Goal: Entertainment & Leisure: Browse casually

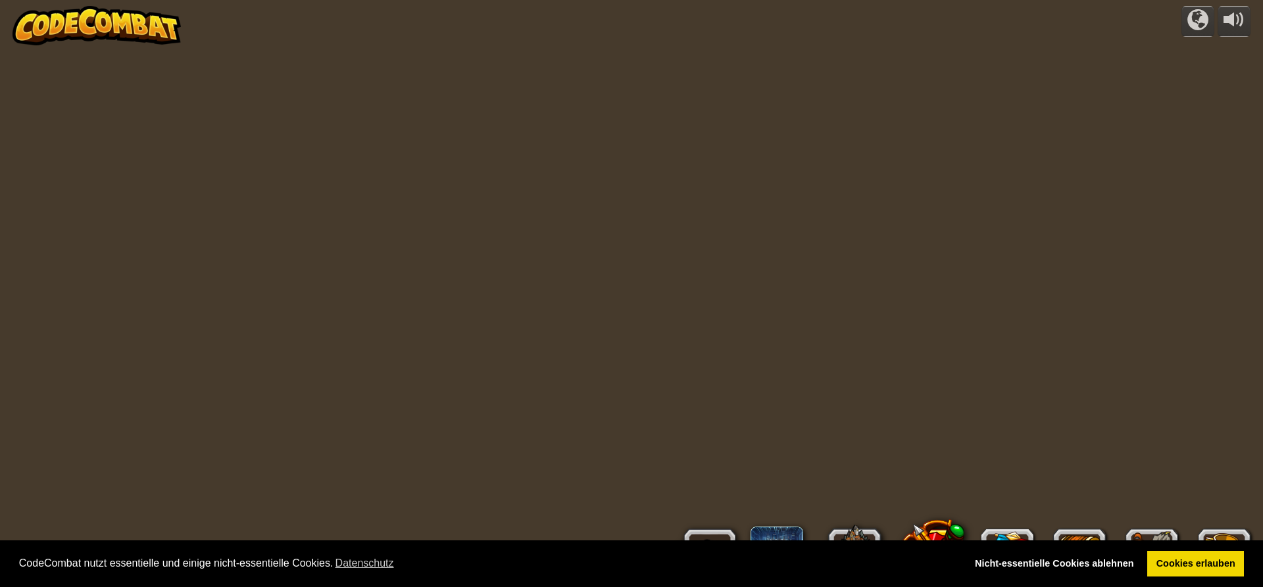
select select "de-DE"
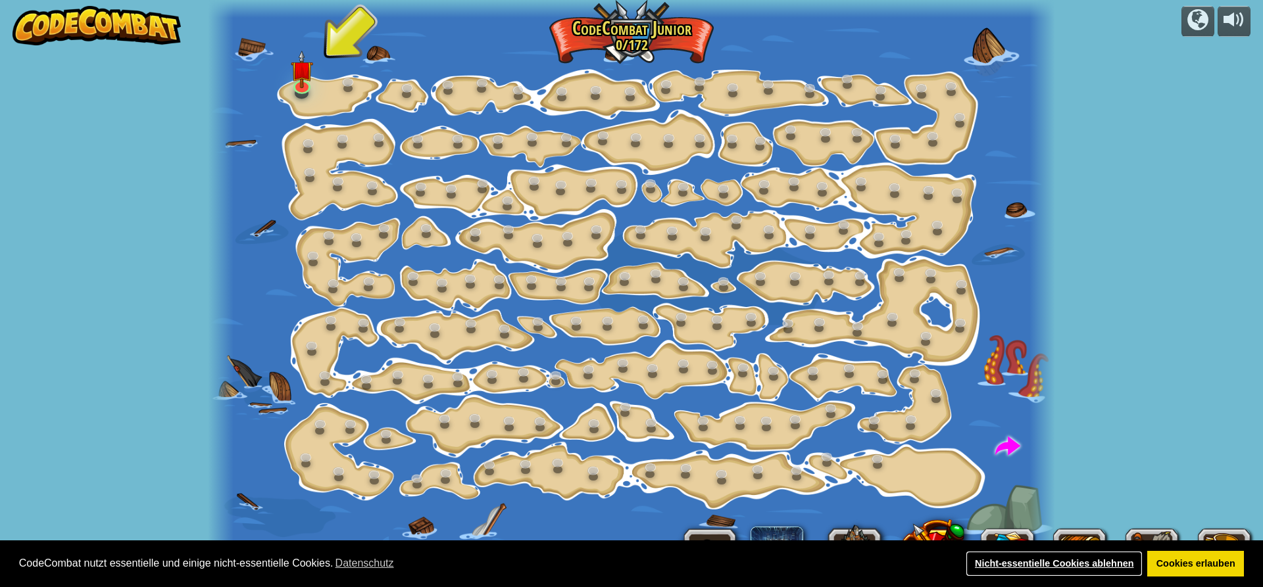
click at [1057, 558] on link "Nicht-essentielle Cookies ablehnen" at bounding box center [1053, 564] width 177 height 26
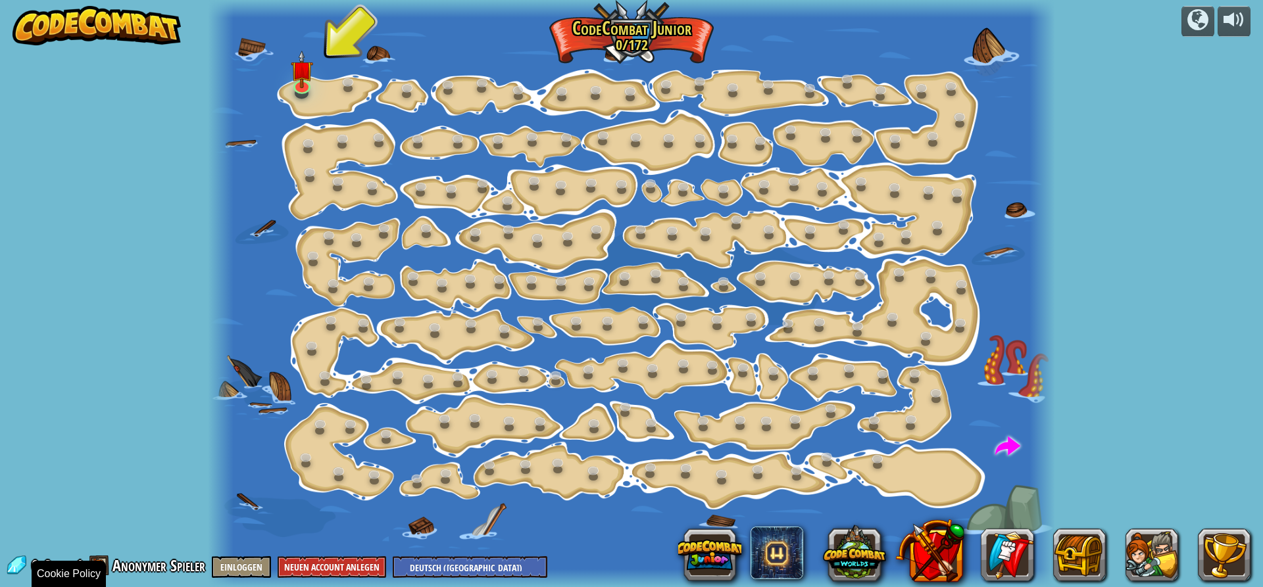
click at [137, 570] on span "Anonymer Spieler" at bounding box center [158, 565] width 93 height 21
click at [95, 564] on span at bounding box center [99, 566] width 20 height 20
click at [105, 562] on span at bounding box center [99, 566] width 20 height 20
click at [131, 569] on span "Anonymer Spieler" at bounding box center [158, 565] width 93 height 21
click at [141, 569] on span "Anonymer Spieler" at bounding box center [158, 565] width 93 height 21
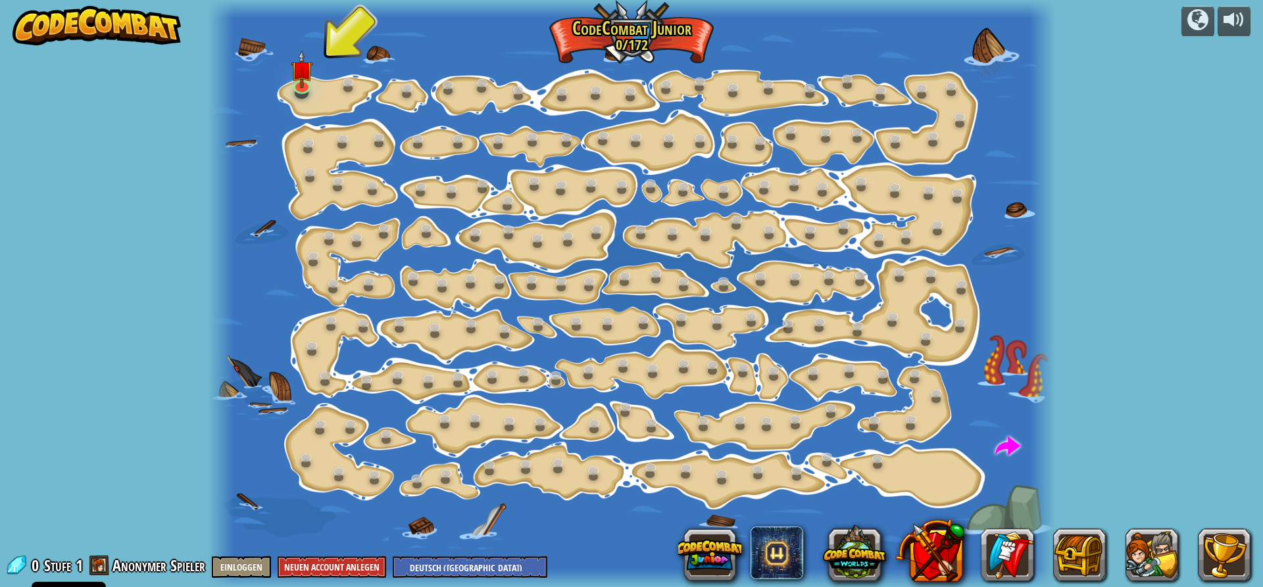
click at [299, 64] on img at bounding box center [302, 70] width 22 height 38
click at [0, 0] on button "Spielen" at bounding box center [0, 0] width 0 height 0
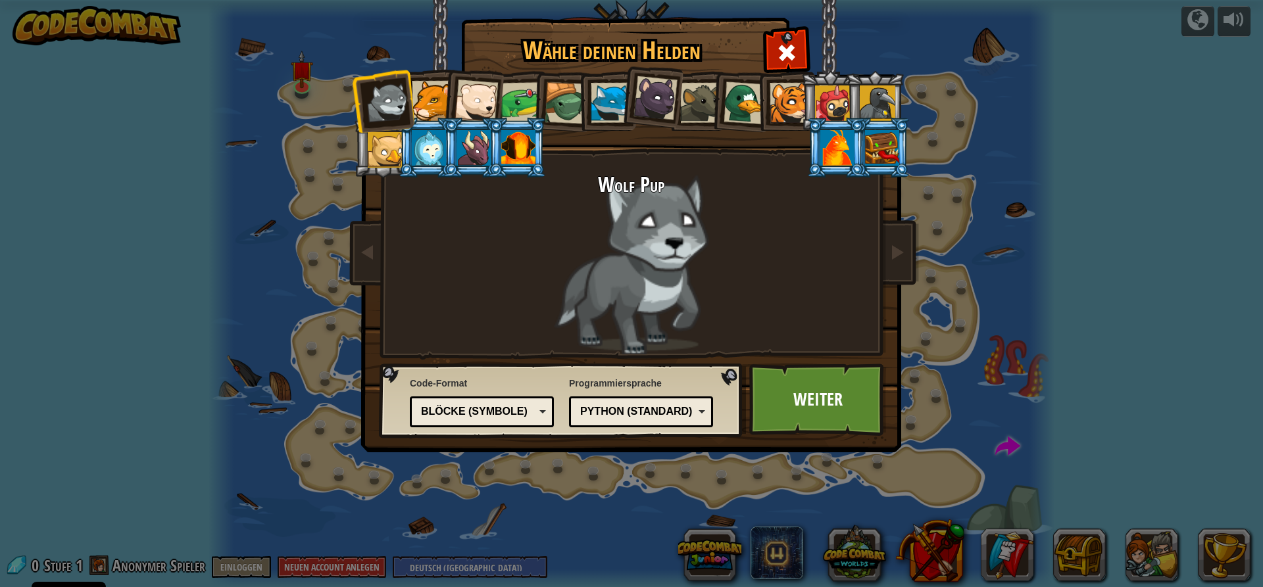
click at [704, 102] on div at bounding box center [700, 103] width 40 height 40
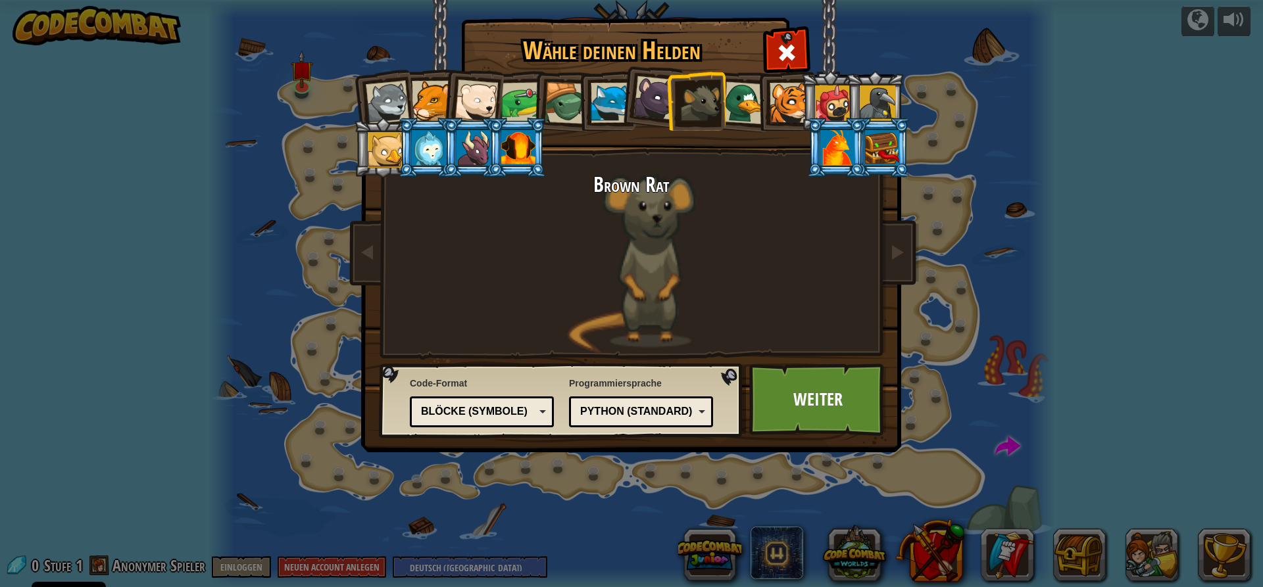
click at [606, 88] on div at bounding box center [611, 103] width 40 height 40
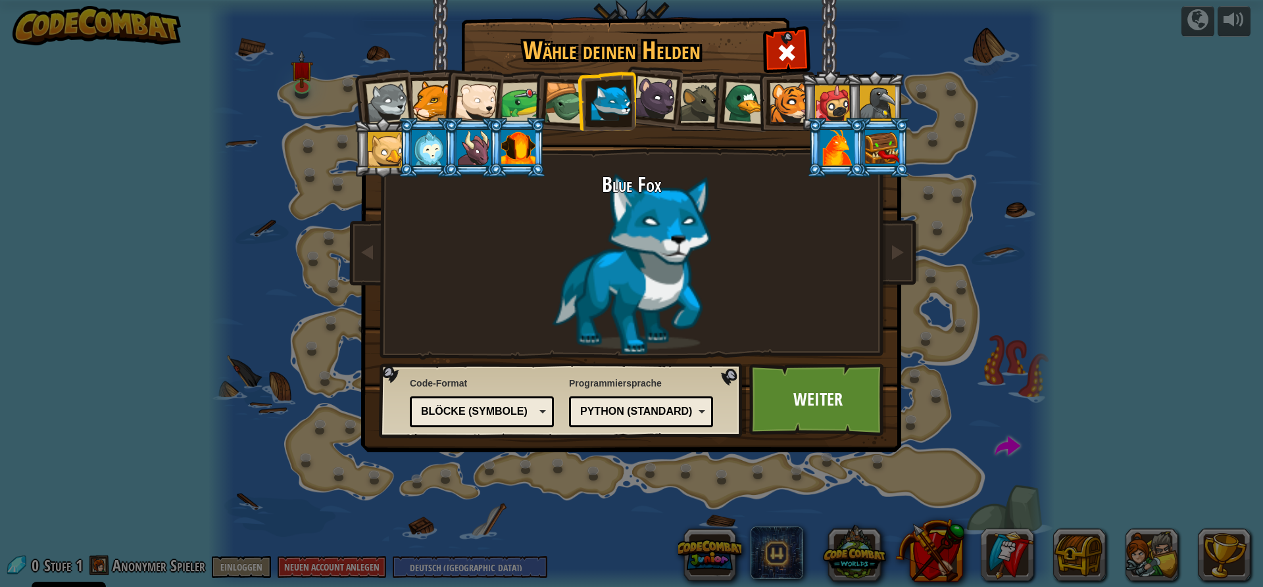
click at [489, 91] on div at bounding box center [475, 101] width 43 height 43
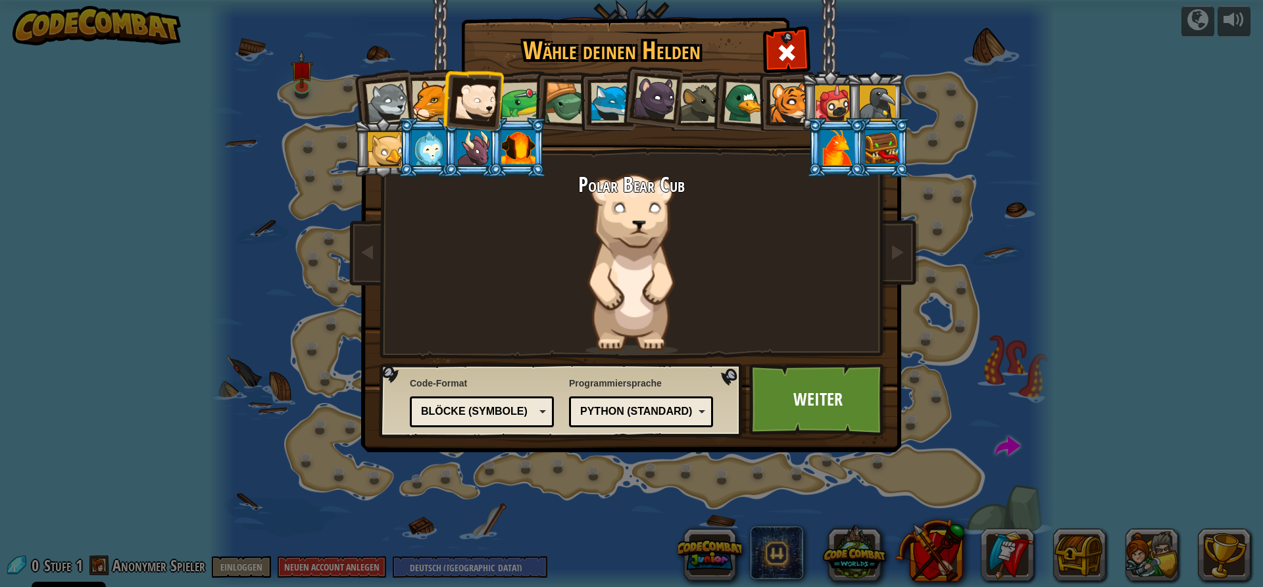
click at [707, 91] on div at bounding box center [700, 103] width 40 height 40
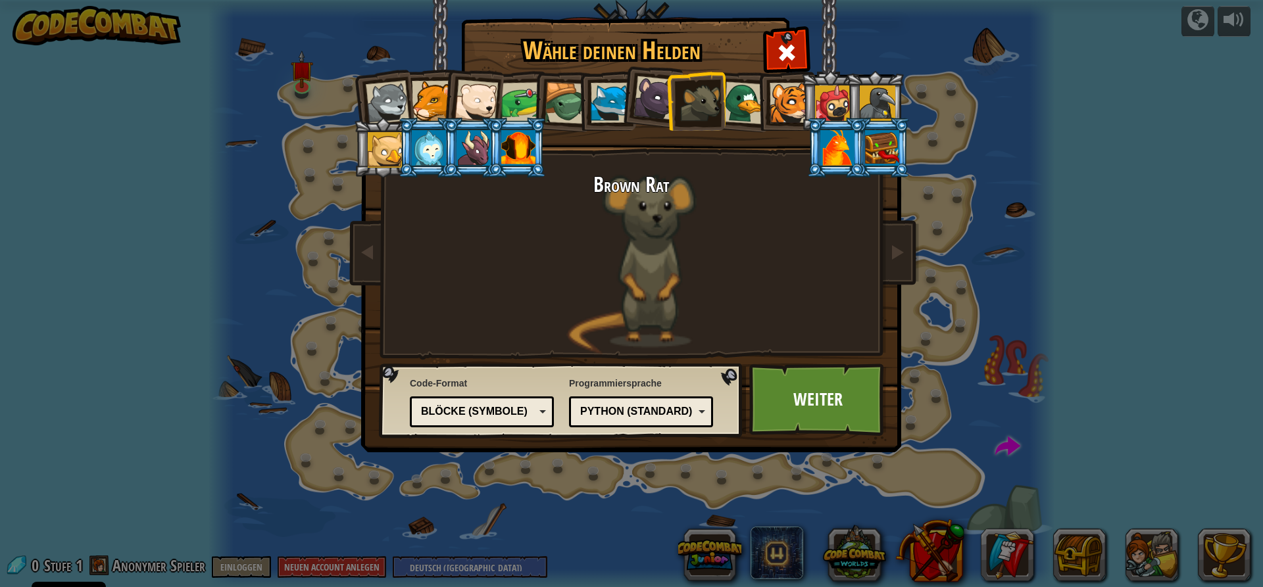
click at [738, 97] on div at bounding box center [744, 103] width 43 height 43
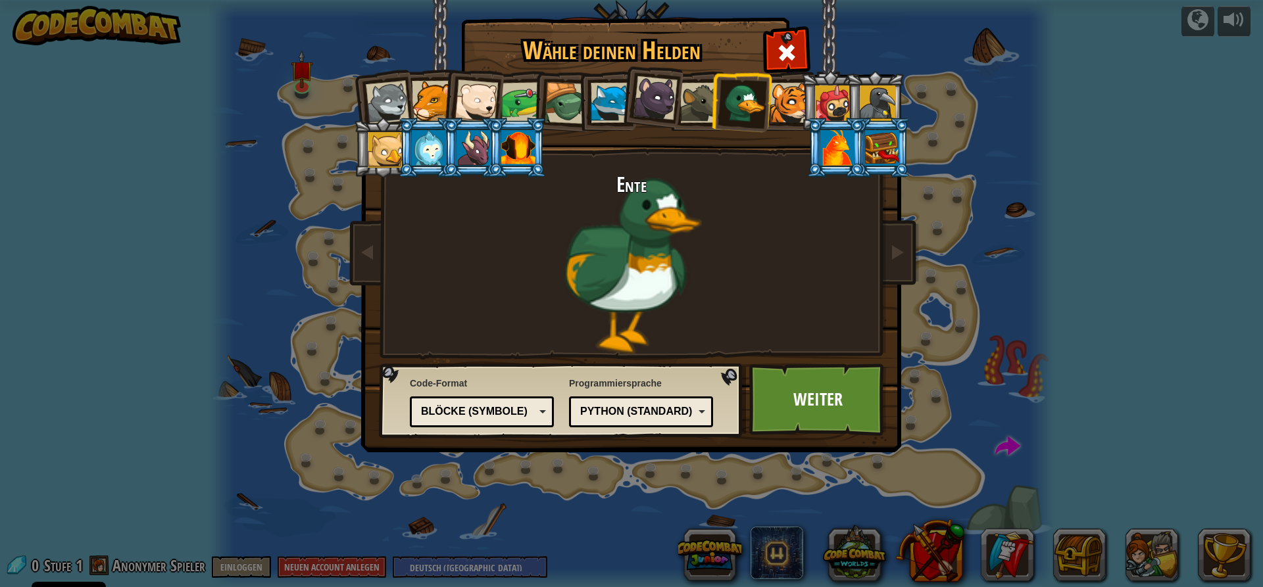
click at [783, 101] on div at bounding box center [789, 103] width 40 height 40
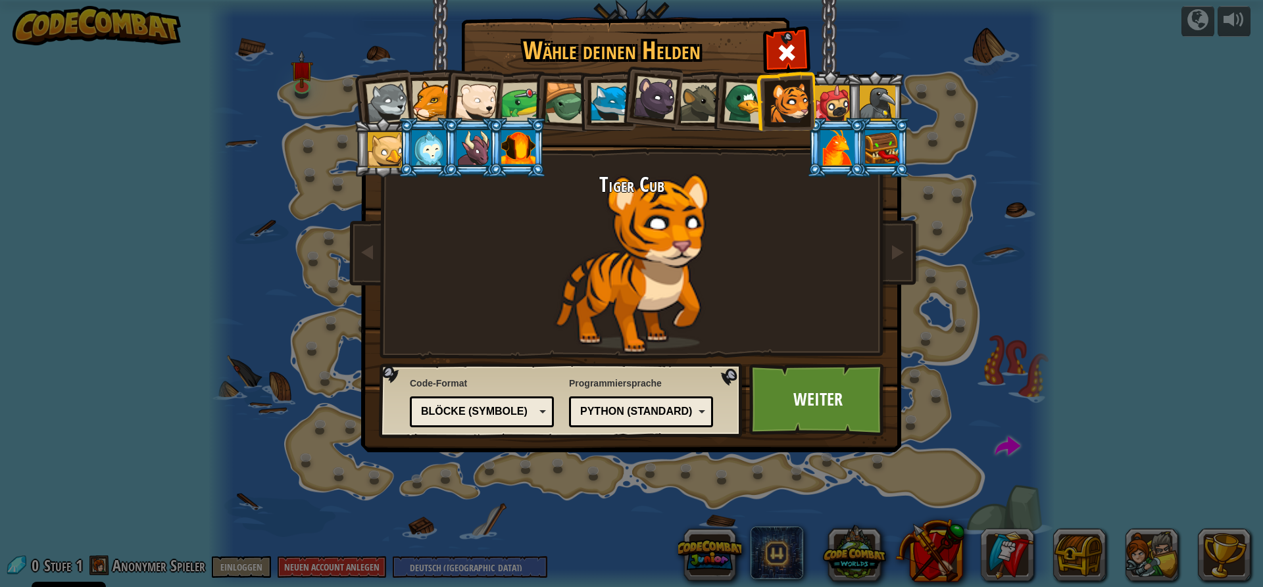
click at [704, 98] on div at bounding box center [700, 103] width 40 height 40
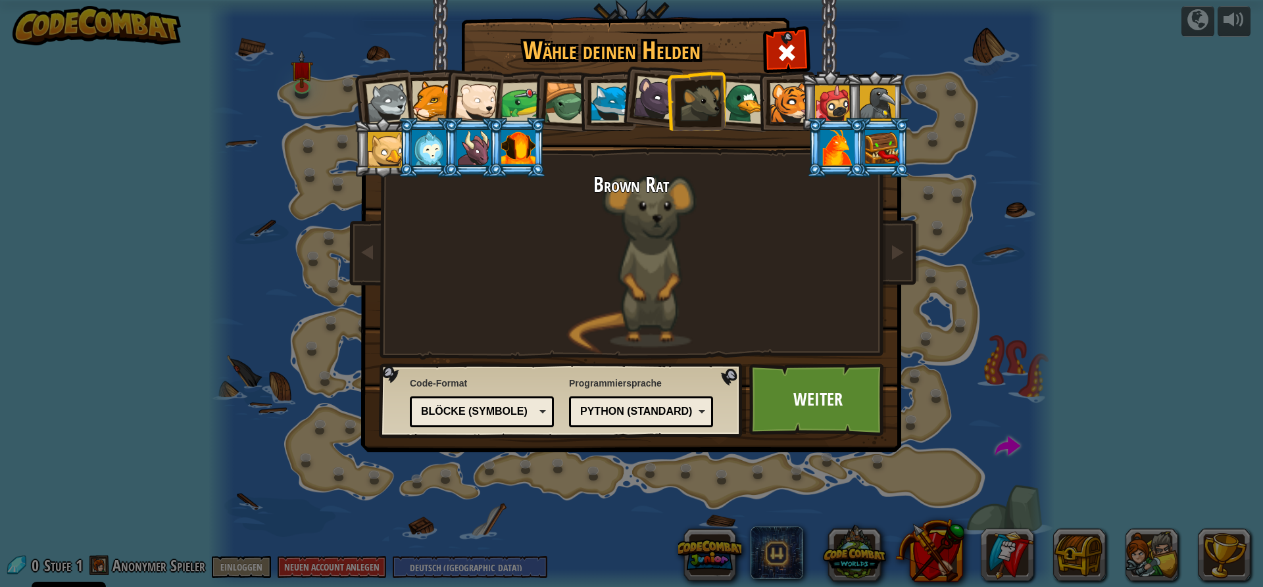
click at [546, 405] on div "Textcode Blöcke und Code Blöcke Blöcke (Symbole) Blöcke (Symbole)" at bounding box center [482, 412] width 144 height 31
click at [794, 397] on link "Weiter" at bounding box center [817, 400] width 137 height 72
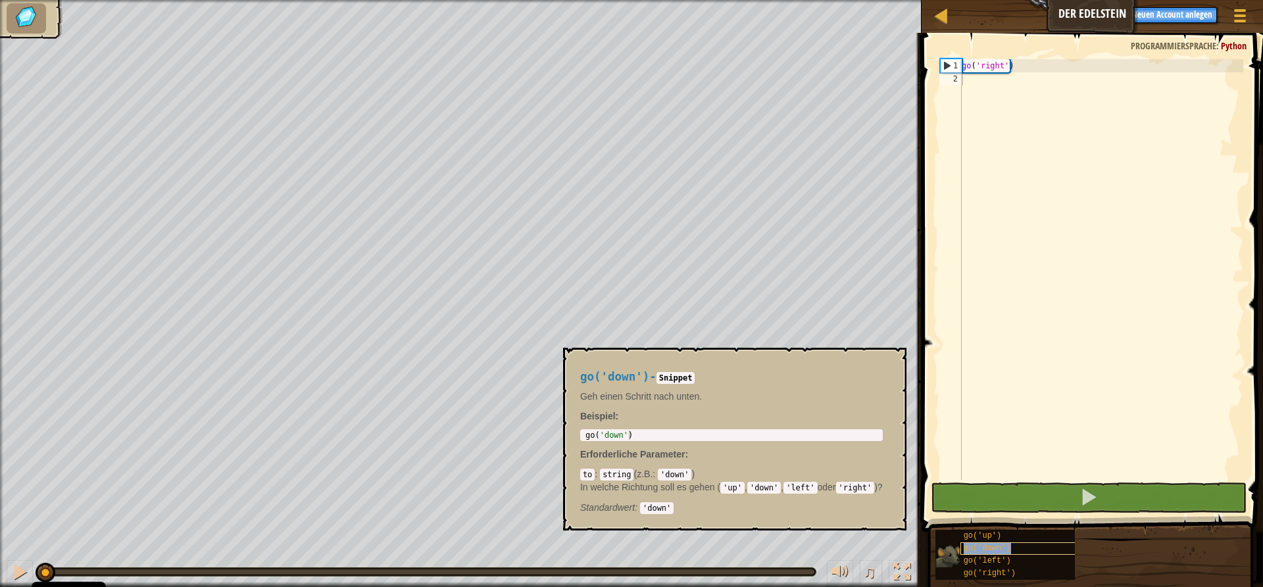
click at [994, 543] on div "go('down')" at bounding box center [1023, 549] width 126 height 12
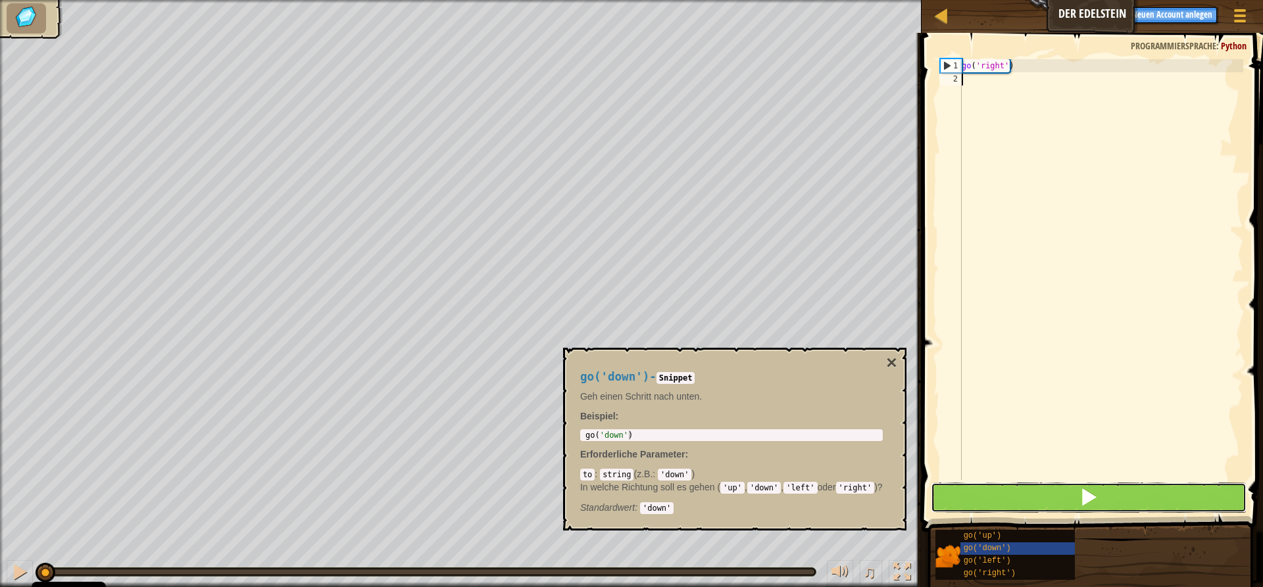
click at [994, 493] on button at bounding box center [1088, 498] width 316 height 30
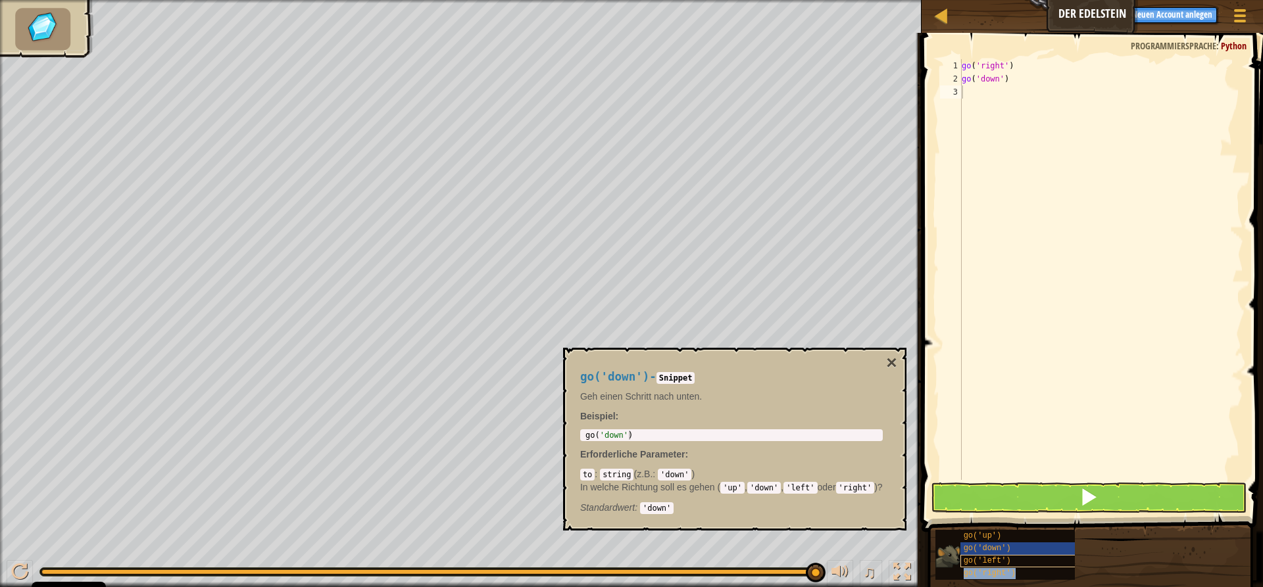
type textarea "go('right')"
click at [1112, 487] on button at bounding box center [1088, 498] width 316 height 30
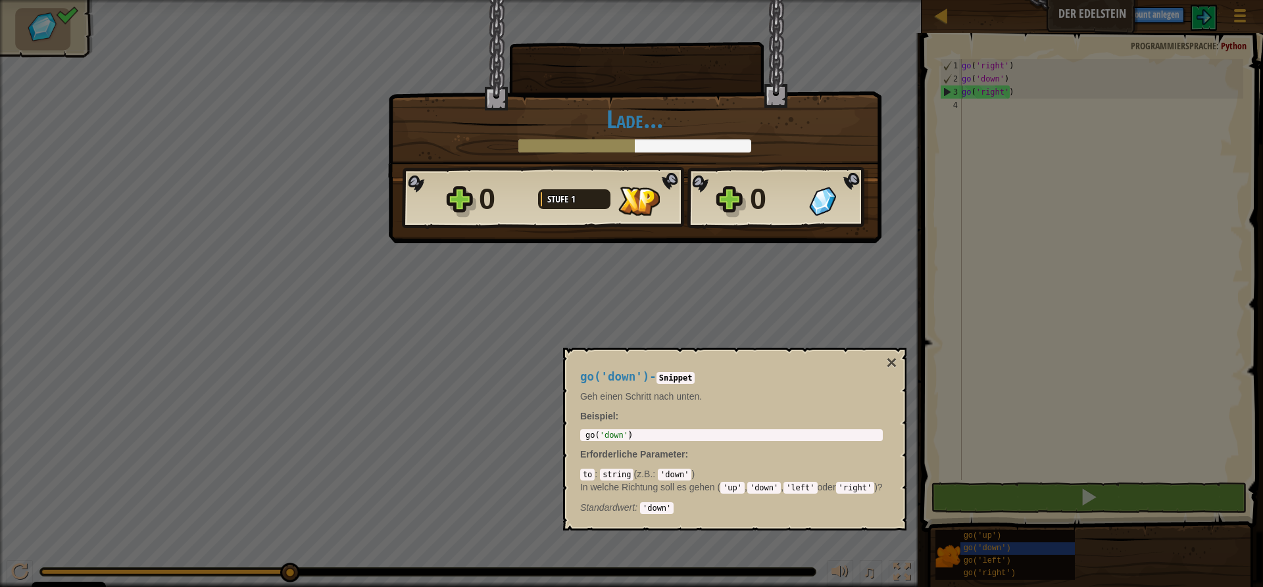
scroll to position [6, 0]
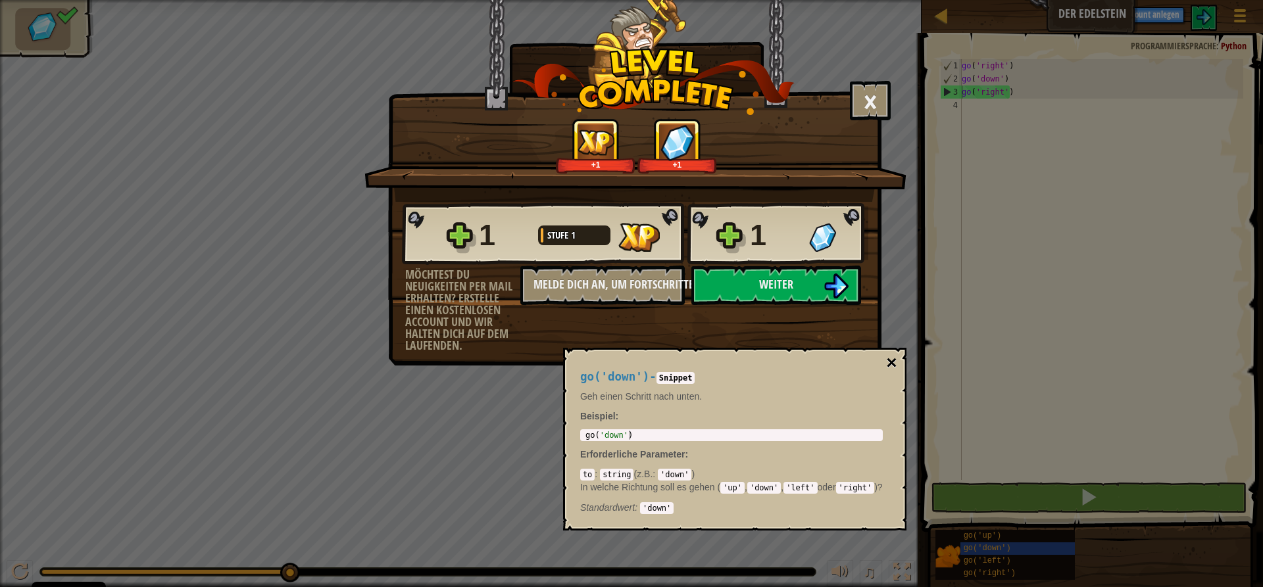
click at [892, 362] on button "×" at bounding box center [891, 363] width 11 height 18
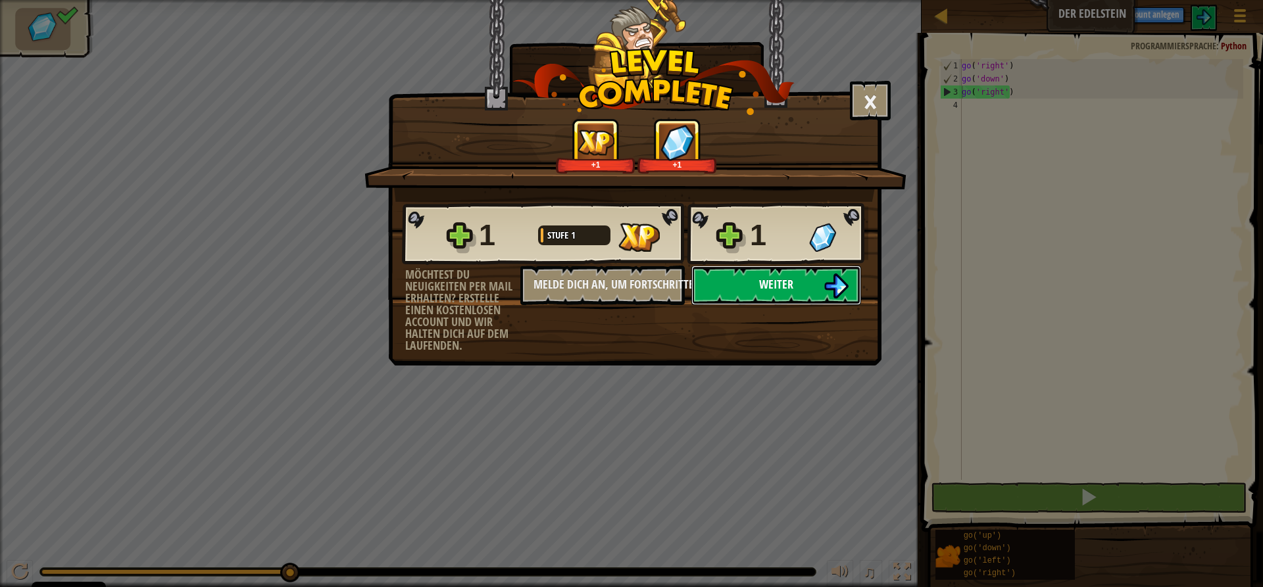
click at [751, 281] on button "Weiter" at bounding box center [776, 285] width 170 height 39
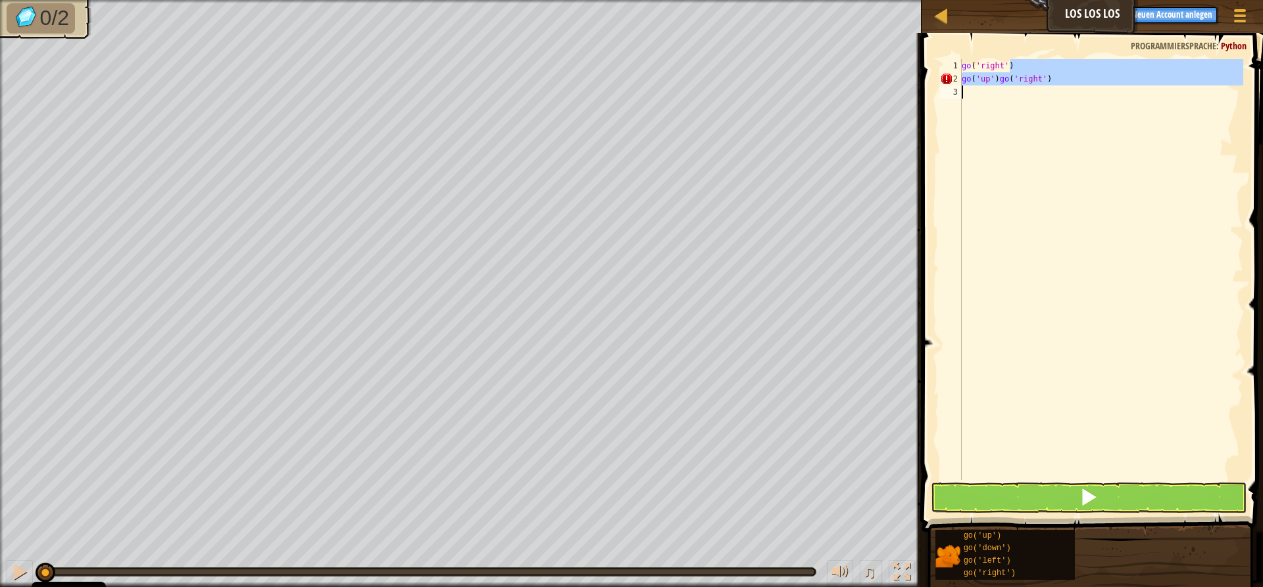
drag, startPoint x: 1025, startPoint y: 66, endPoint x: 1030, endPoint y: 102, distance: 35.8
click at [1030, 102] on div "go ( 'right' ) go ( 'up' ) go ( 'right' )" at bounding box center [1101, 282] width 284 height 447
type textarea "go('up')go('right')"
click at [1127, 103] on div "go ( 'right' ) go ( 'up' ) go ( 'right' )" at bounding box center [1101, 269] width 284 height 421
click at [1123, 118] on div "go ( 'right' ) go ( 'up' ) go ( 'right' )" at bounding box center [1101, 282] width 284 height 447
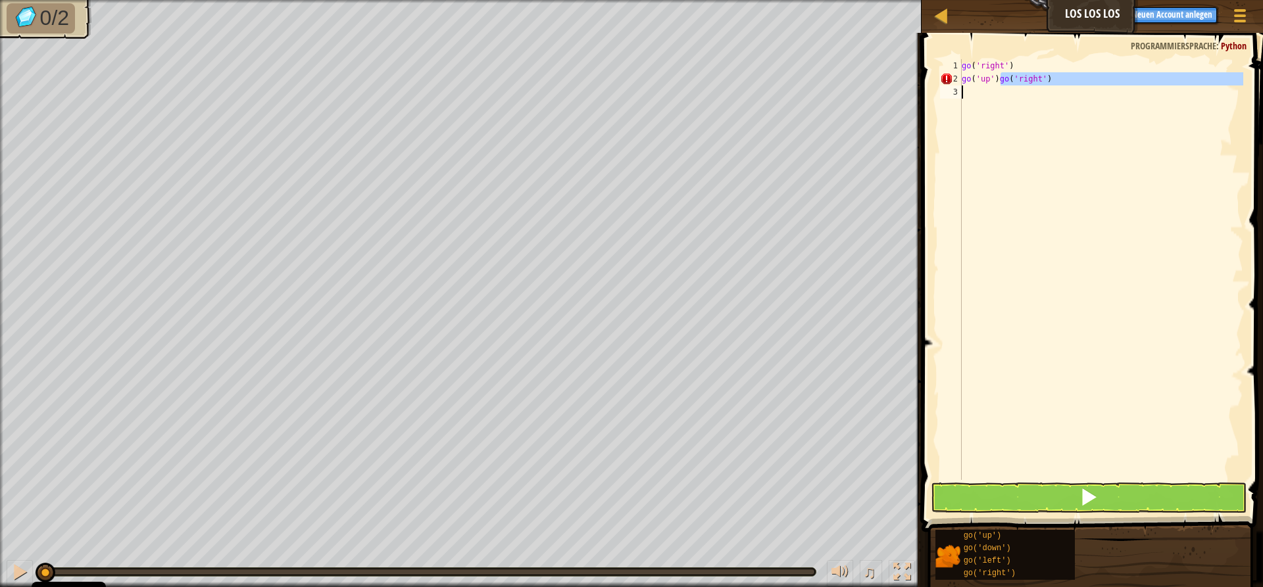
drag, startPoint x: 1002, startPoint y: 78, endPoint x: 1044, endPoint y: 122, distance: 60.5
click at [1044, 122] on div "go ( 'right' ) go ( 'up' ) go ( 'right' )" at bounding box center [1101, 282] width 284 height 447
click at [1077, 80] on div "go ( 'right' ) go ( 'up' ) go ( 'right' )" at bounding box center [1101, 269] width 284 height 421
type textarea "g"
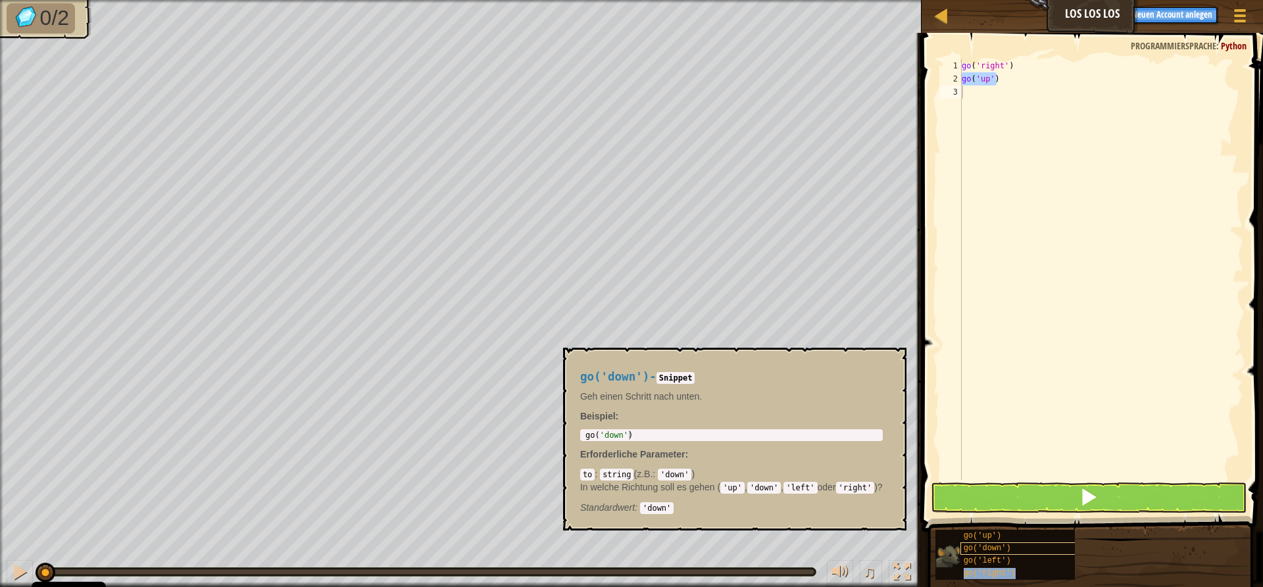
type textarea "go('right')"
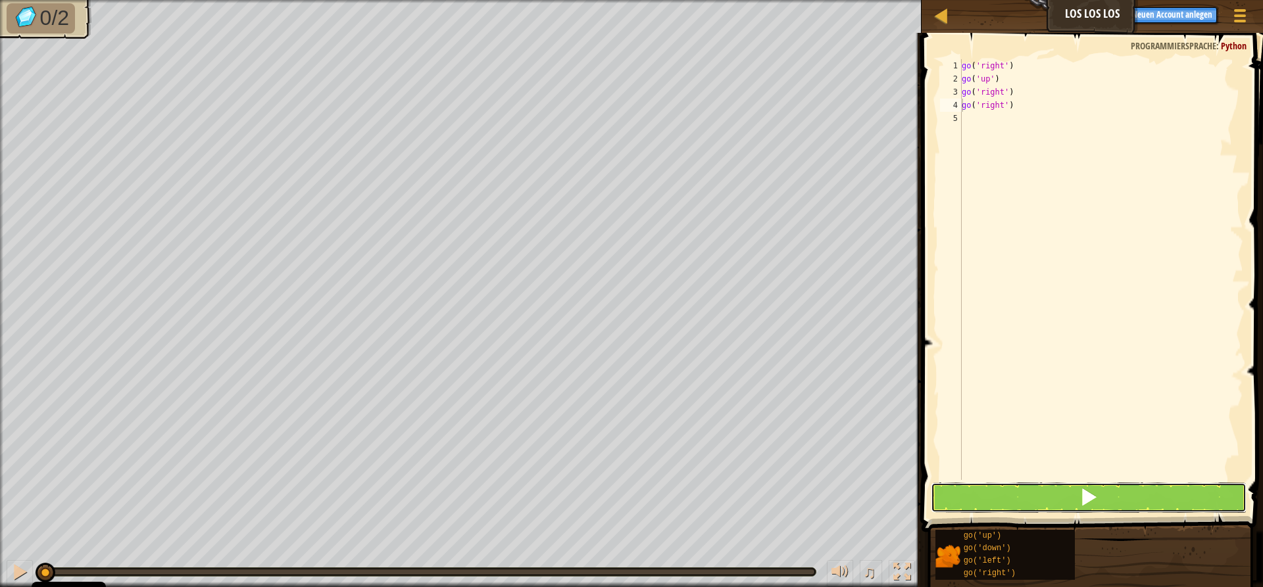
click at [1090, 492] on span at bounding box center [1088, 497] width 18 height 18
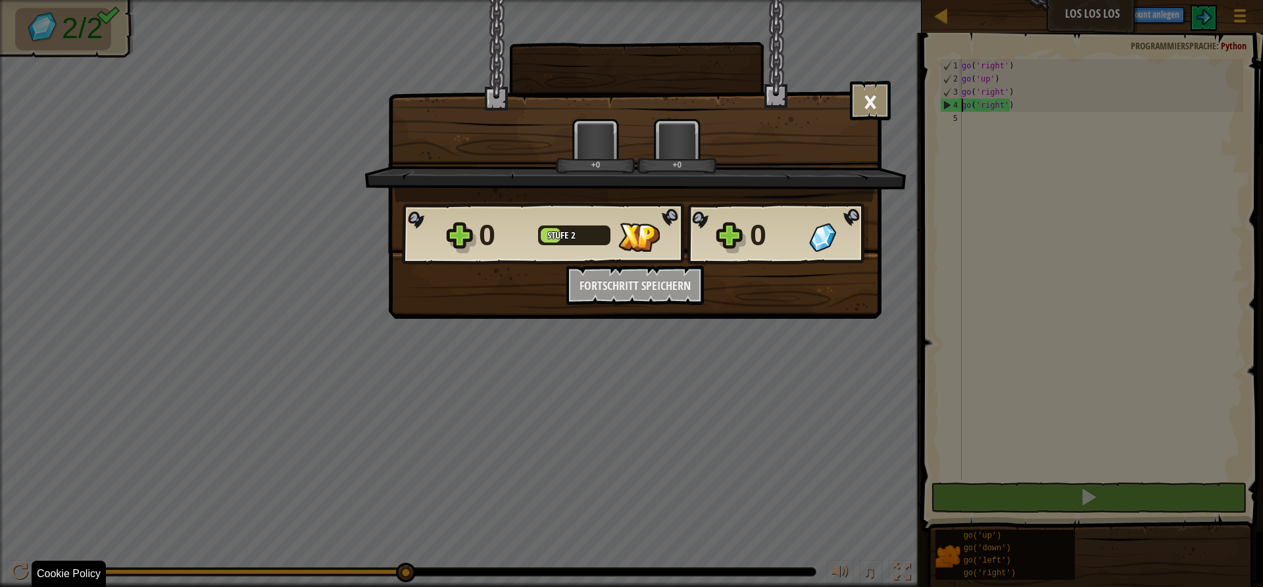
scroll to position [6, 0]
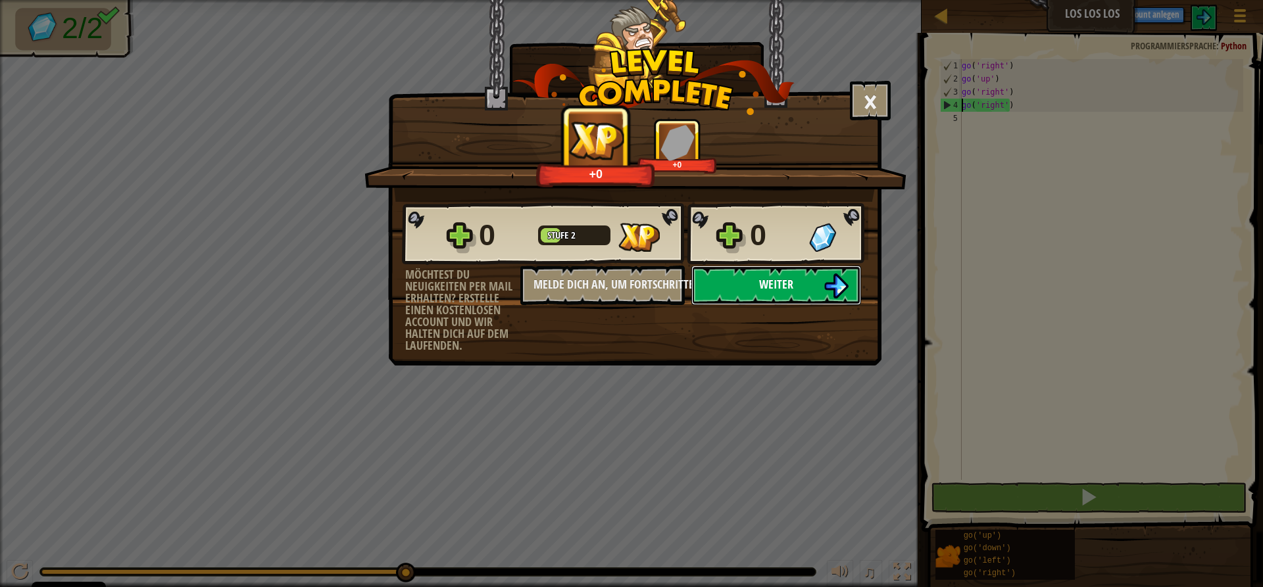
click at [781, 274] on button "Weiter" at bounding box center [776, 285] width 170 height 39
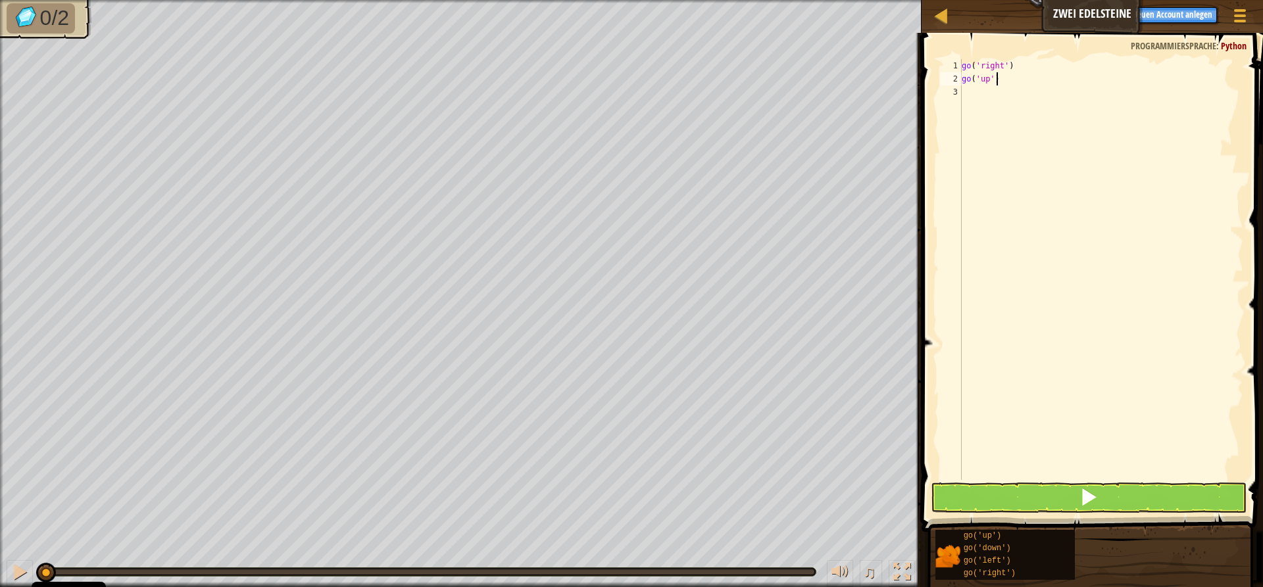
click at [1008, 81] on div "go ( 'right' ) go ( 'up' )" at bounding box center [1101, 282] width 284 height 447
type textarea "g"
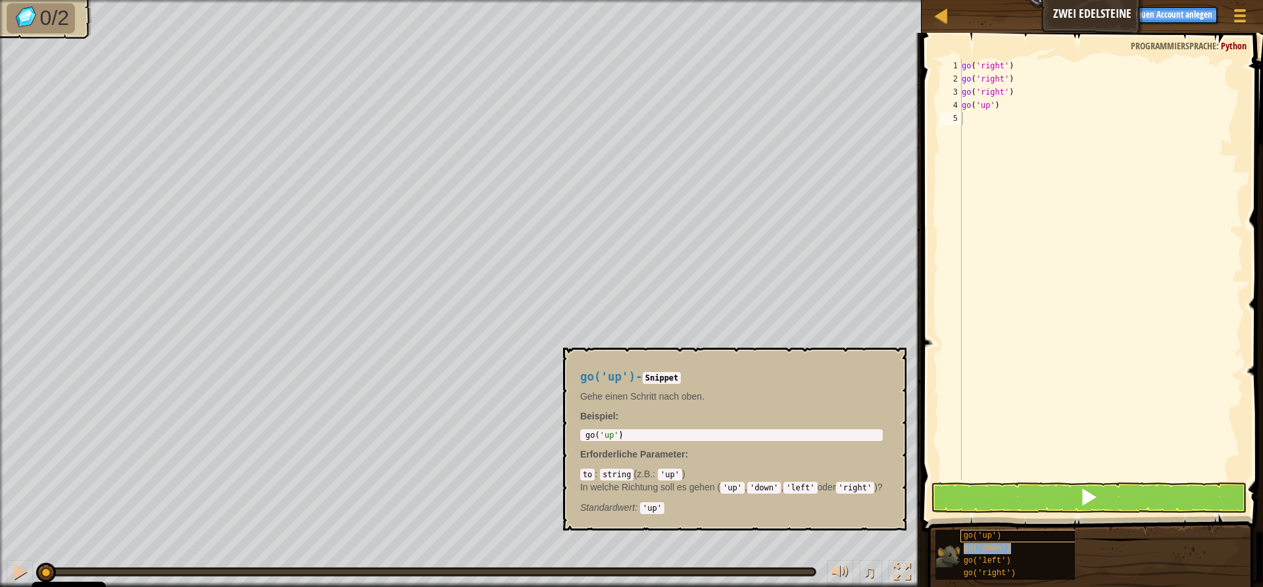
type textarea "go('down')"
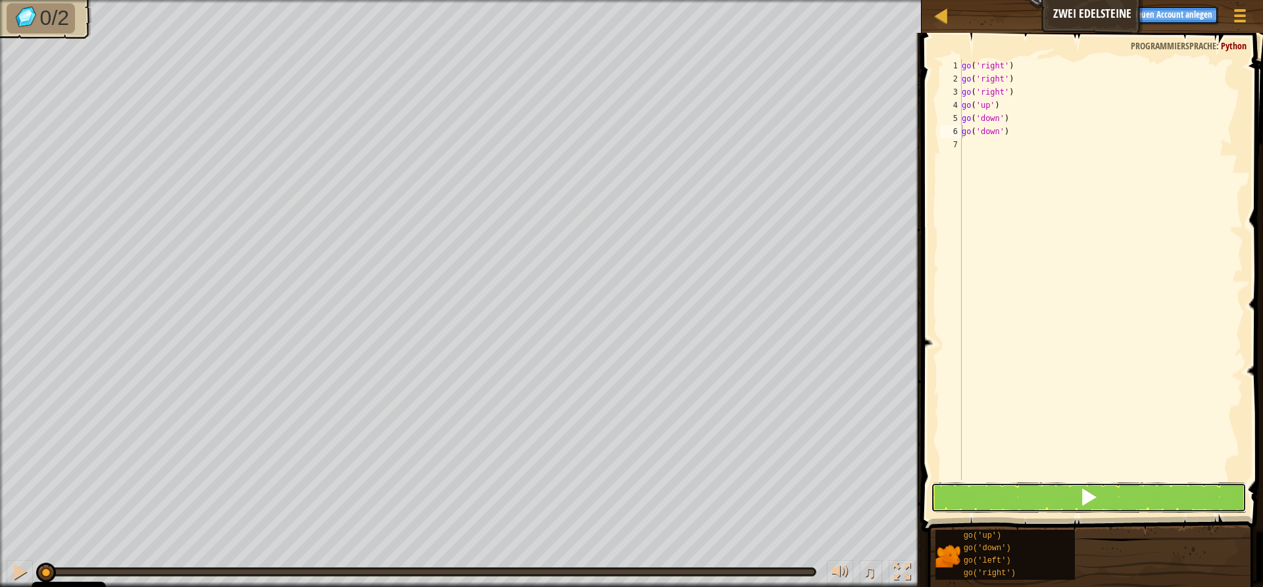
click at [1042, 485] on button at bounding box center [1088, 498] width 316 height 30
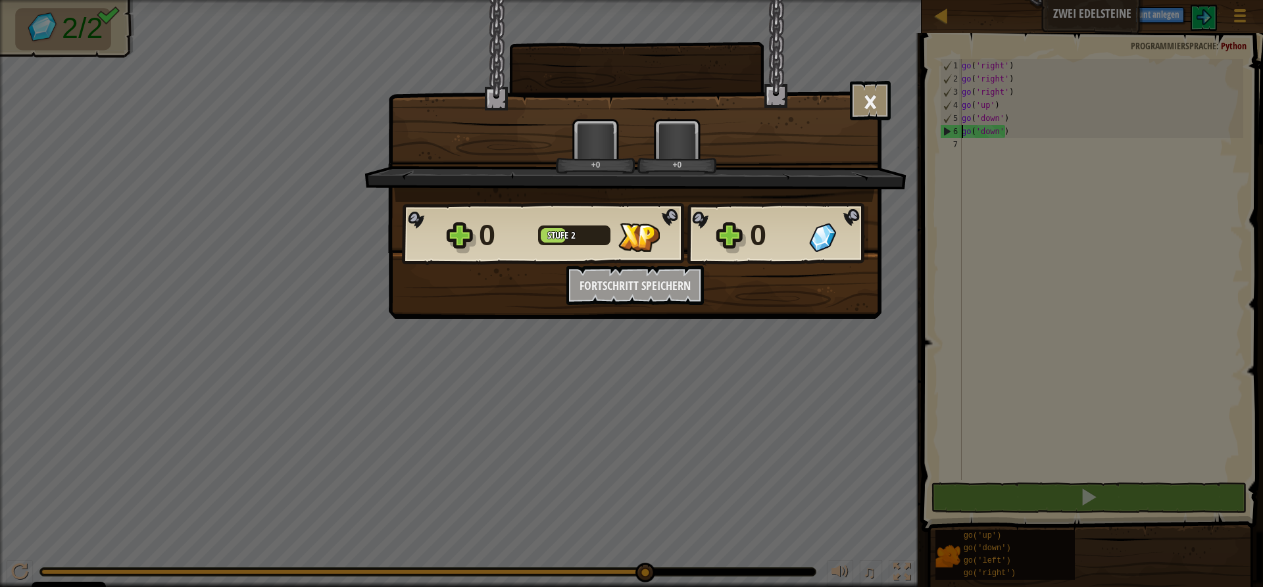
scroll to position [6, 0]
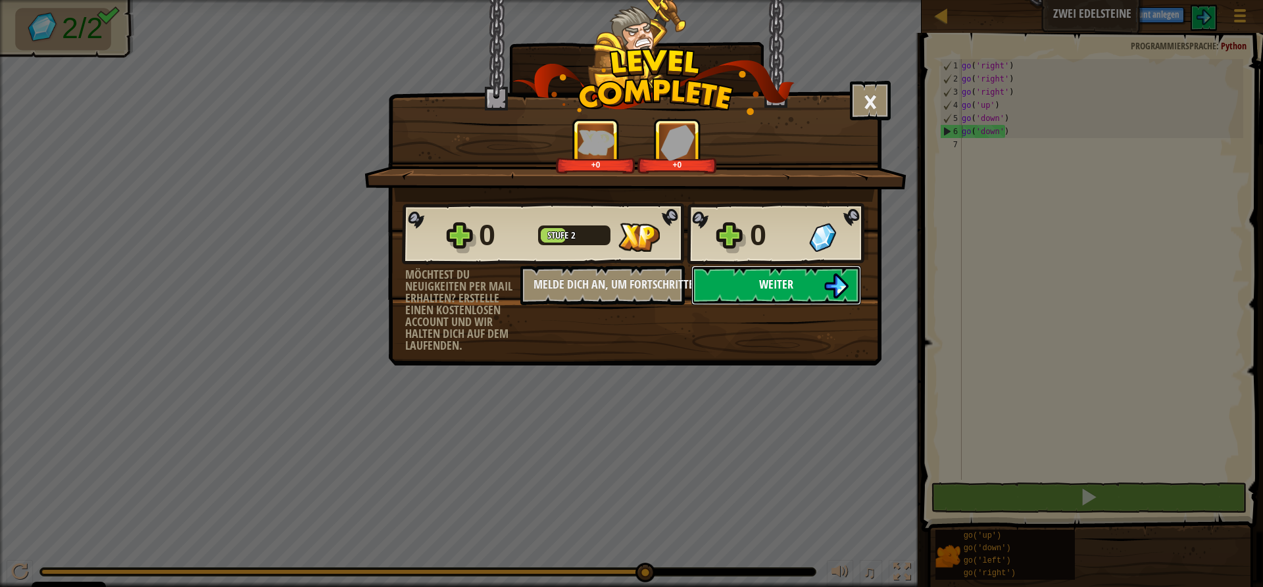
click at [818, 281] on button "Weiter" at bounding box center [776, 285] width 170 height 39
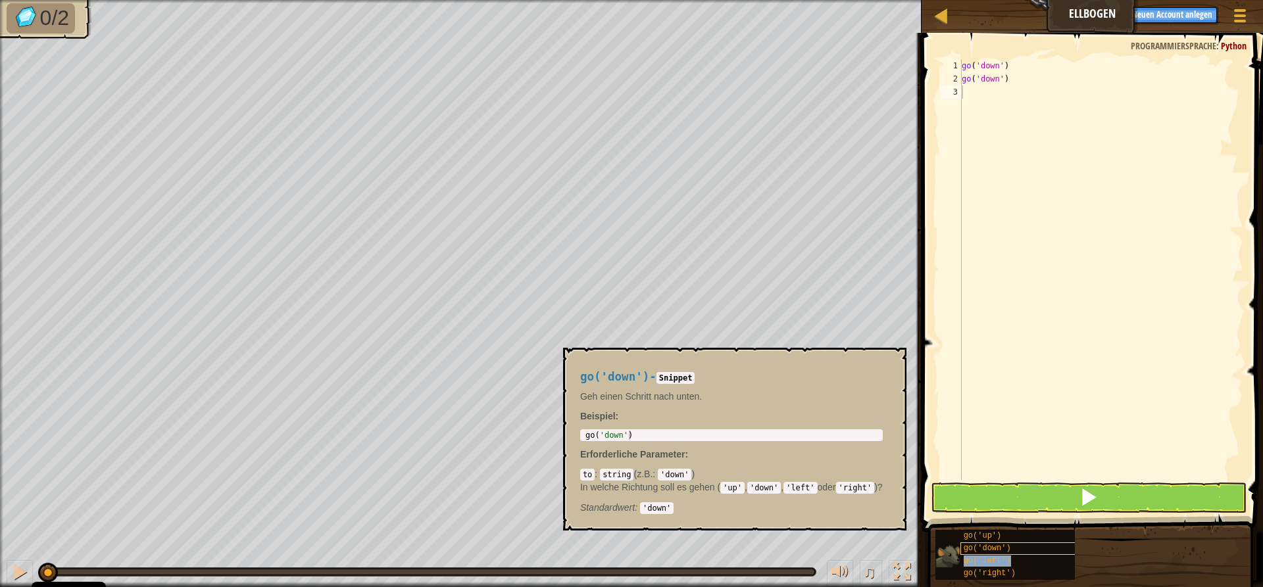
type textarea "go('left')"
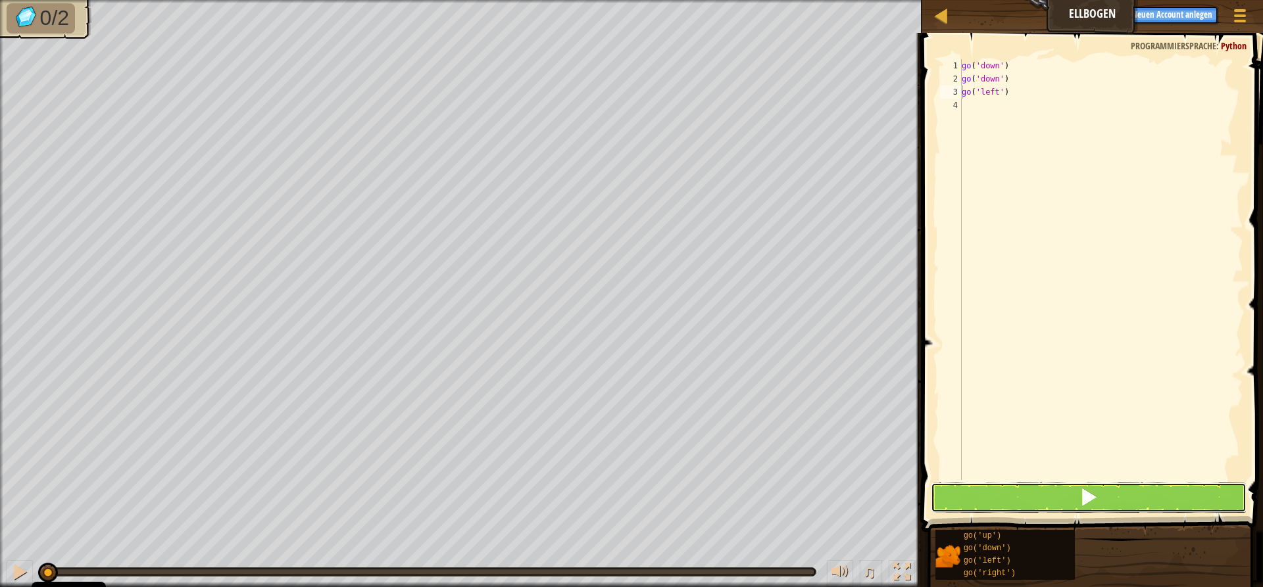
click at [1021, 509] on button at bounding box center [1088, 498] width 316 height 30
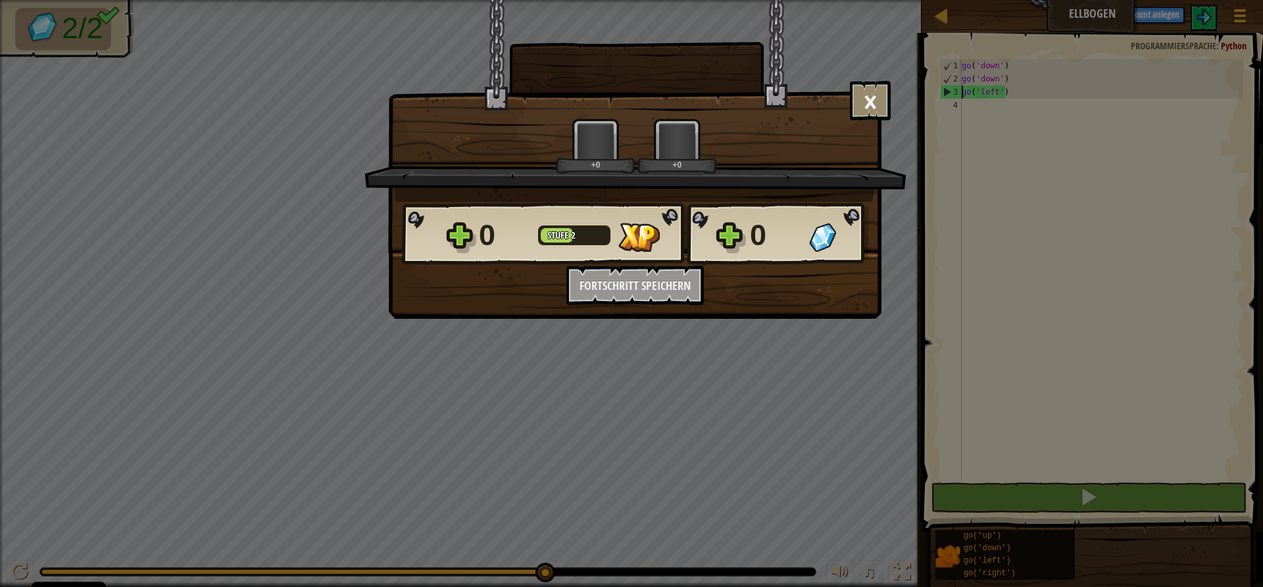
scroll to position [6, 0]
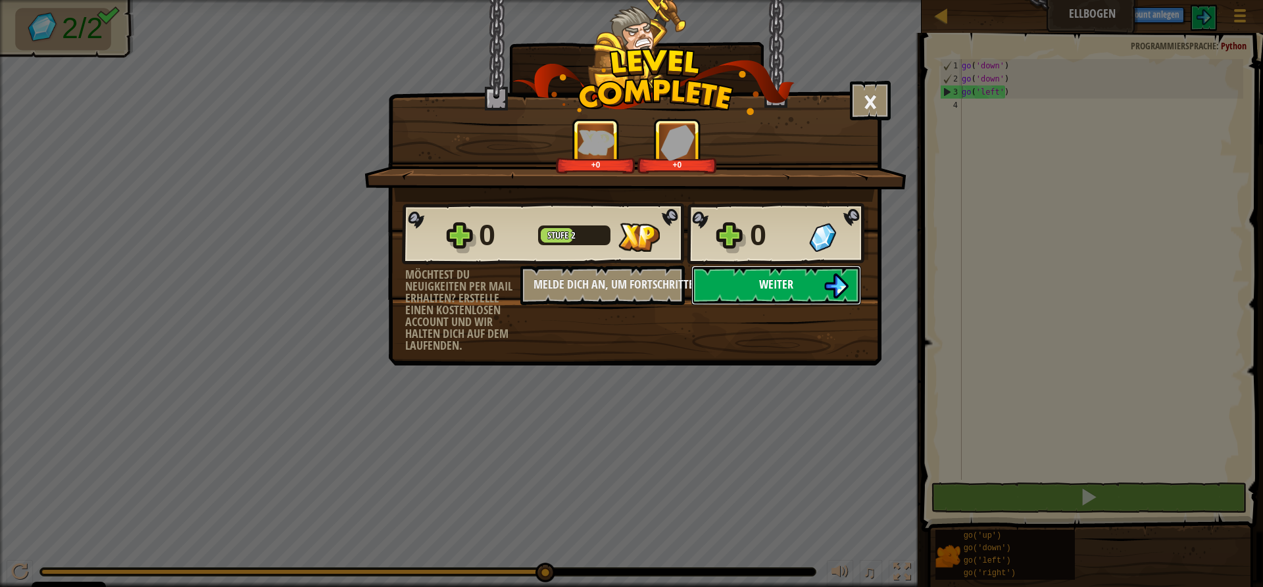
click at [807, 281] on button "Weiter" at bounding box center [776, 285] width 170 height 39
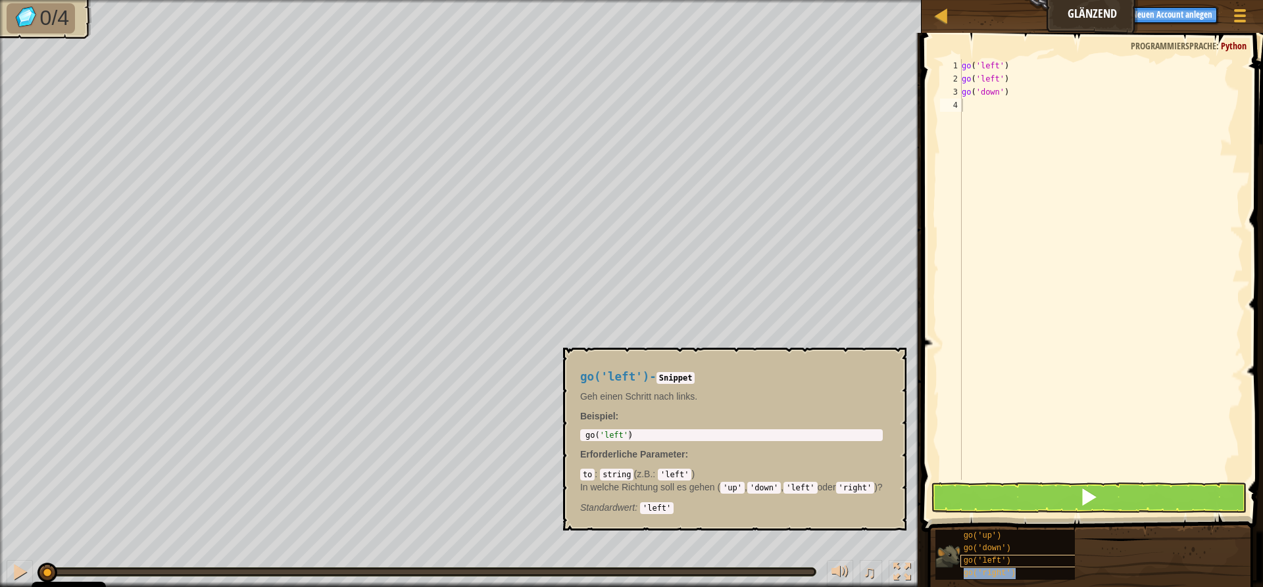
type textarea "go('right')"
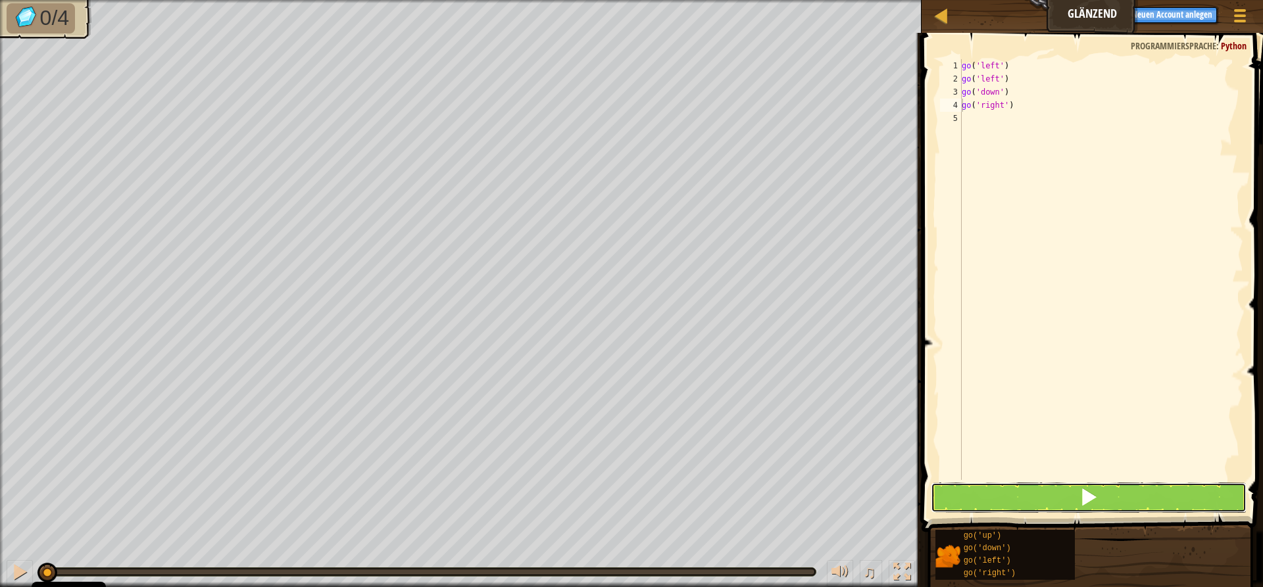
click at [1034, 497] on button at bounding box center [1088, 498] width 316 height 30
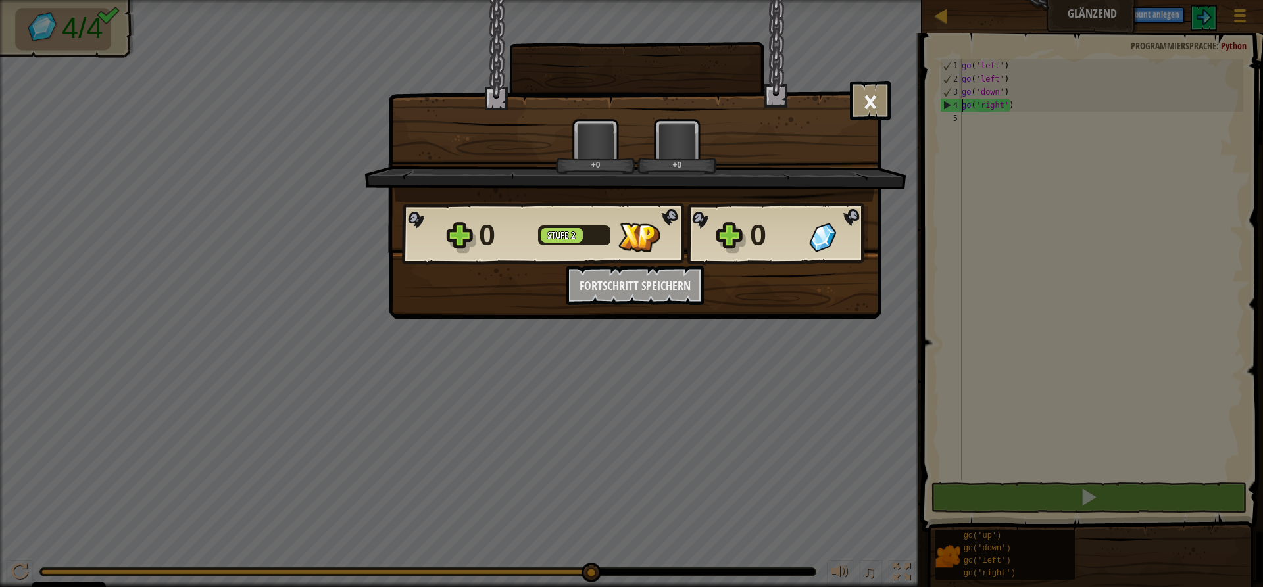
scroll to position [6, 0]
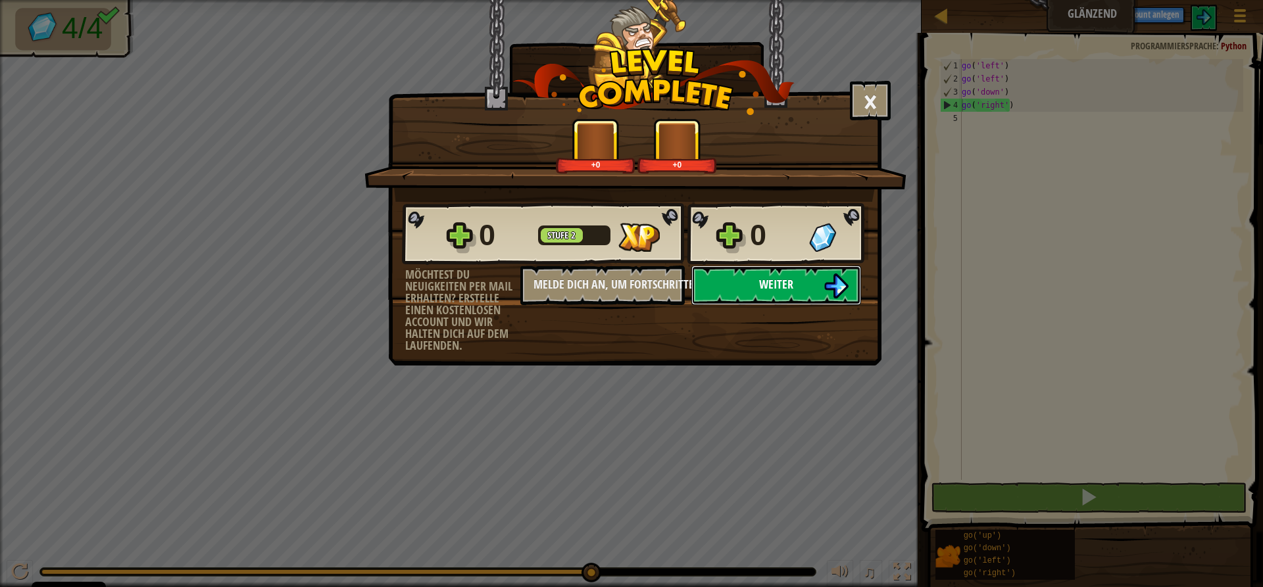
click at [818, 275] on button "Weiter" at bounding box center [776, 285] width 170 height 39
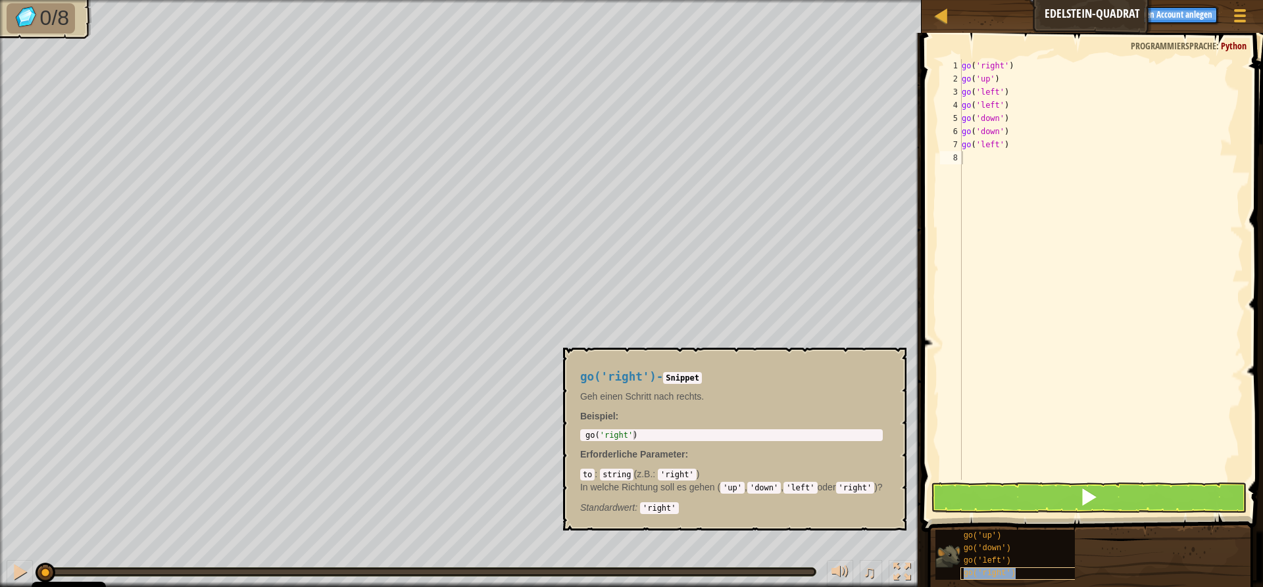
type textarea "go('right')"
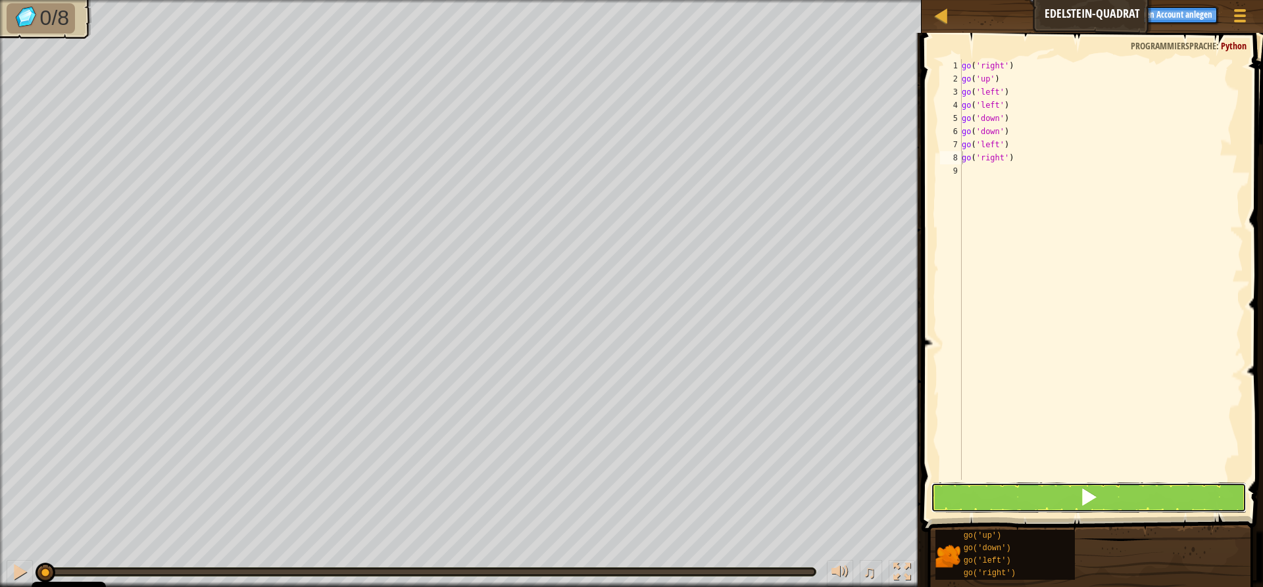
click at [1039, 487] on button at bounding box center [1088, 498] width 316 height 30
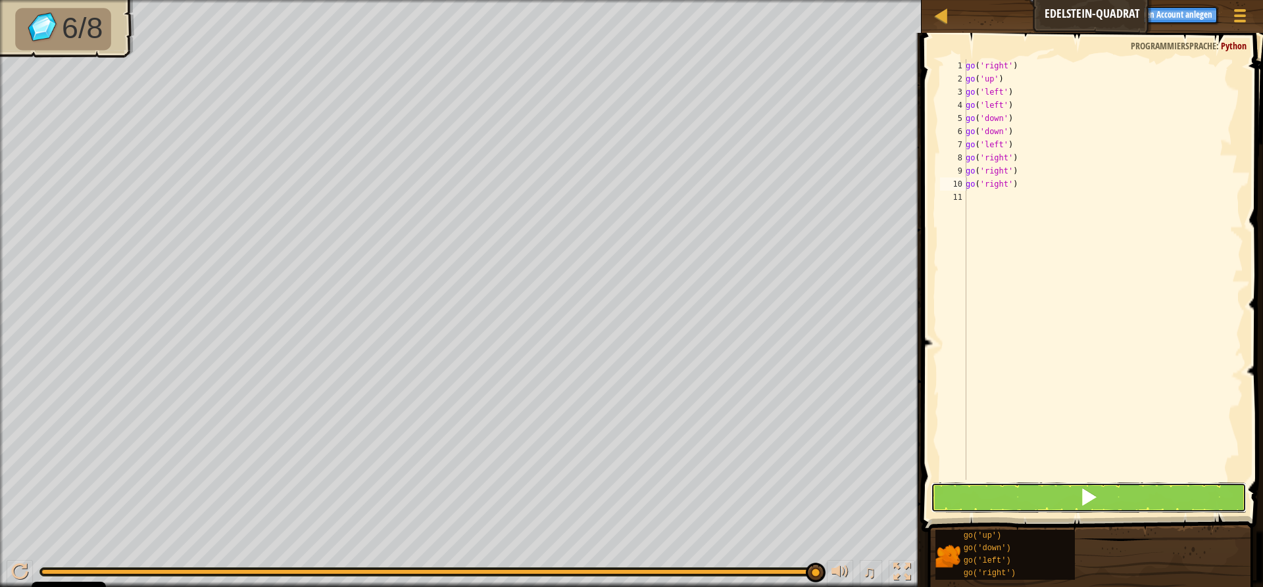
click at [1050, 496] on button at bounding box center [1088, 498] width 316 height 30
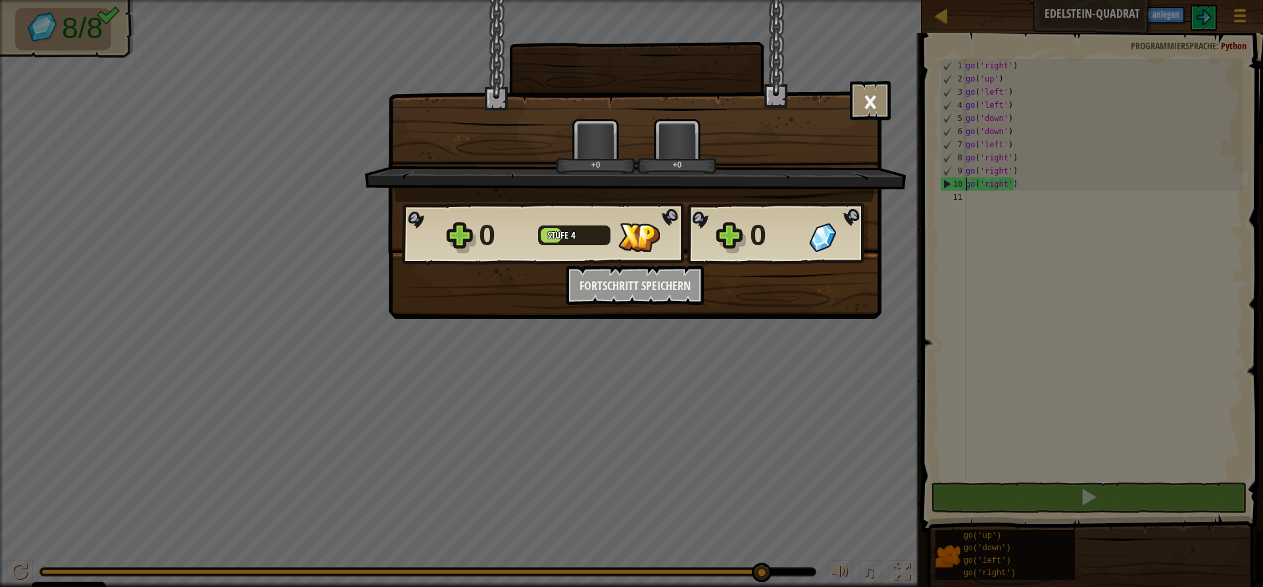
scroll to position [6, 0]
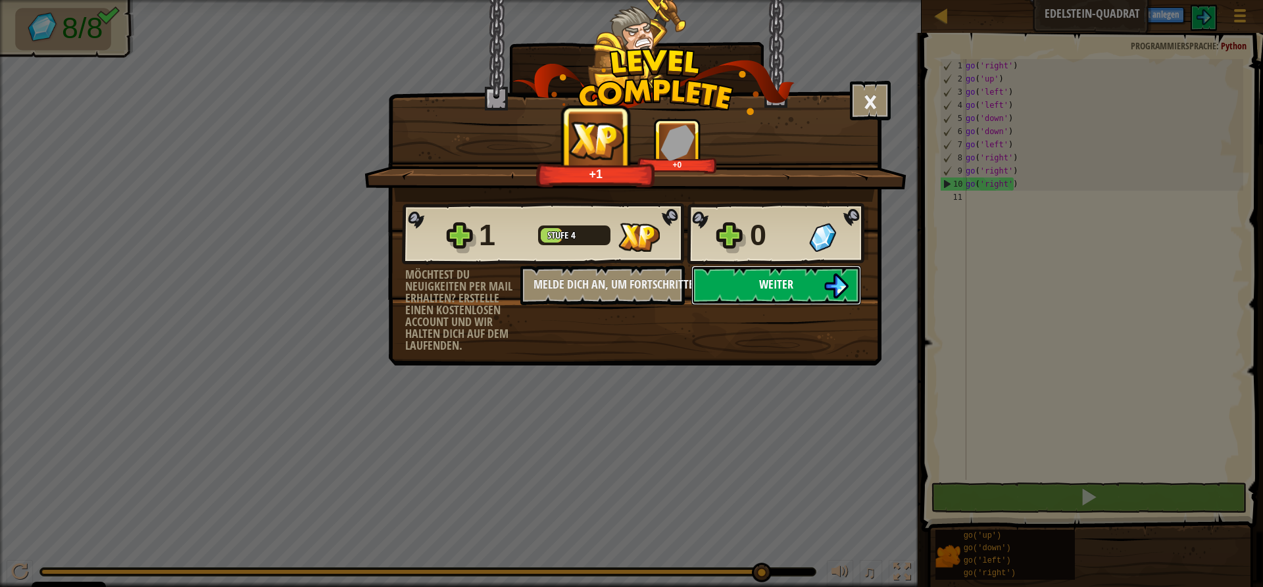
click at [773, 272] on button "Weiter" at bounding box center [776, 285] width 170 height 39
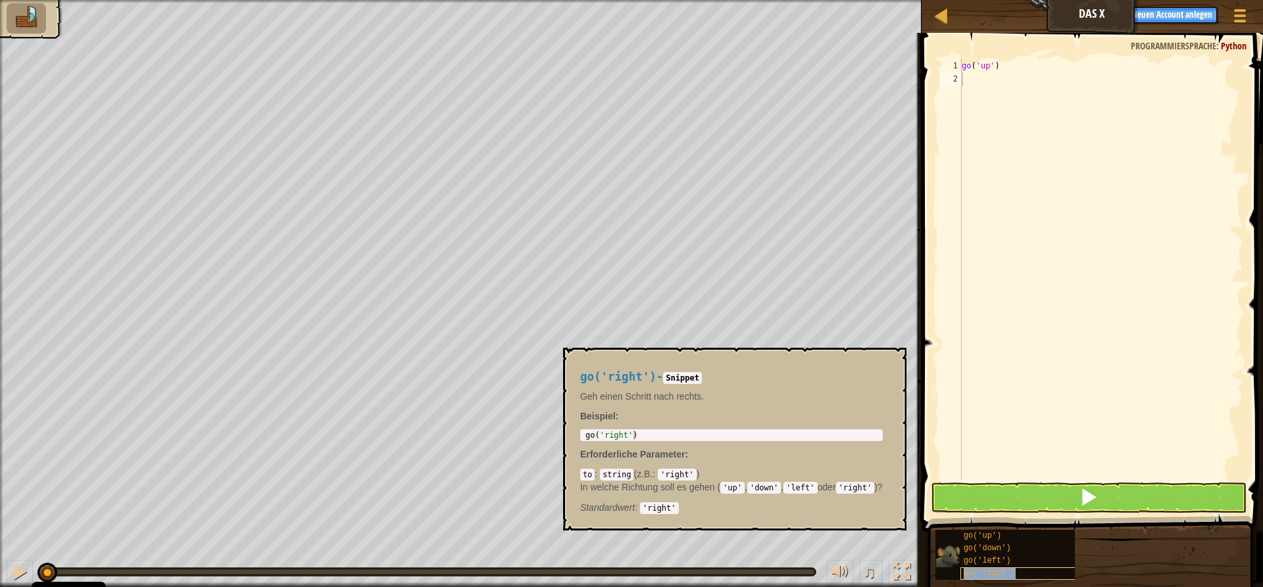
type textarea "go('right')"
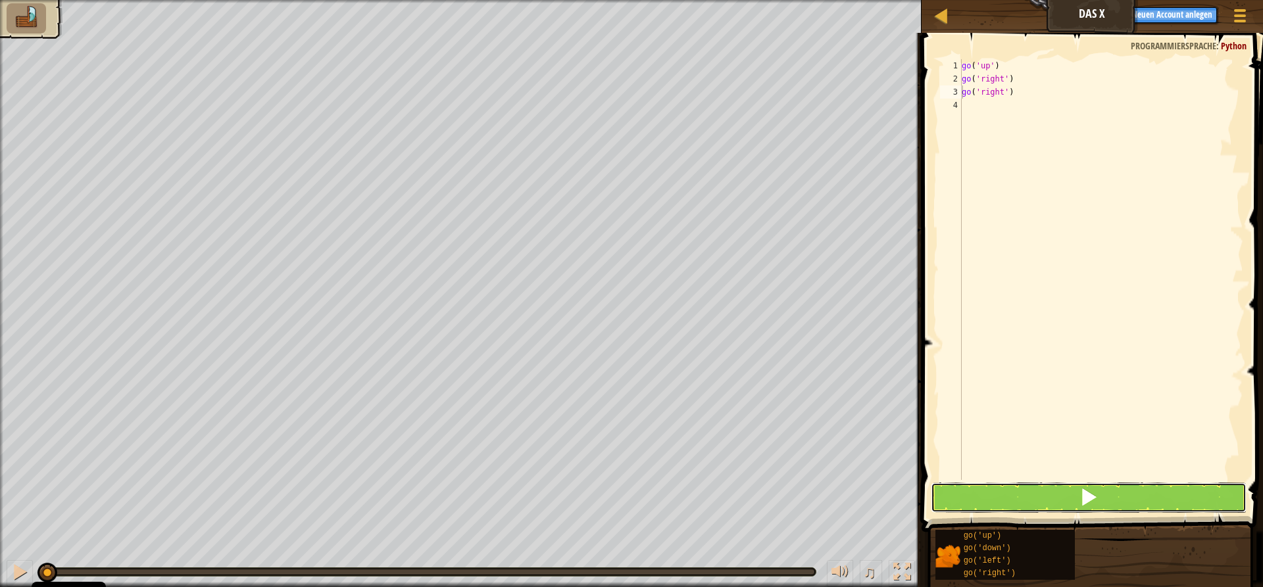
click at [1092, 500] on span at bounding box center [1088, 497] width 18 height 18
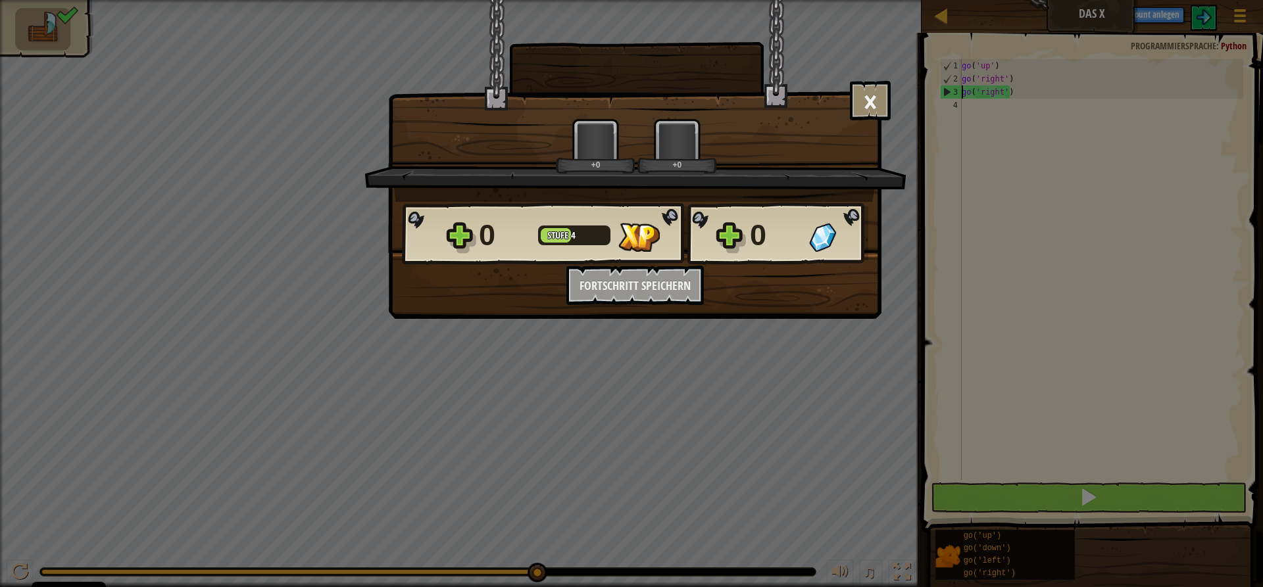
scroll to position [6, 0]
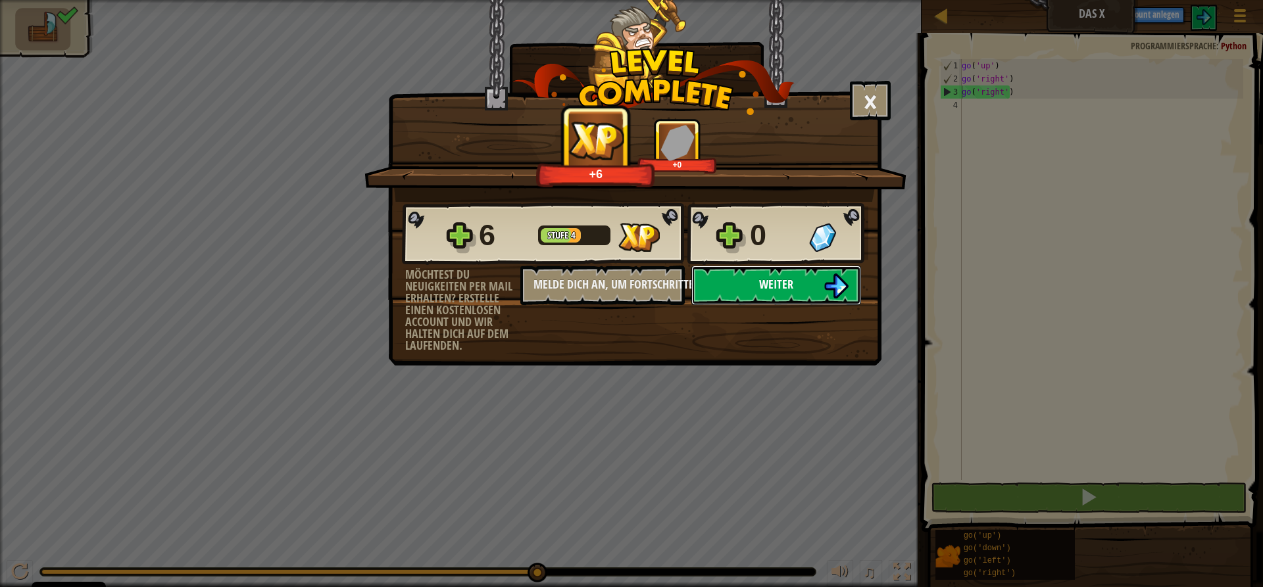
click at [785, 271] on button "Weiter" at bounding box center [776, 285] width 170 height 39
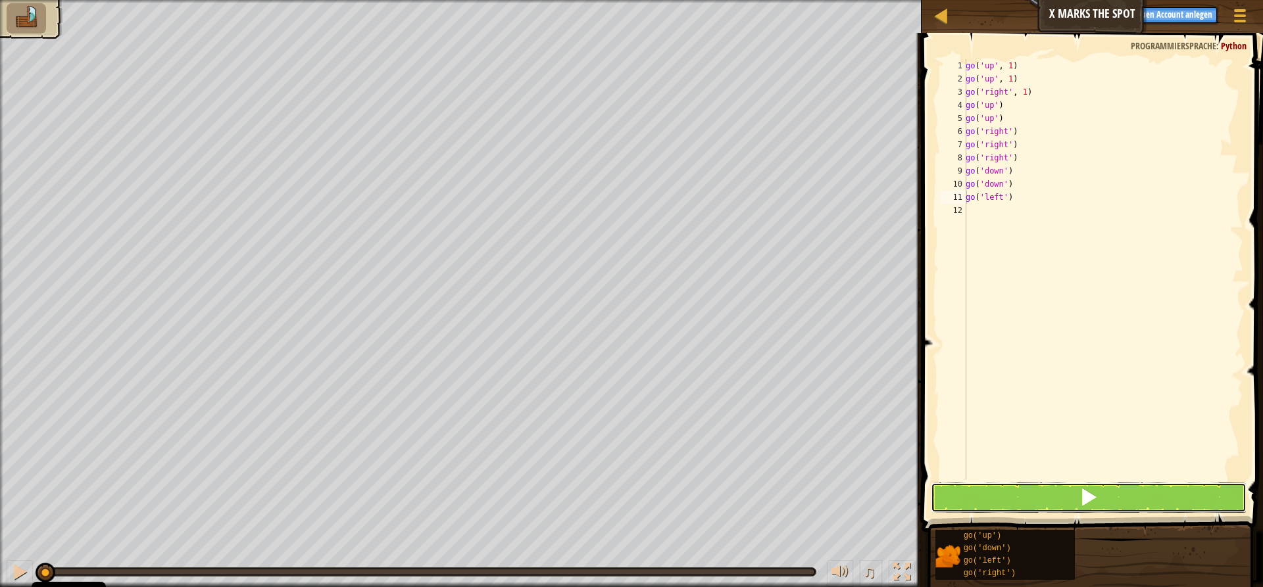
click at [1021, 498] on button at bounding box center [1088, 498] width 316 height 30
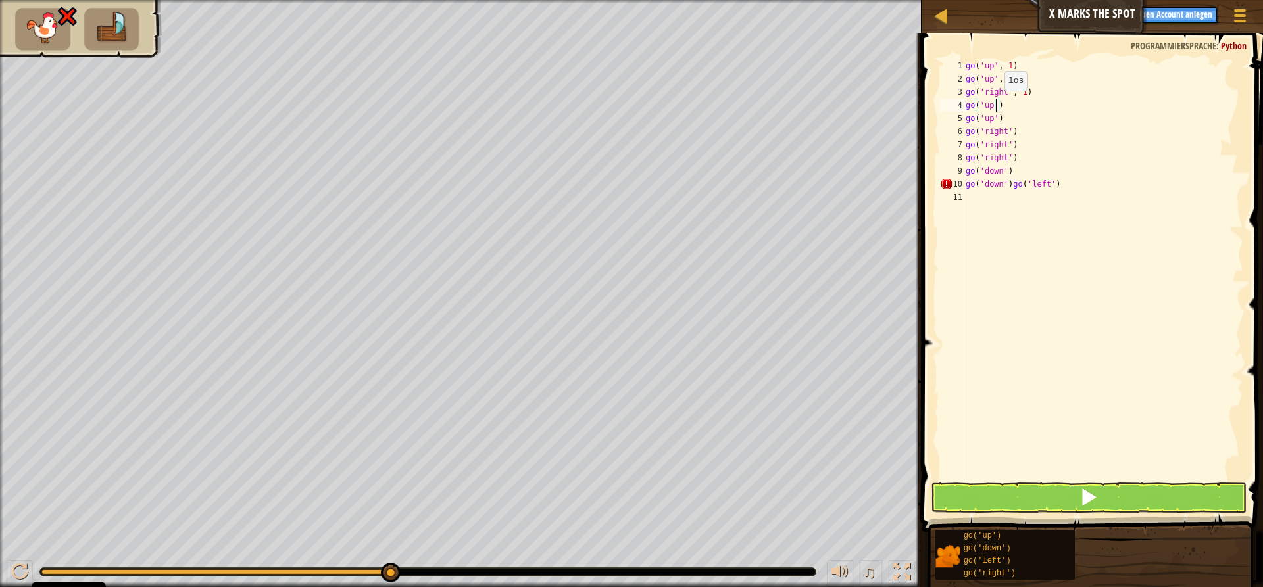
click at [997, 104] on div "go ( 'up' , 1 ) go ( 'up' , 1 ) go ( 'right' , 1 ) go ( 'up' ) go ( 'up' ) go (…" at bounding box center [1103, 282] width 280 height 447
click at [1002, 109] on div "go ( 'up' , 1 ) go ( 'up' , 1 ) go ( 'right' , 1 ) go ( 'up' ) go ( 'up' ) go (…" at bounding box center [1102, 282] width 279 height 447
type textarea "g"
click at [1002, 122] on div "go ( 'up' , 1 ) go ( 'up' , 1 ) go ( 'right' , 1 ) go ( 'up' ) go ( 'right' ) g…" at bounding box center [1102, 282] width 279 height 447
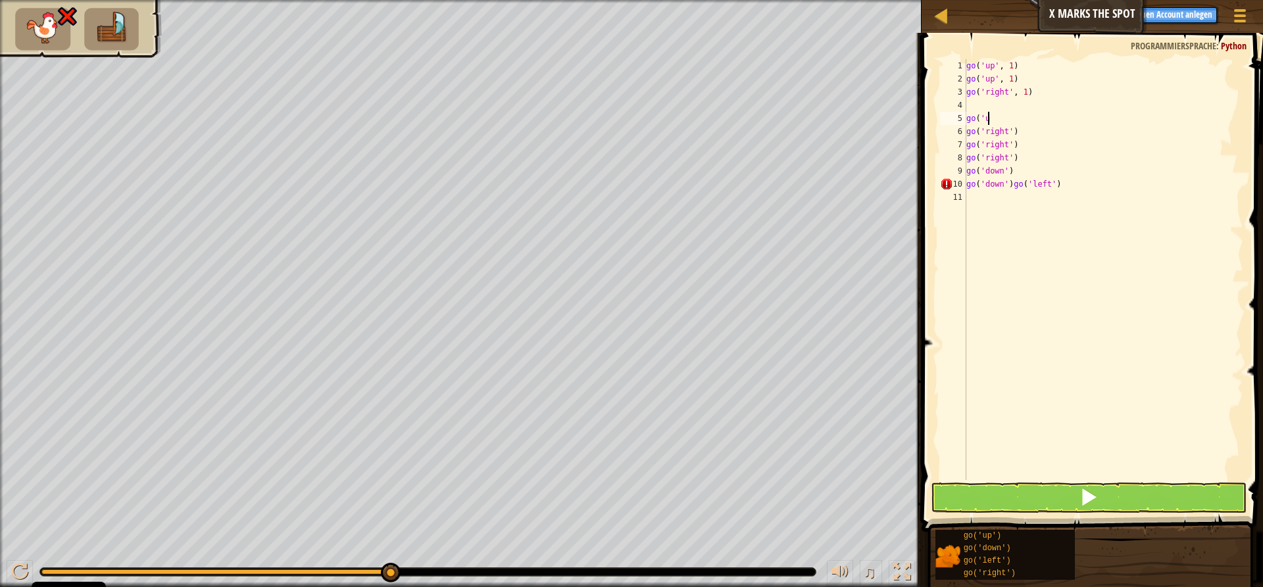
type textarea "g"
click at [1057, 187] on div "go ( 'up' , 1 ) go ( 'up' , 1 ) go ( 'right' , 1 ) go ( 'right' ) go ( 'right' …" at bounding box center [1102, 282] width 279 height 447
type textarea "g"
click at [1019, 158] on div "go ( 'up' , 1 ) go ( 'up' , 1 ) go ( 'right' , 1 ) go ( 'right' ) go ( 'right' …" at bounding box center [1102, 282] width 279 height 447
type textarea "g"
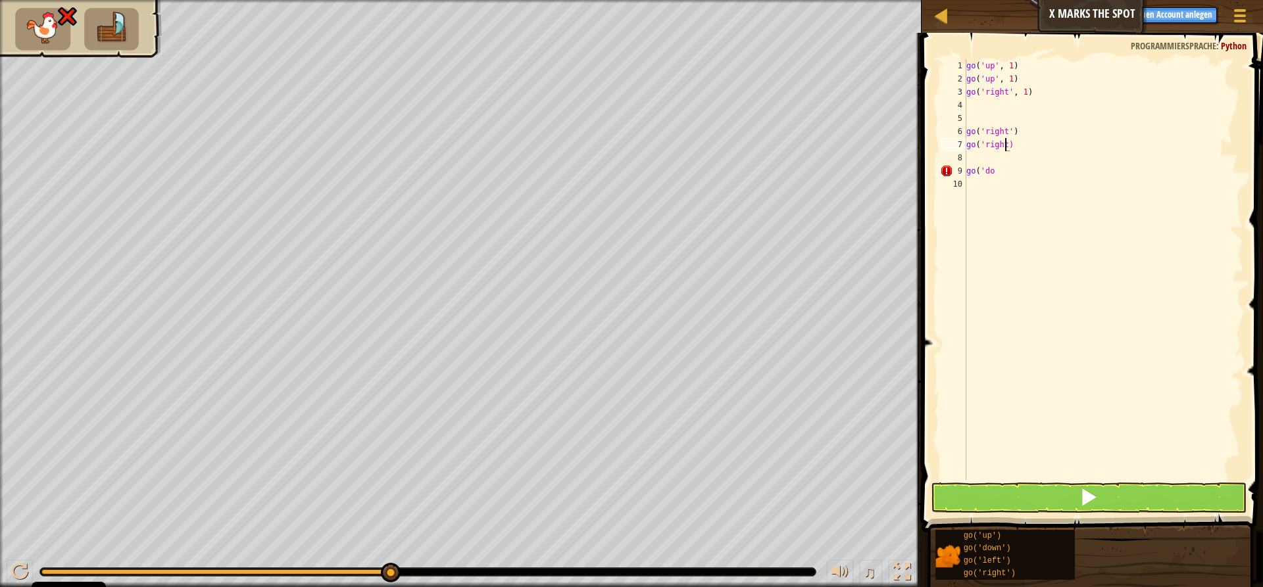
click at [1012, 143] on div "go ( 'up' , 1 ) go ( 'up' , 1 ) go ( 'right' , 1 ) go ( 'right' ) go ( 'right) …" at bounding box center [1102, 282] width 279 height 447
click at [1012, 135] on div "go ( 'up' , 1 ) go ( 'up' , 1 ) go ( 'right' , 1 ) go ( 'right' ) ) go ( 'do" at bounding box center [1102, 282] width 279 height 447
type textarea "g"
click at [972, 147] on div "go ( 'up' , 1 ) go ( 'up' , 1 ) go ( 'right' , 1 ) ) go ( 'do" at bounding box center [1102, 282] width 279 height 447
type textarea ")"
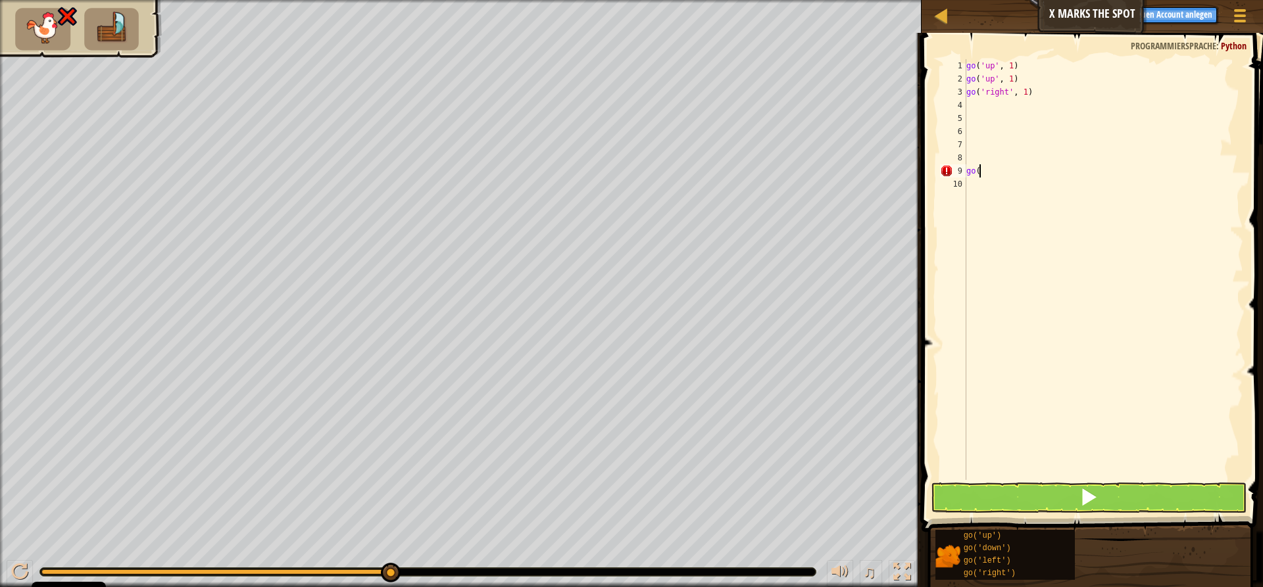
type textarea "g"
click at [994, 174] on div "go ( 'up' , 1 ) go ( 'up' , 1 ) go ( 'right' , 1 ) go (" at bounding box center [1102, 282] width 279 height 447
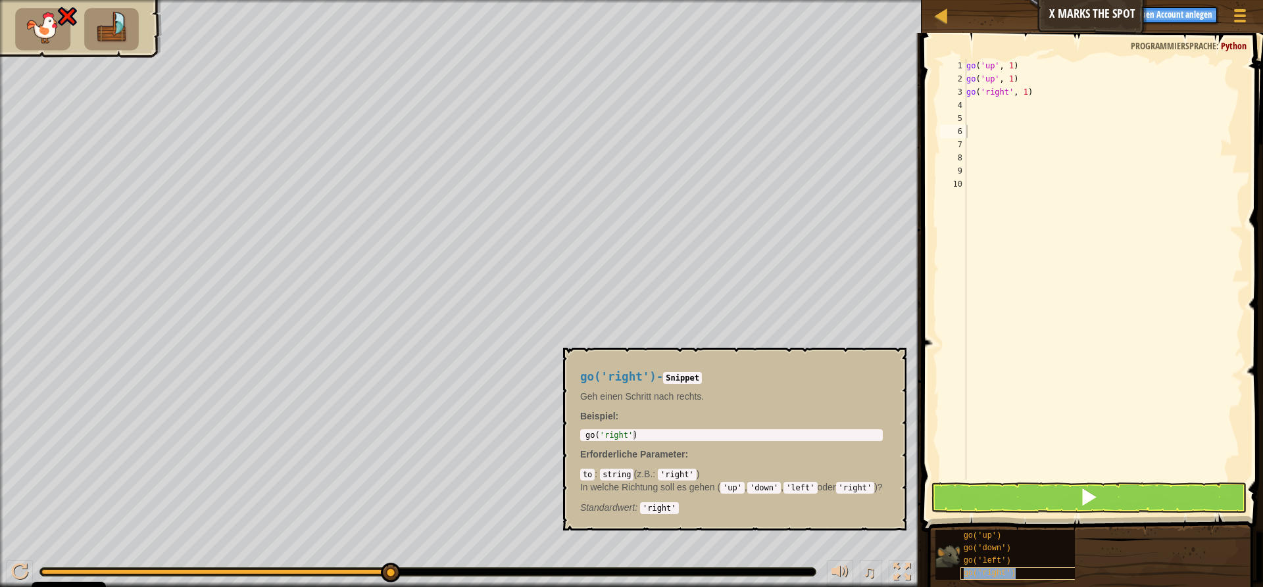
type textarea "go('right')"
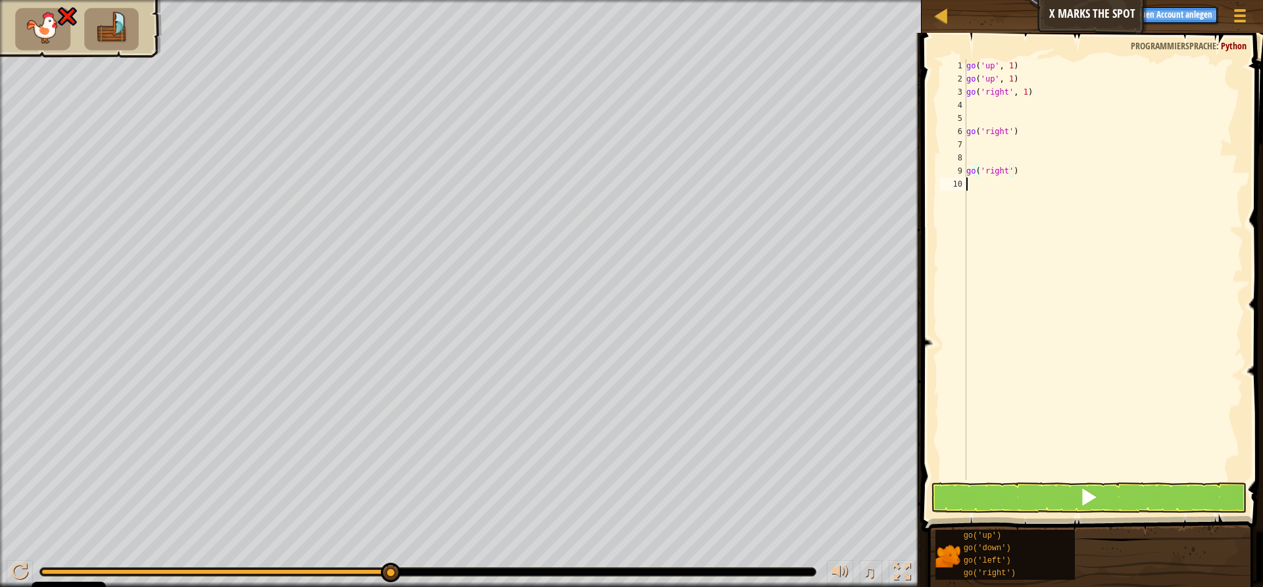
drag, startPoint x: 1014, startPoint y: 180, endPoint x: 1023, endPoint y: 189, distance: 12.6
click at [1023, 189] on div "go ( 'up' , 1 ) go ( 'up' , 1 ) go ( 'right' , 1 ) go ( 'right' ) go ( 'right' )" at bounding box center [1102, 282] width 279 height 447
drag, startPoint x: 998, startPoint y: 132, endPoint x: 1003, endPoint y: 143, distance: 13.0
click at [1003, 143] on div "go ( 'up' , 1 ) go ( 'up' , 1 ) go ( 'right' , 1 ) go ( 'right' ) go ( 'right' )" at bounding box center [1102, 282] width 279 height 447
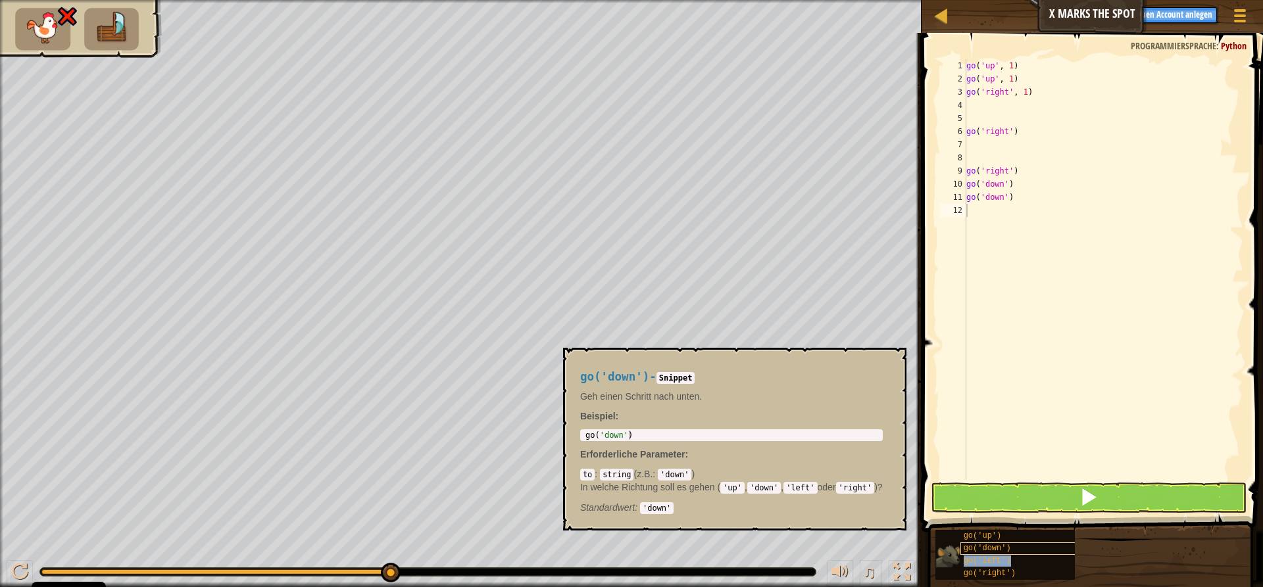
type textarea "go('left')"
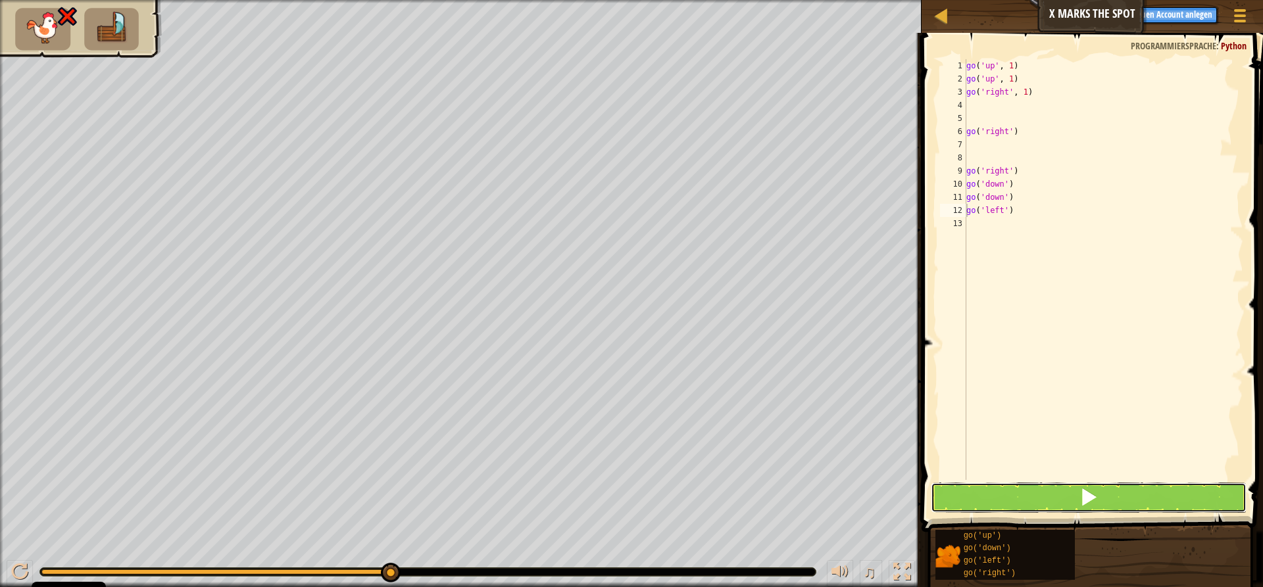
click at [1036, 494] on button at bounding box center [1088, 498] width 316 height 30
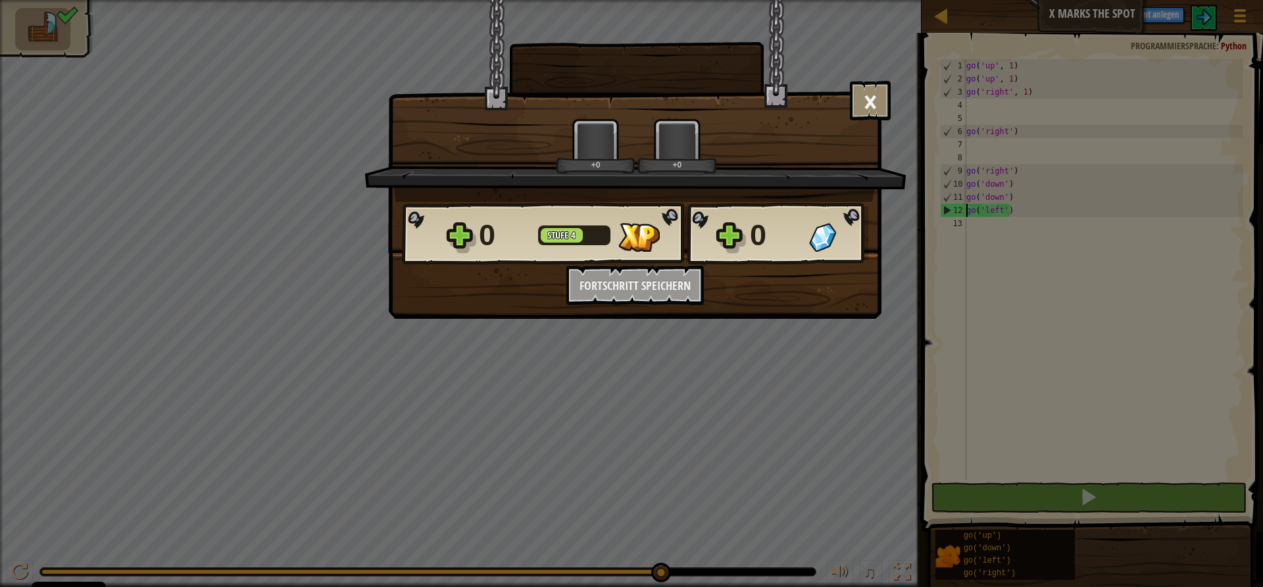
scroll to position [6, 0]
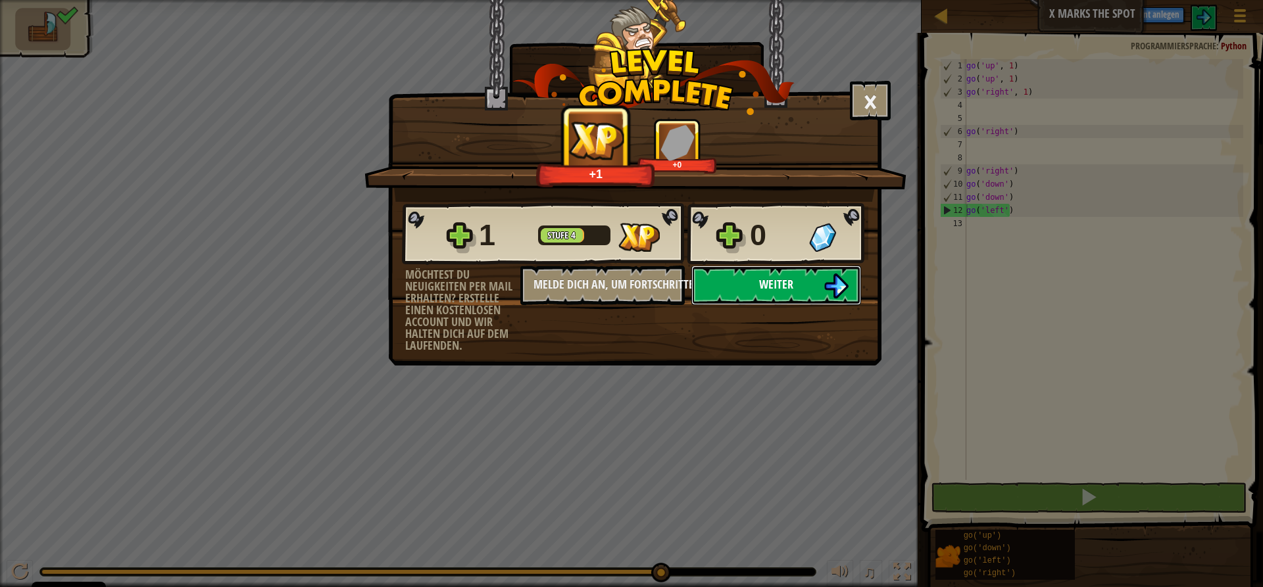
click at [777, 277] on span "Weiter" at bounding box center [776, 284] width 34 height 16
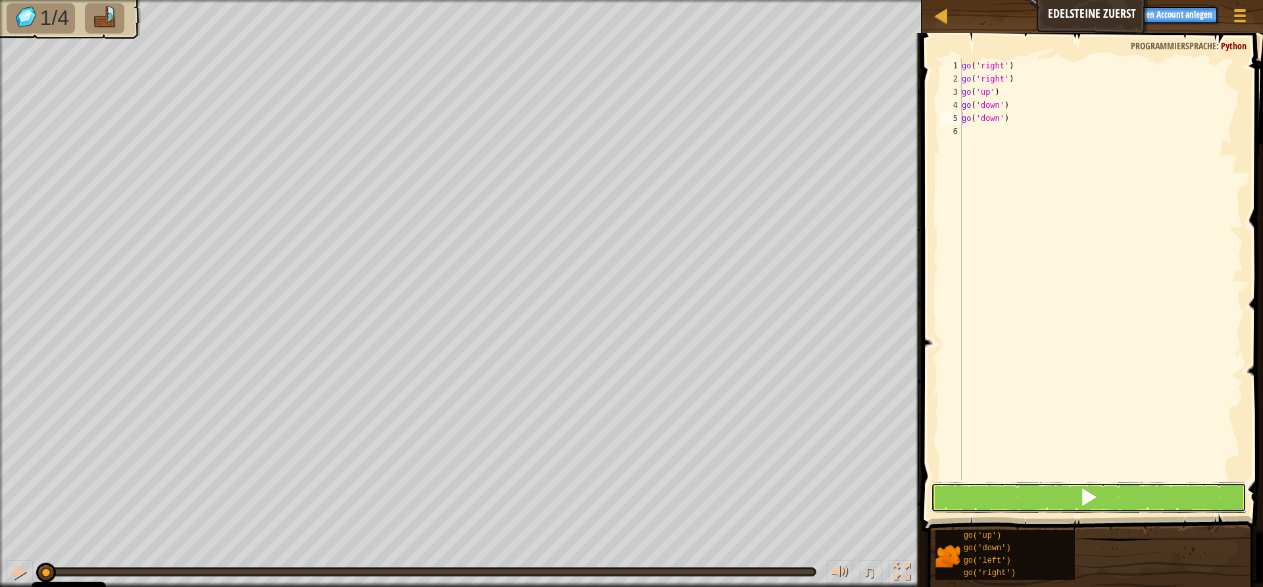
click at [1021, 495] on button at bounding box center [1088, 498] width 316 height 30
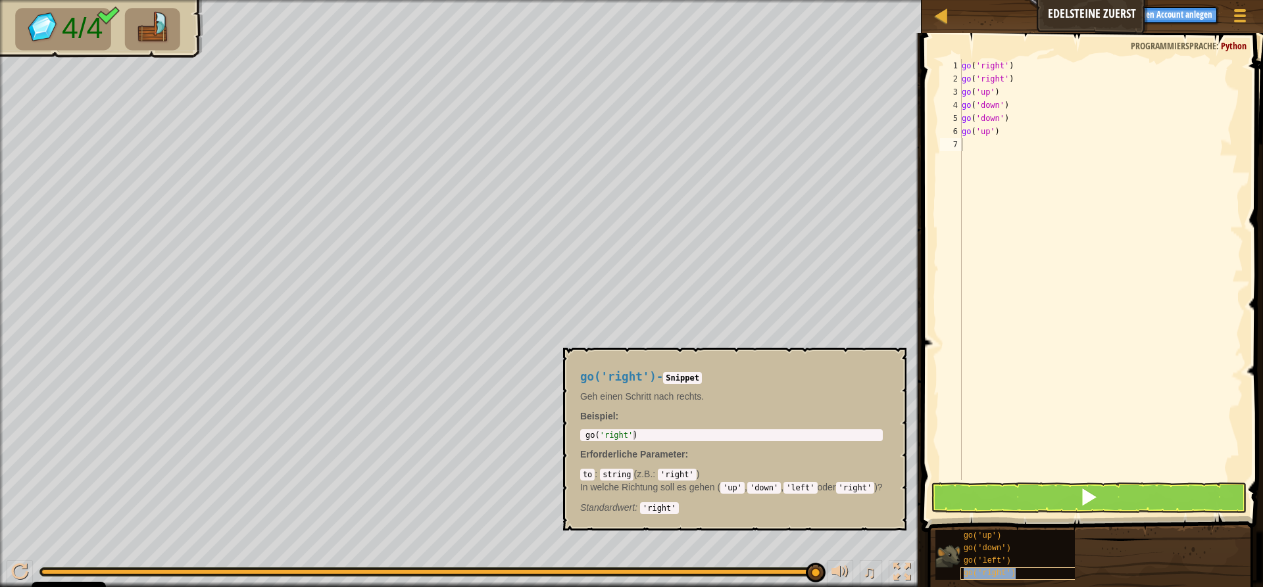
type textarea "go('right')"
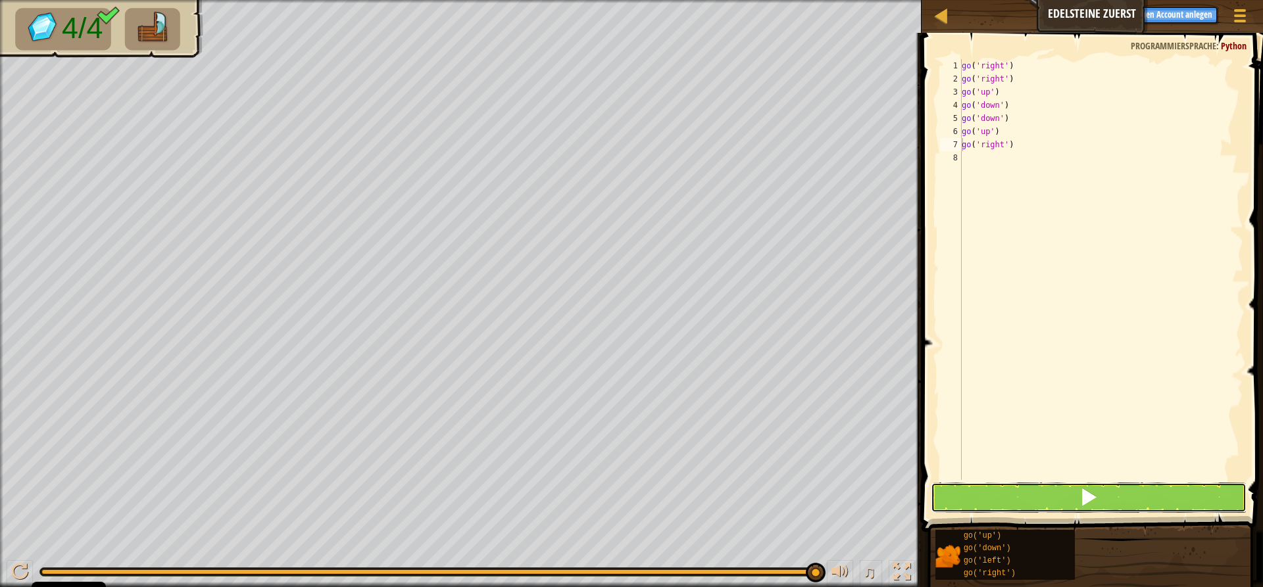
click at [1022, 494] on button at bounding box center [1088, 498] width 316 height 30
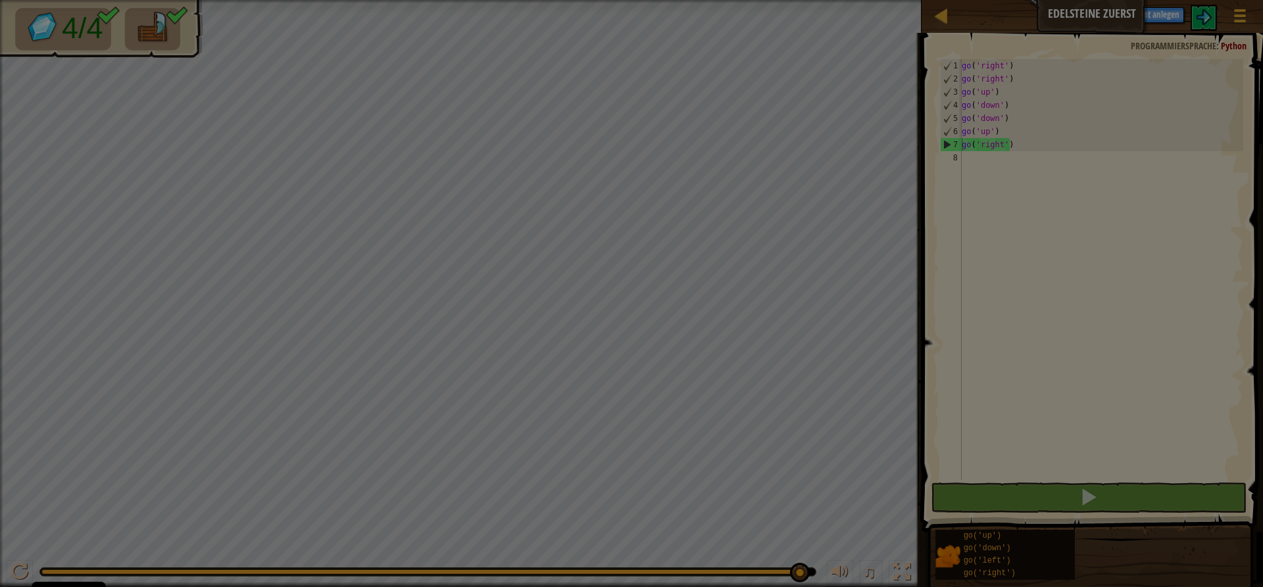
scroll to position [6, 0]
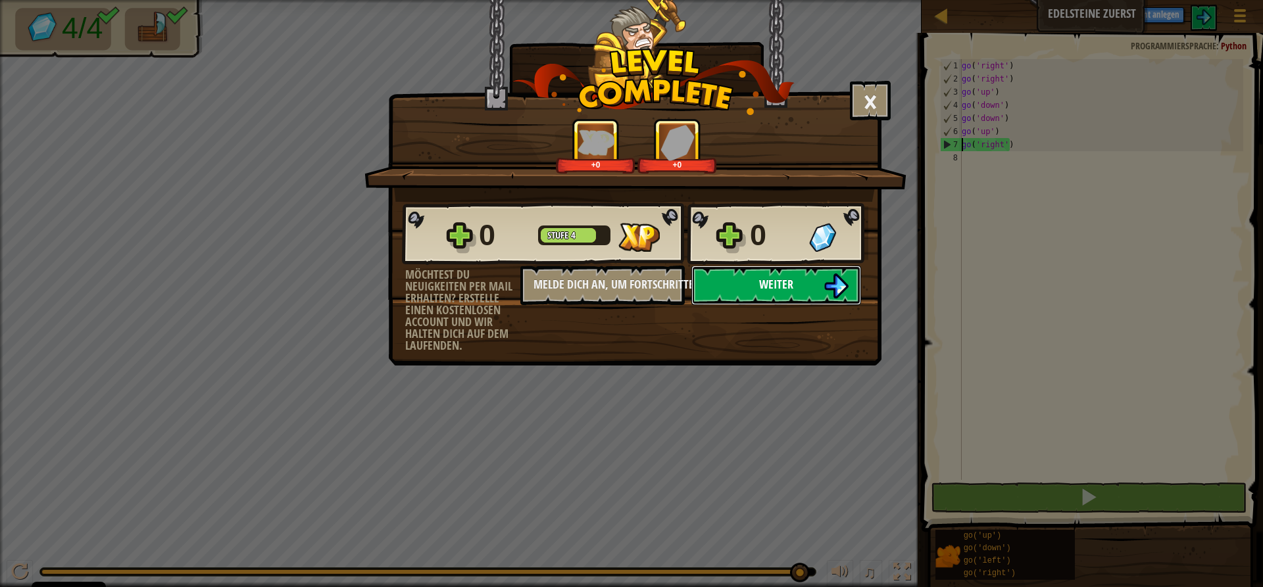
click at [790, 280] on span "Weiter" at bounding box center [776, 284] width 34 height 16
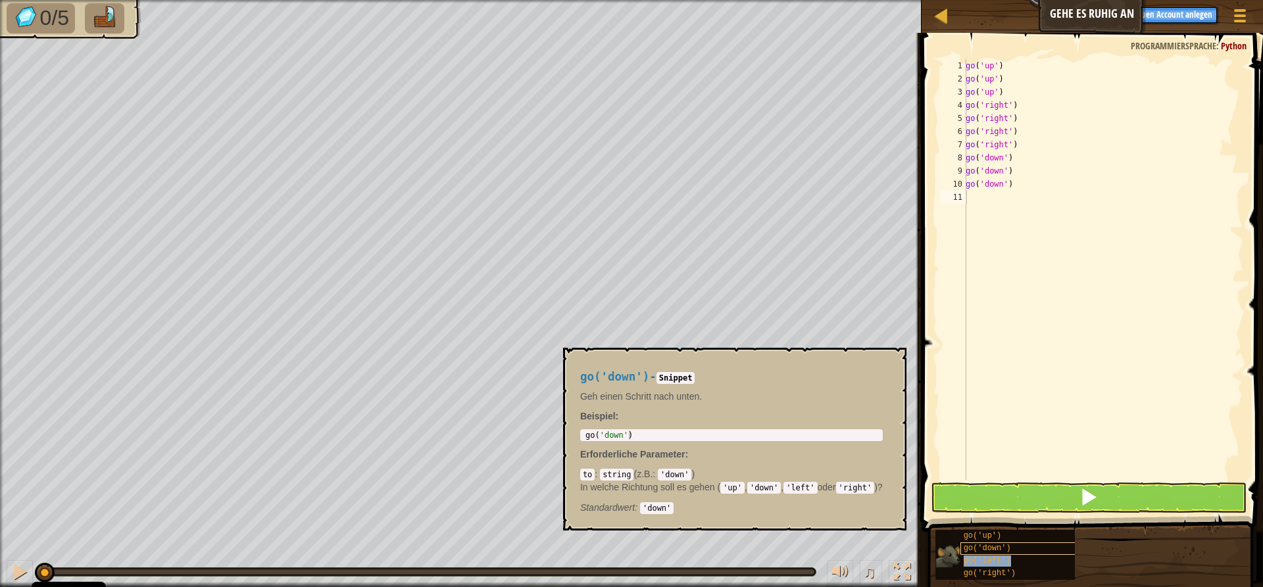
type textarea "go('left')"
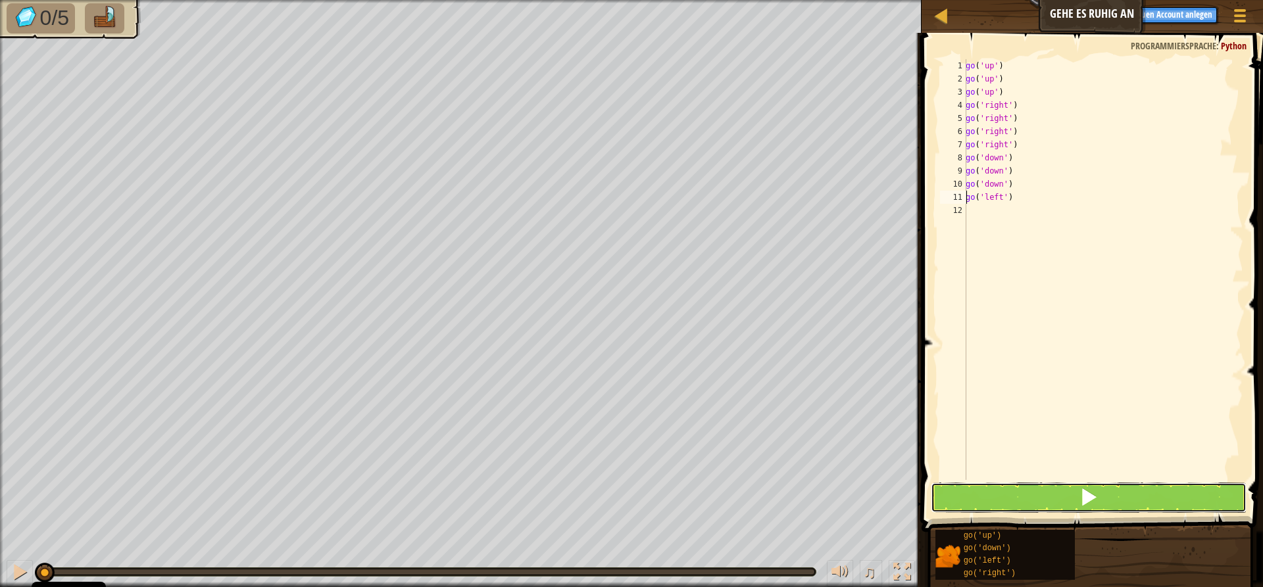
click at [1021, 483] on button at bounding box center [1088, 498] width 316 height 30
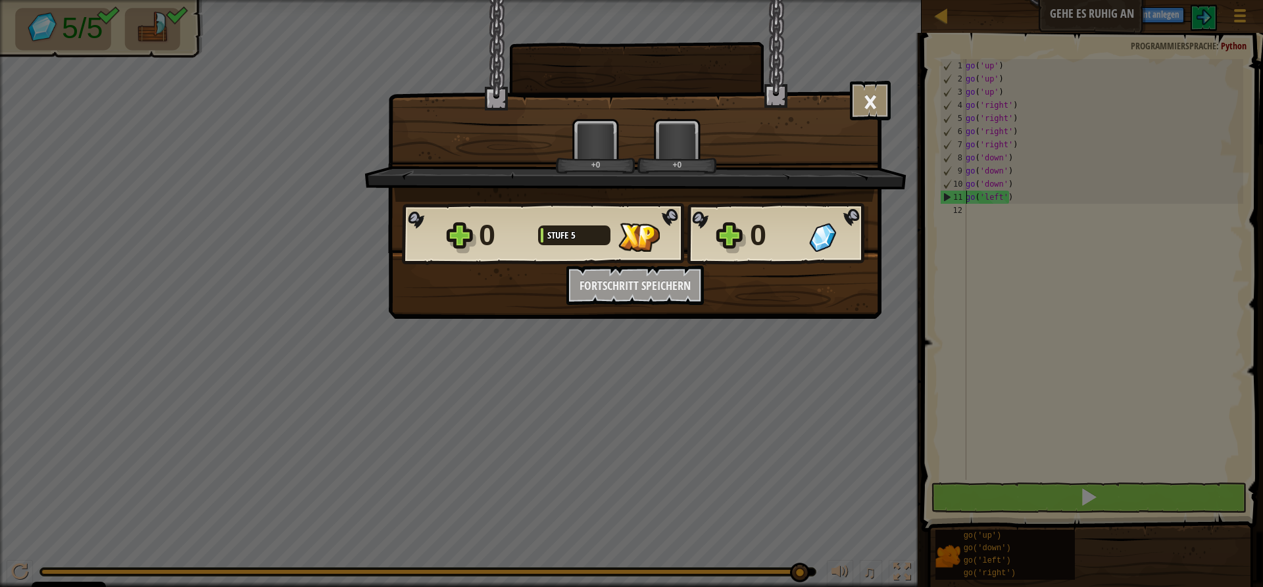
scroll to position [6, 0]
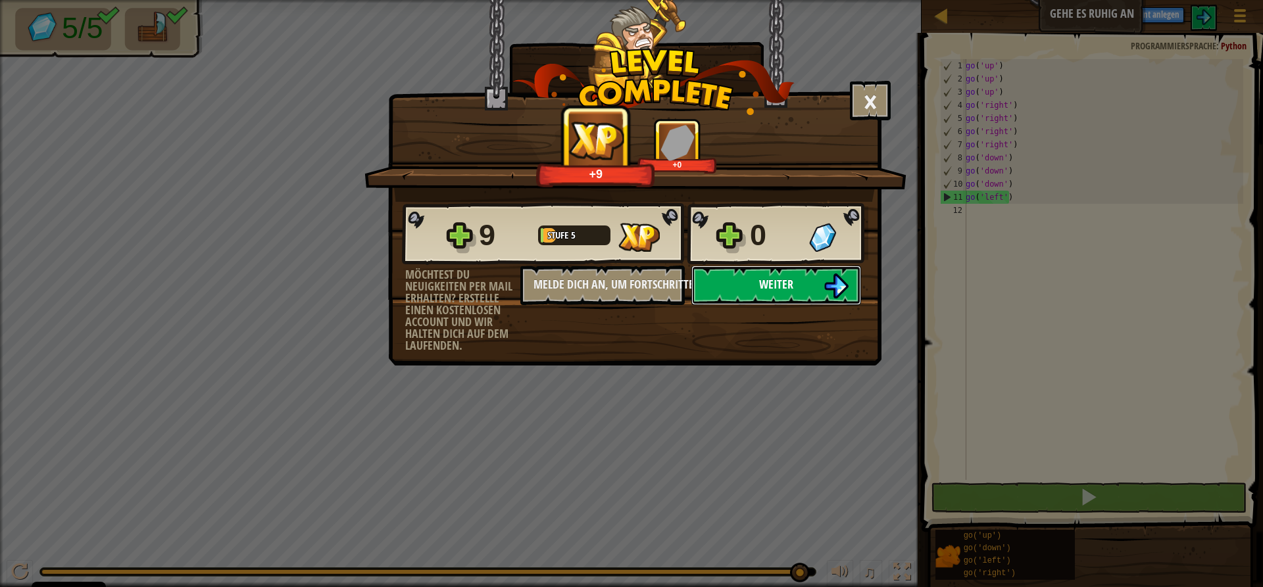
click at [786, 285] on span "Weiter" at bounding box center [776, 284] width 34 height 16
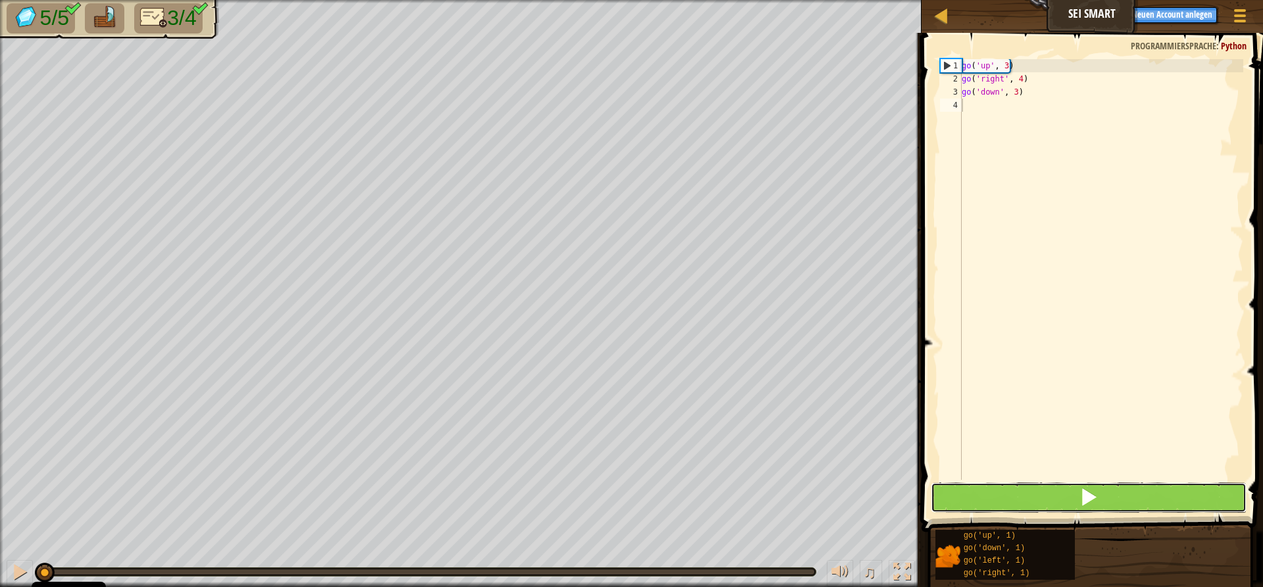
click at [1036, 495] on button at bounding box center [1088, 498] width 316 height 30
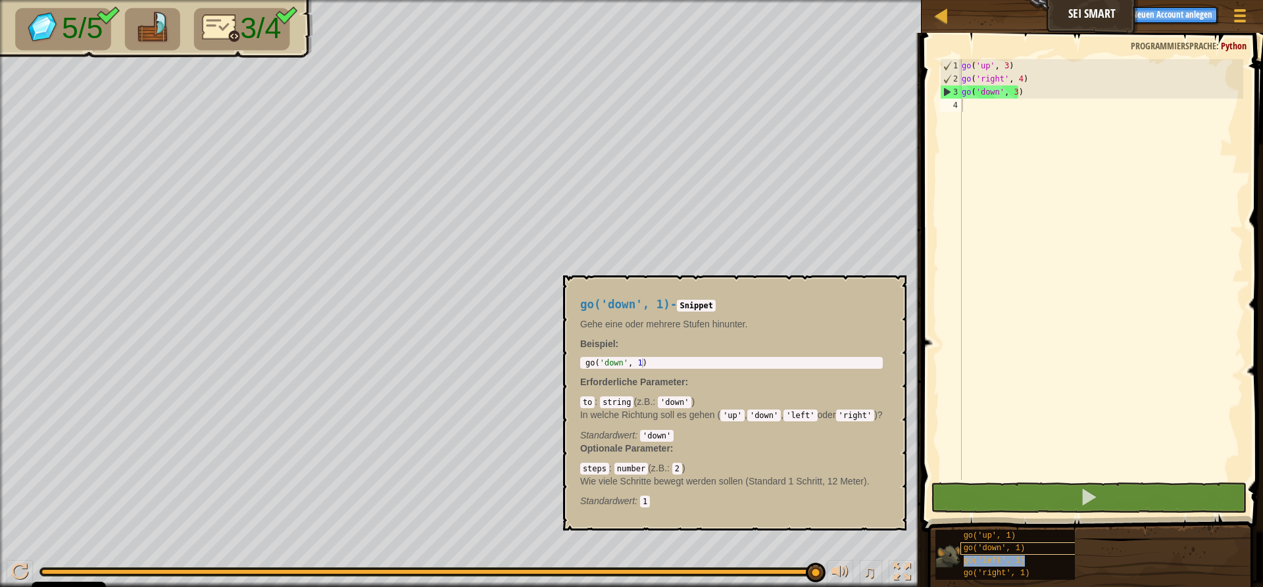
type textarea "go('left', 1)"
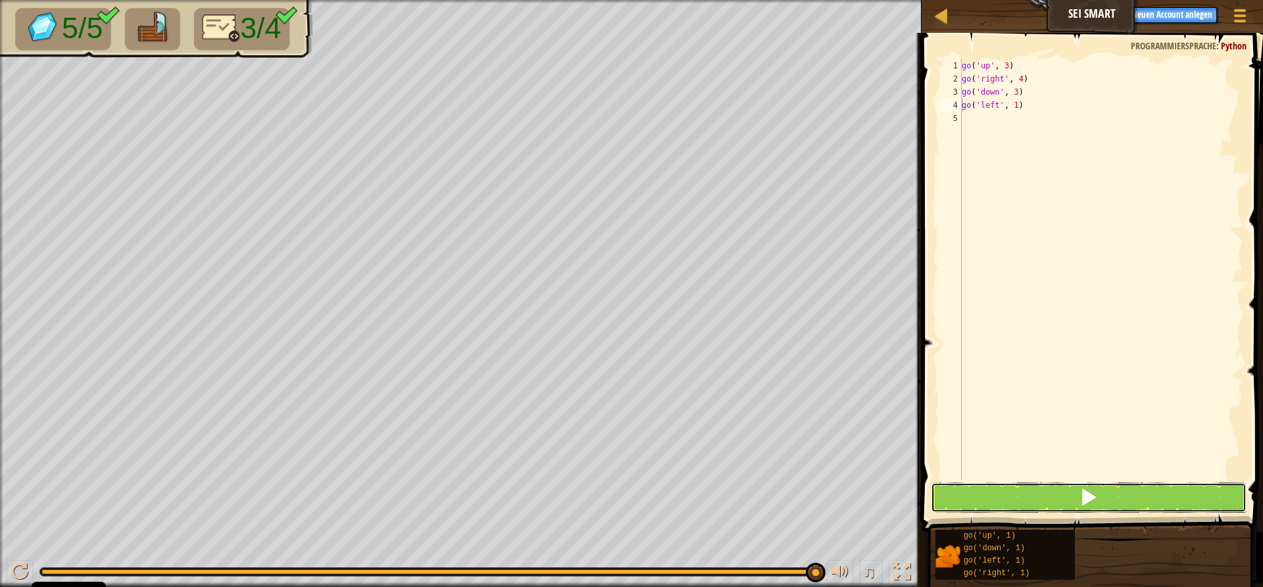
click at [1033, 501] on button at bounding box center [1088, 498] width 316 height 30
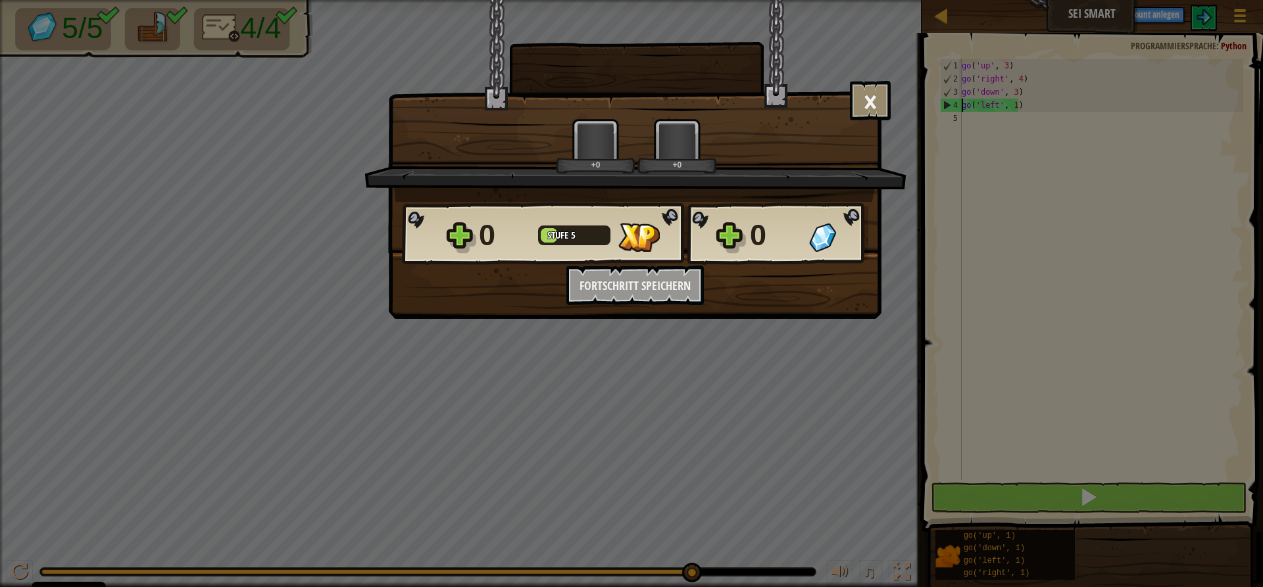
scroll to position [6, 0]
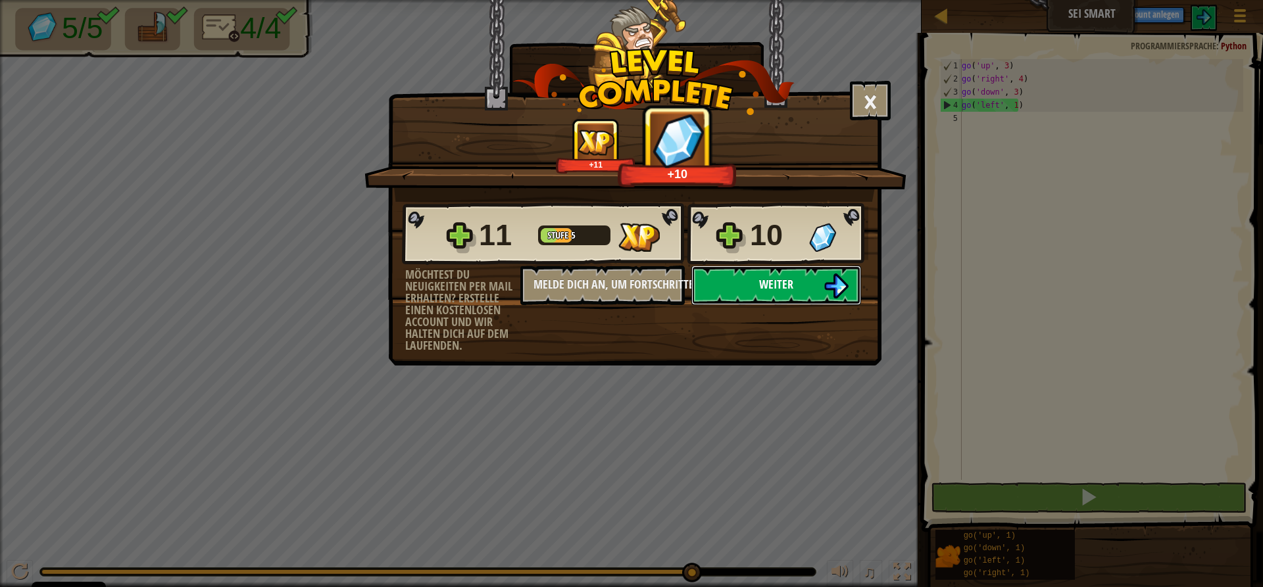
click at [786, 286] on span "Weiter" at bounding box center [776, 284] width 34 height 16
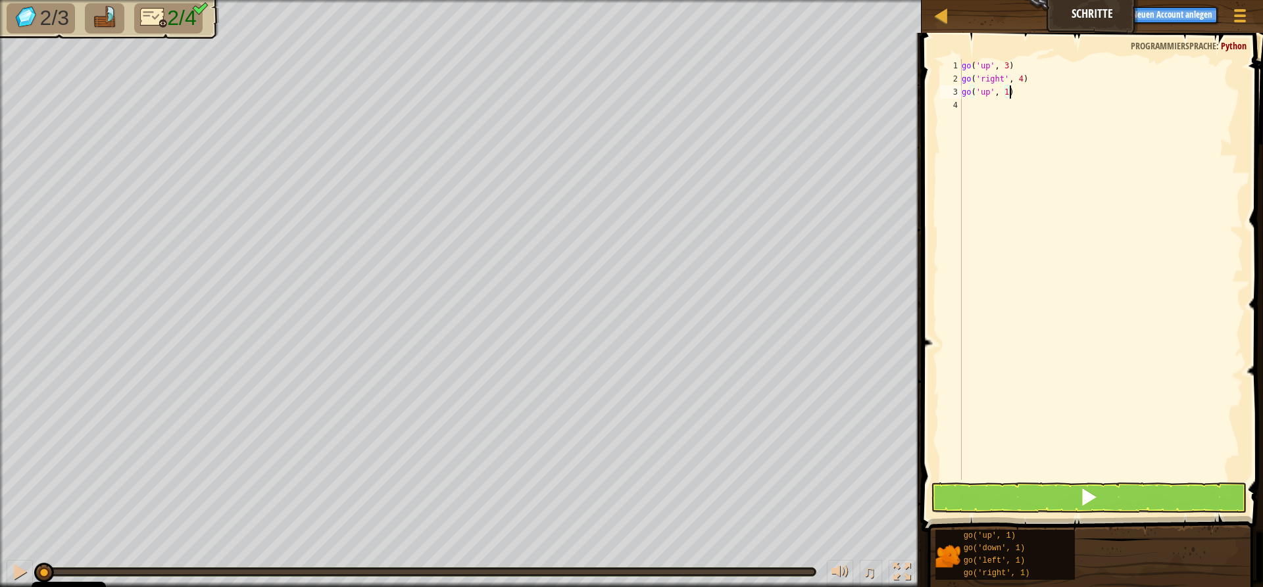
click at [1017, 87] on div "go ( 'up' , 3 ) go ( 'right' , 4 ) go ( 'up' , 1 )" at bounding box center [1101, 282] width 284 height 447
type textarea "g"
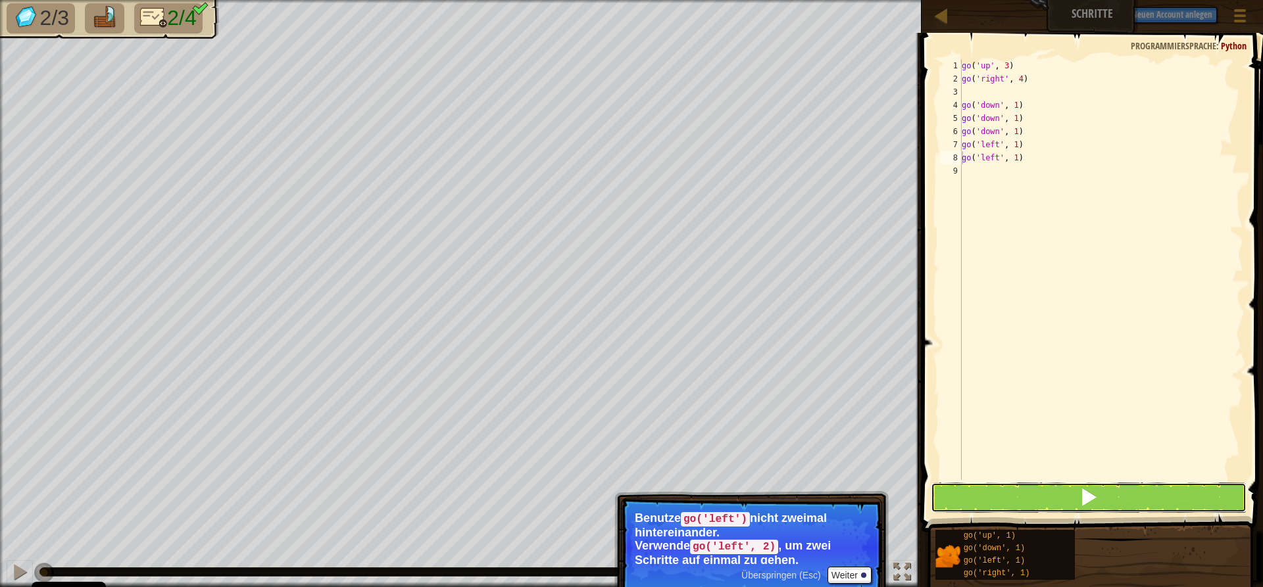
click at [985, 497] on button at bounding box center [1088, 498] width 316 height 30
click at [985, 496] on button at bounding box center [1088, 498] width 316 height 30
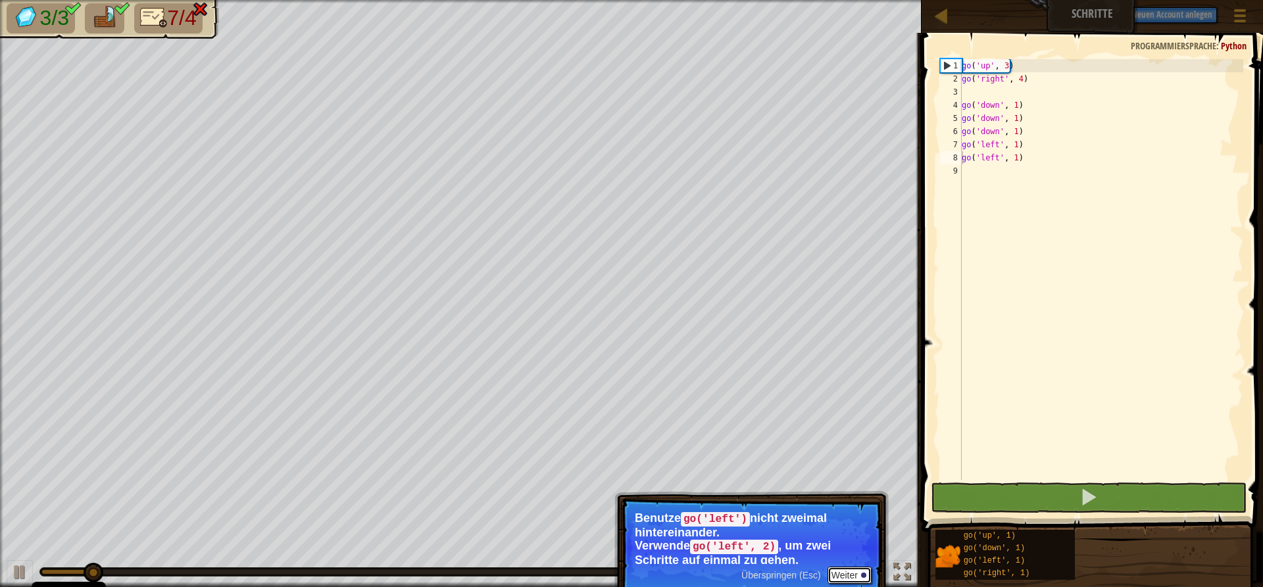
click at [850, 567] on button "Weiter" at bounding box center [849, 575] width 44 height 17
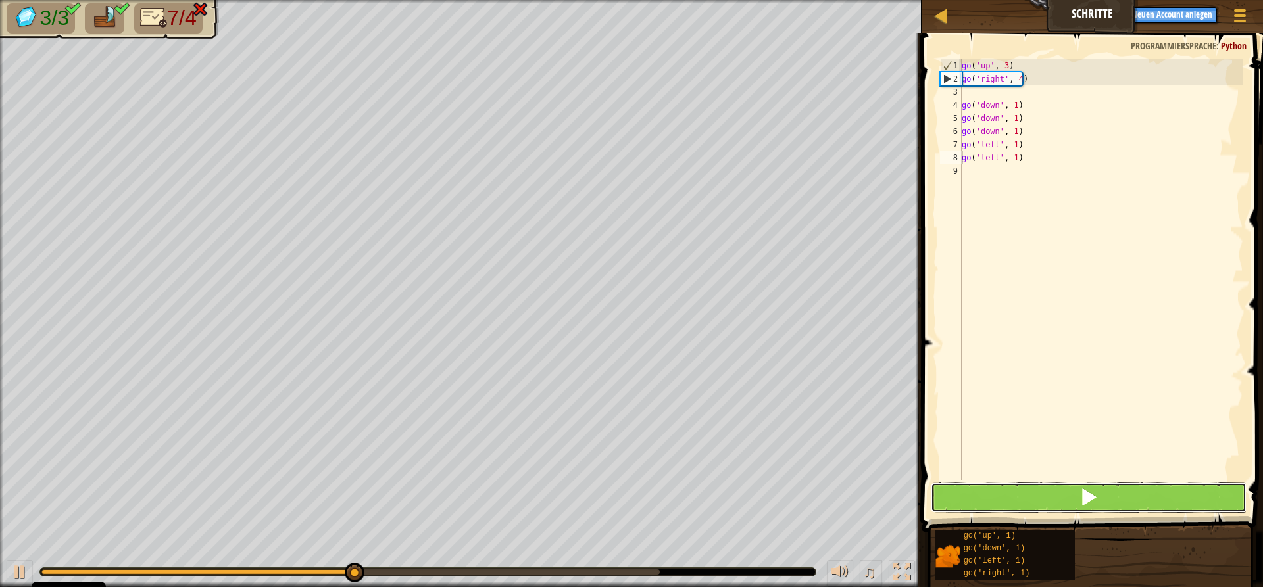
click at [1059, 494] on button at bounding box center [1088, 498] width 316 height 30
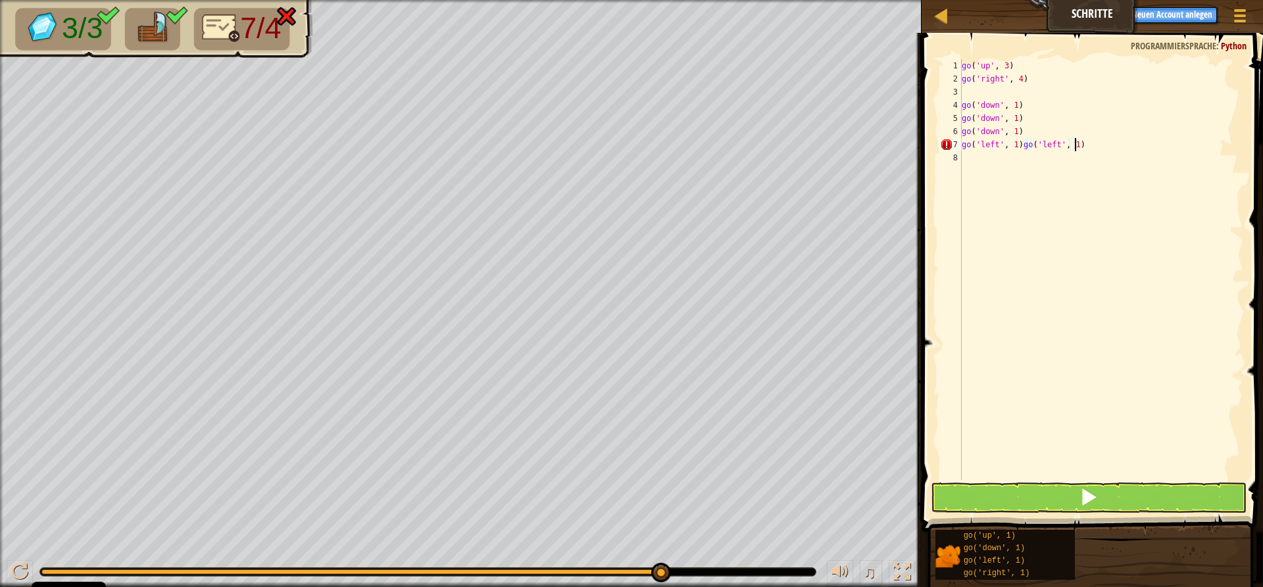
click at [1082, 148] on div "go ( 'up' , 3 ) go ( 'right' , 4 ) go ( 'down' , 1 ) go ( 'down' , 1 ) go ( 'do…" at bounding box center [1101, 282] width 284 height 447
type textarea "g"
click at [1022, 133] on div "go ( 'up' , 3 ) go ( 'right' , 4 ) go ( 'down' , 1 ) go ( 'down' , 1 ) go ( 'do…" at bounding box center [1101, 282] width 284 height 447
type textarea "g"
click at [1021, 111] on div "go ( 'up' , 3 ) go ( 'right' , 4 ) go ( 'down' , 1 ) go ( 'down' , 1 )" at bounding box center [1101, 282] width 284 height 447
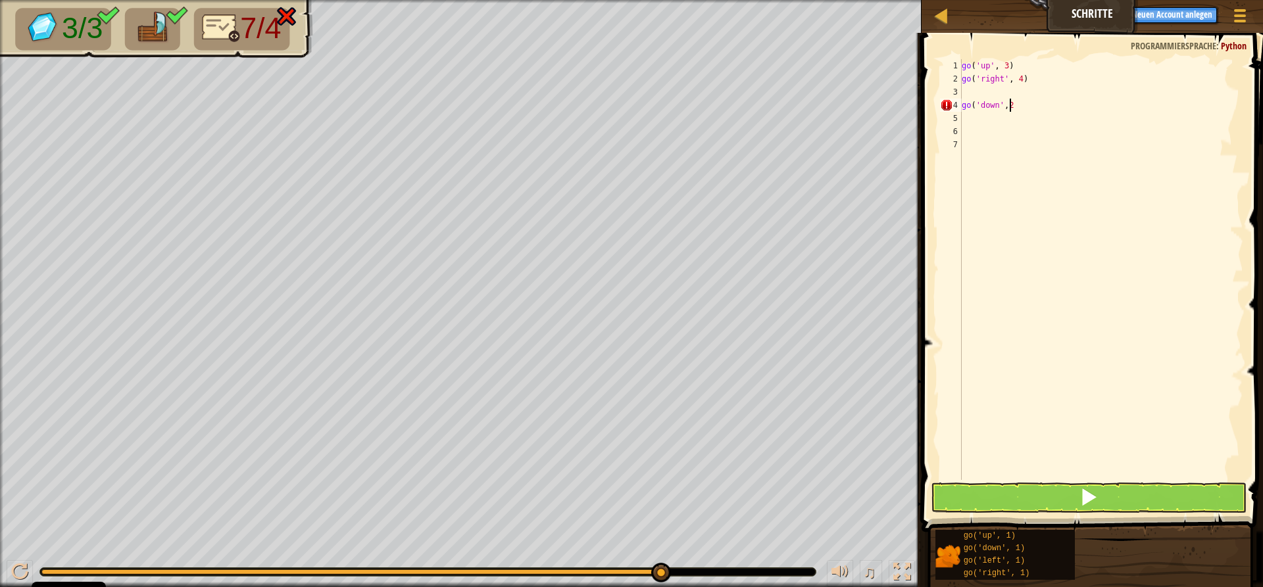
scroll to position [6, 3]
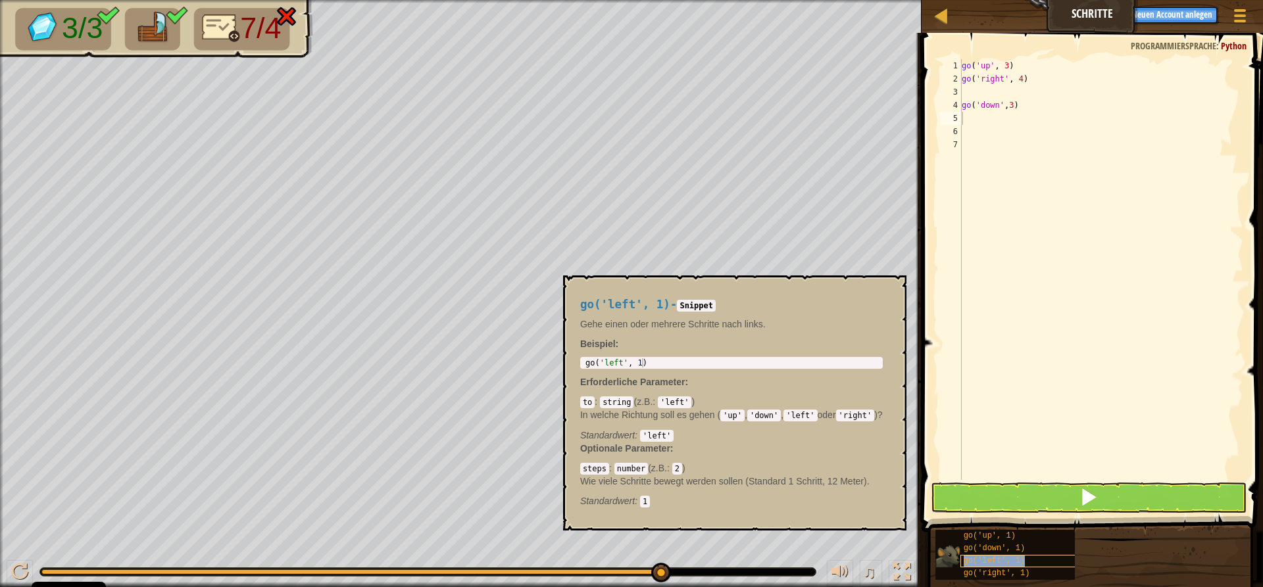
type textarea "go('left', 1)"
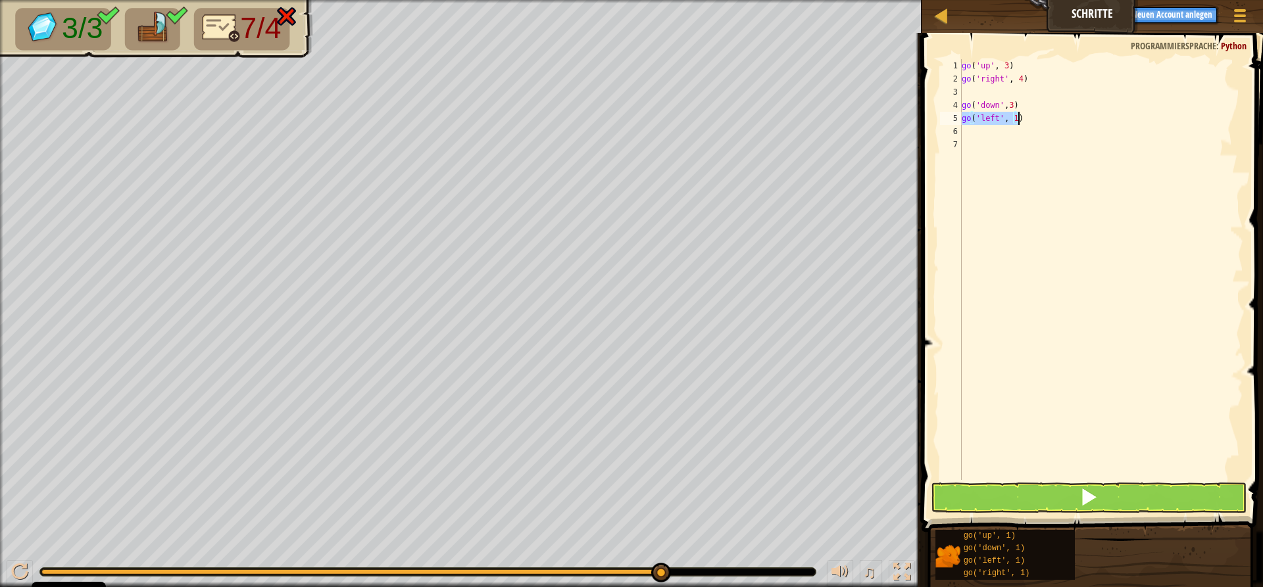
click at [1037, 146] on div "go ( 'up' , 3 ) go ( 'right' , 4 ) go ( 'down' , 3 ) go ( 'left' , 1 )" at bounding box center [1101, 282] width 284 height 447
click at [1021, 120] on div "go ( 'up' , 3 ) go ( 'right' , 4 ) go ( 'down' , 3 ) go ( 'left' , 1 )" at bounding box center [1101, 282] width 284 height 447
type textarea "go('left',2)"
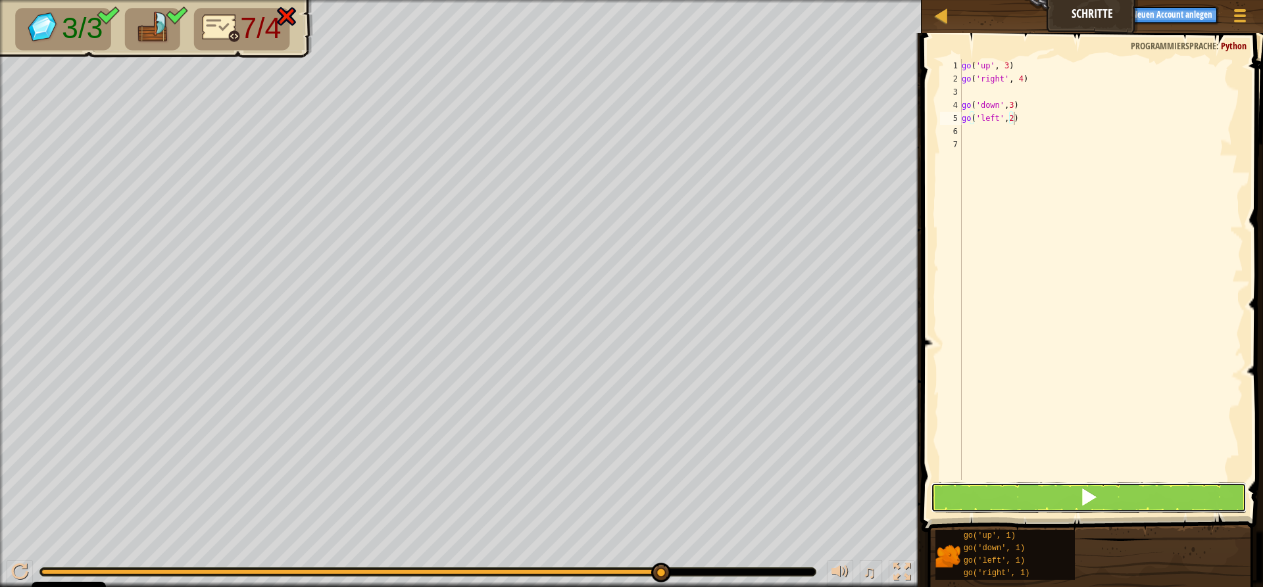
click at [1014, 495] on button at bounding box center [1088, 498] width 316 height 30
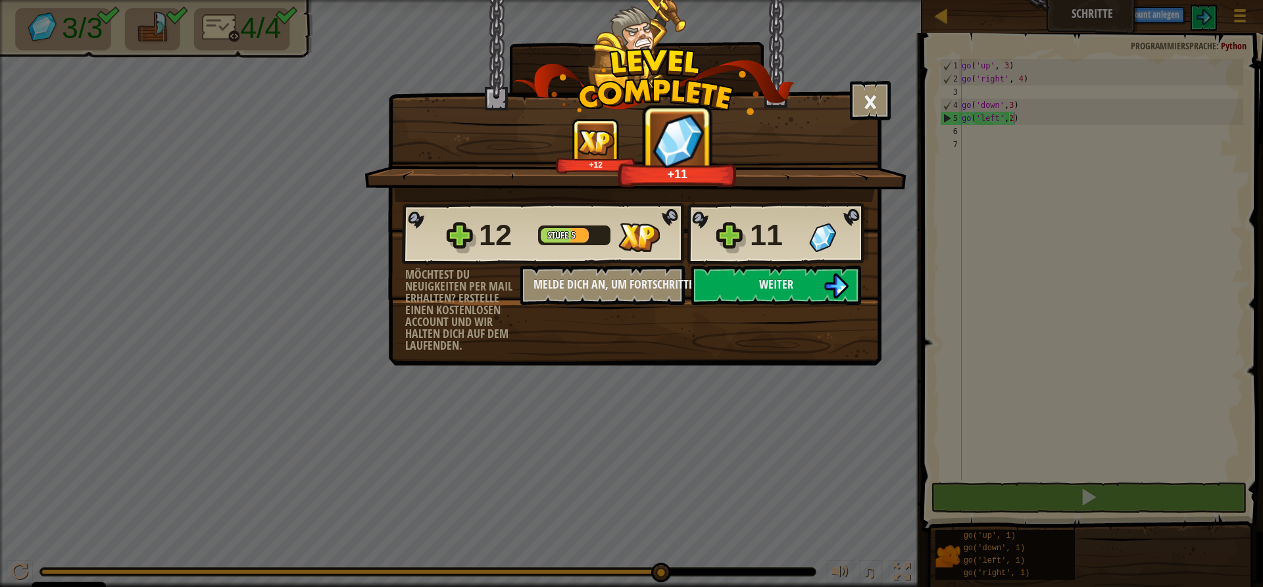
click at [712, 265] on div "12 Stufe 5 11" at bounding box center [635, 234] width 466 height 63
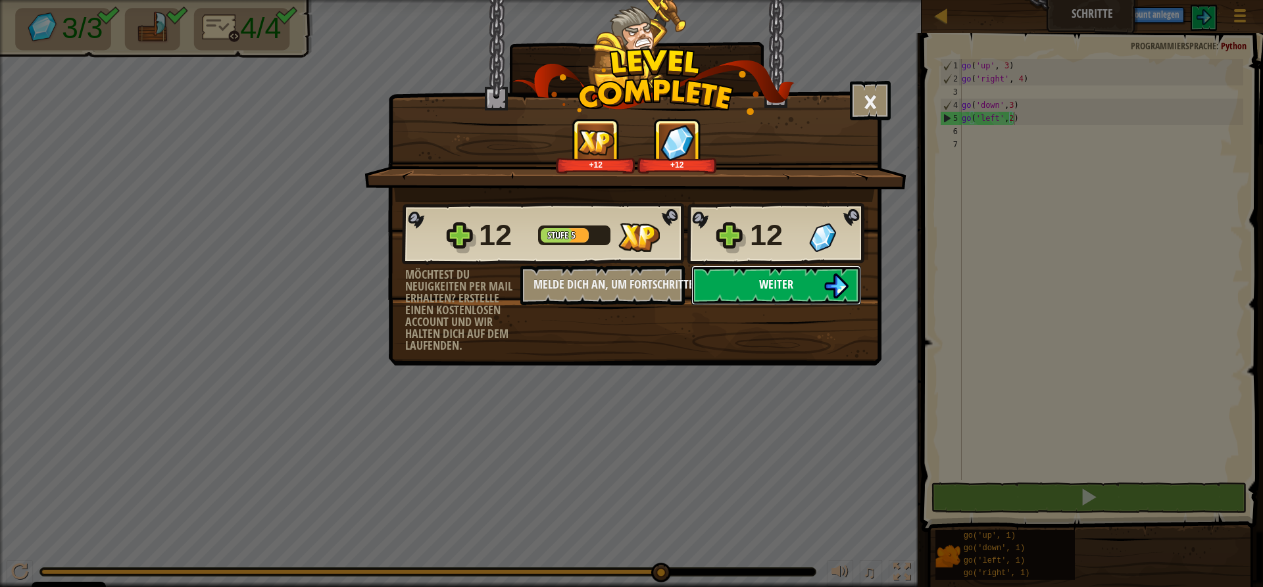
click at [728, 281] on button "Weiter" at bounding box center [776, 285] width 170 height 39
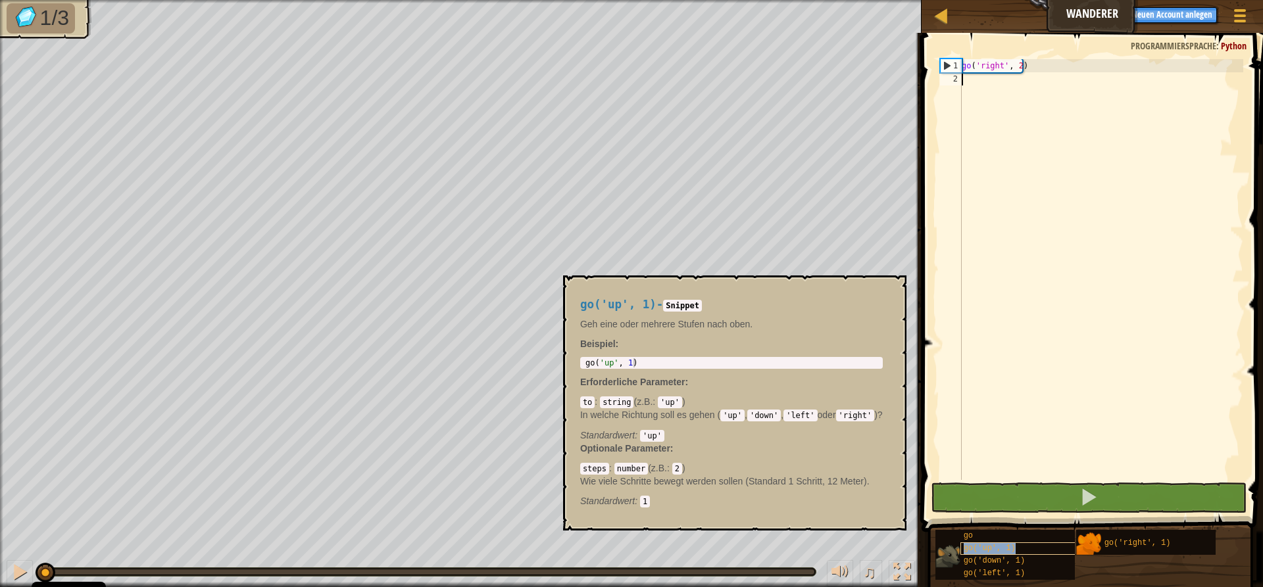
click at [982, 549] on span "go('up', 1)" at bounding box center [989, 548] width 52 height 9
drag, startPoint x: 964, startPoint y: 370, endPoint x: 998, endPoint y: 324, distance: 56.4
click at [992, 331] on div "go ( 'right' , 2 )" at bounding box center [1101, 282] width 284 height 447
drag, startPoint x: 999, startPoint y: 321, endPoint x: 986, endPoint y: 556, distance: 235.8
click at [982, 387] on div "go ( 'right' , 2 )" at bounding box center [1101, 282] width 284 height 447
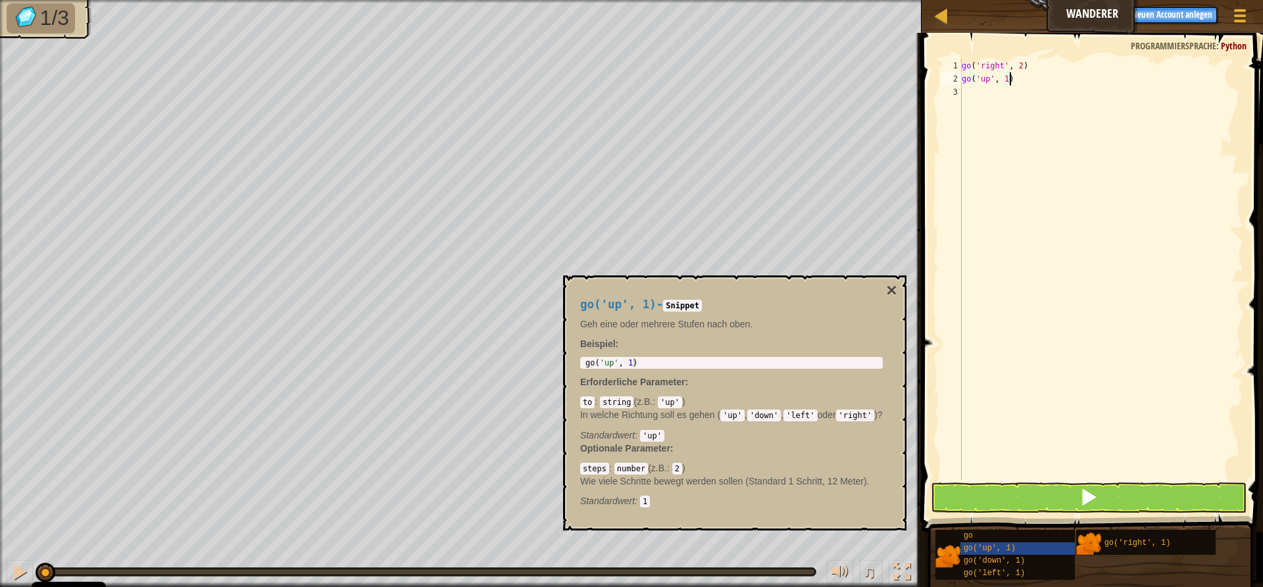
click at [1010, 79] on div "go ( 'right' , 2 ) go ( 'up' , 1 )" at bounding box center [1101, 282] width 284 height 447
type textarea "go('up', 3)"
click at [965, 93] on div "go ( 'right' , 2 ) go ( 'up' , 3 )" at bounding box center [1101, 282] width 284 height 447
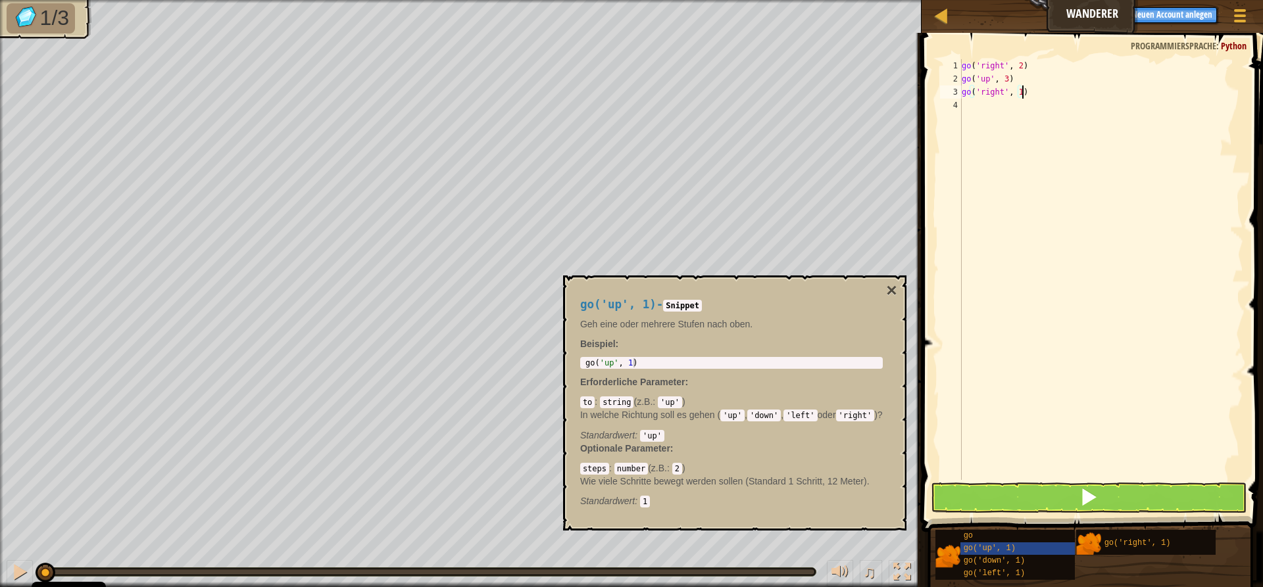
click at [1040, 89] on div "go ( 'right' , 2 ) go ( 'up' , 3 ) go ( 'right' , 1 )" at bounding box center [1101, 282] width 284 height 447
type textarea "go('right', 2)"
click at [1024, 505] on button at bounding box center [1088, 498] width 316 height 30
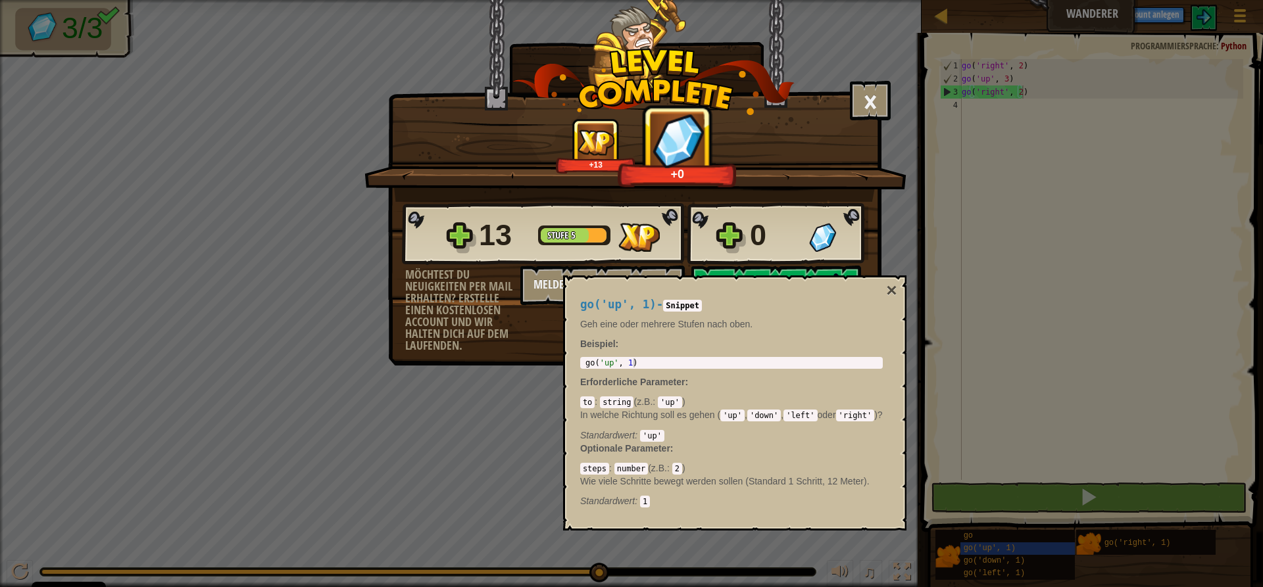
click at [883, 295] on div "go('up', 1) - Snippet Geh eine oder mehrere Stufen nach oben. Beispiel : 1 go (…" at bounding box center [731, 403] width 321 height 234
click at [889, 283] on button "×" at bounding box center [891, 290] width 11 height 18
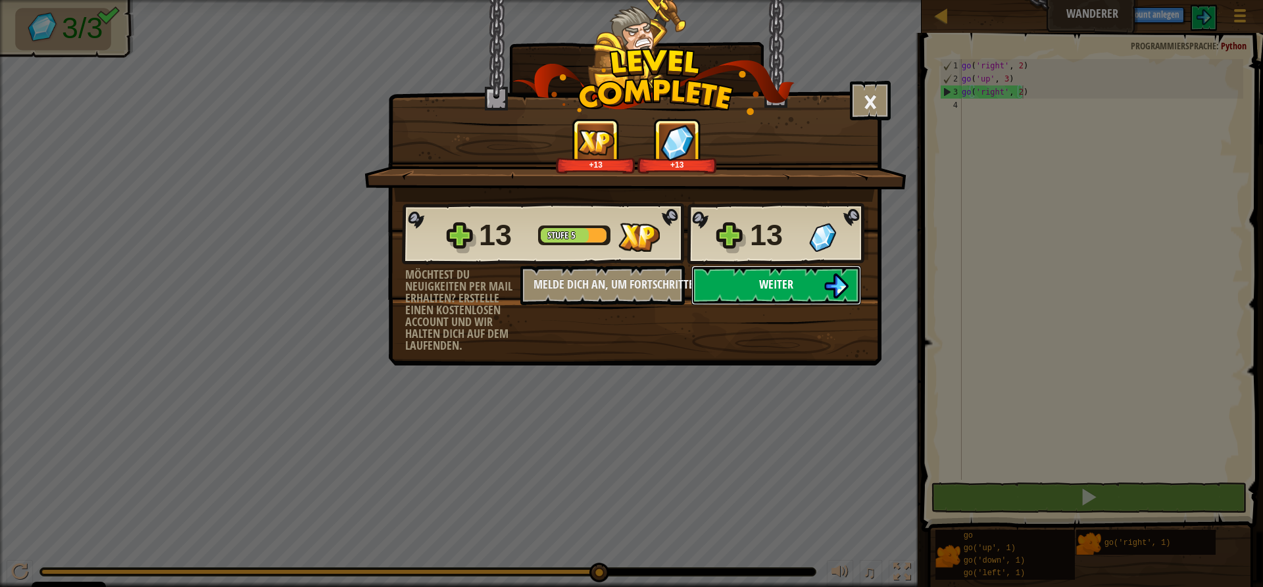
click at [827, 286] on img at bounding box center [835, 286] width 25 height 25
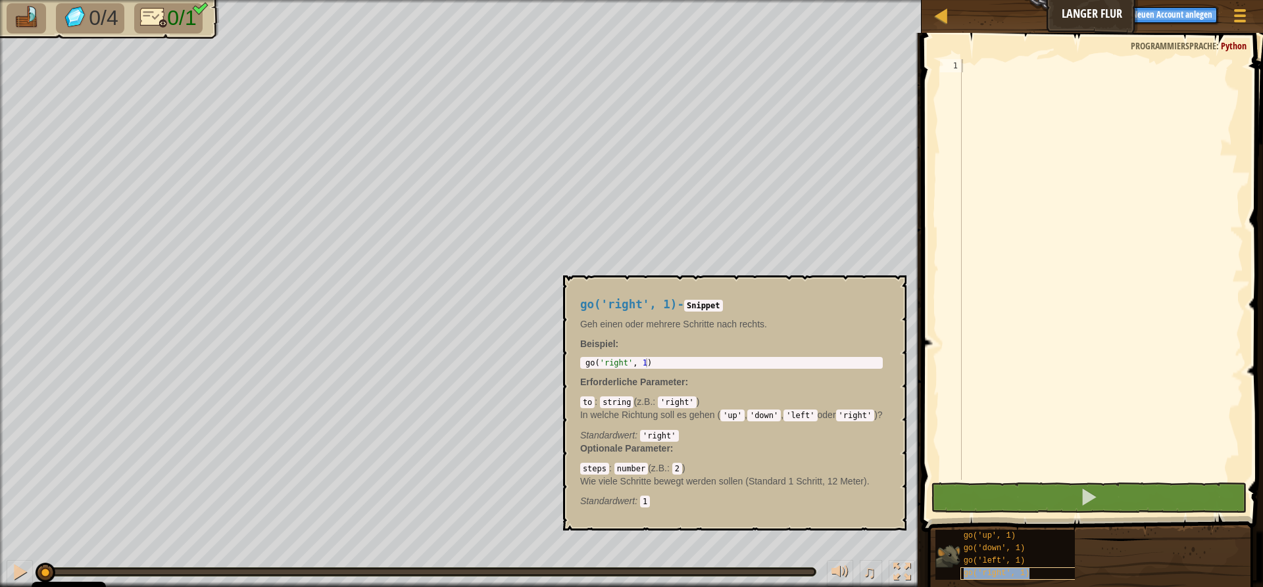
click at [1005, 569] on span "go('right', 1)" at bounding box center [996, 573] width 66 height 9
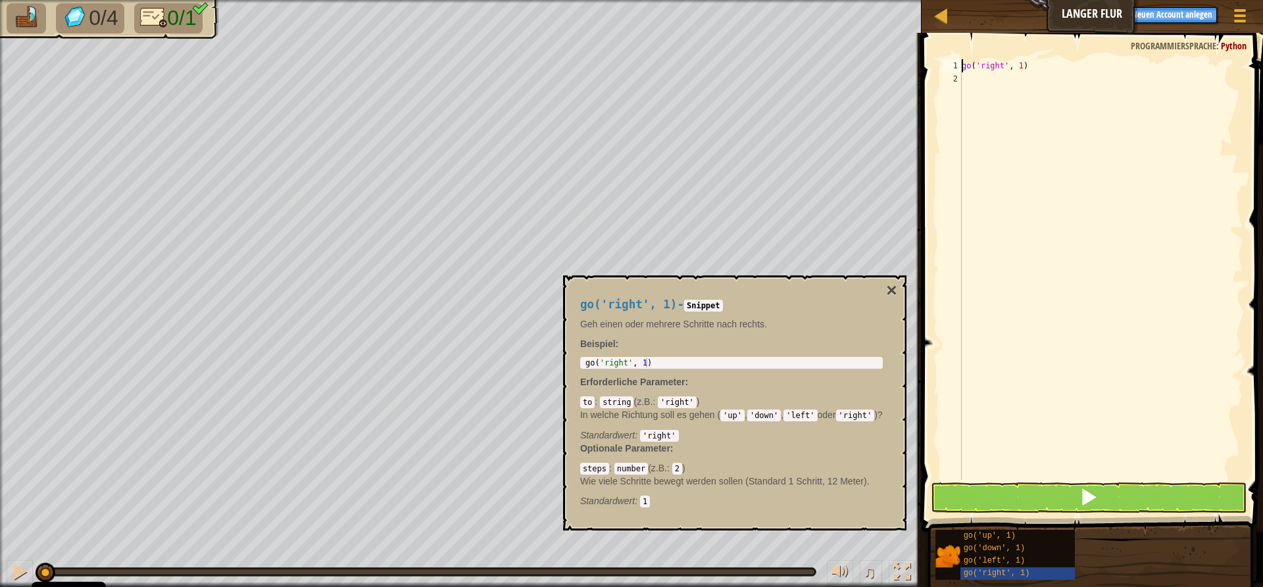
click at [1022, 65] on div "go ( 'right' , 1 )" at bounding box center [1101, 282] width 284 height 447
type textarea "go('right', 5)"
drag, startPoint x: 1139, startPoint y: 497, endPoint x: 1152, endPoint y: 496, distance: 13.2
click at [1140, 497] on button at bounding box center [1088, 498] width 316 height 30
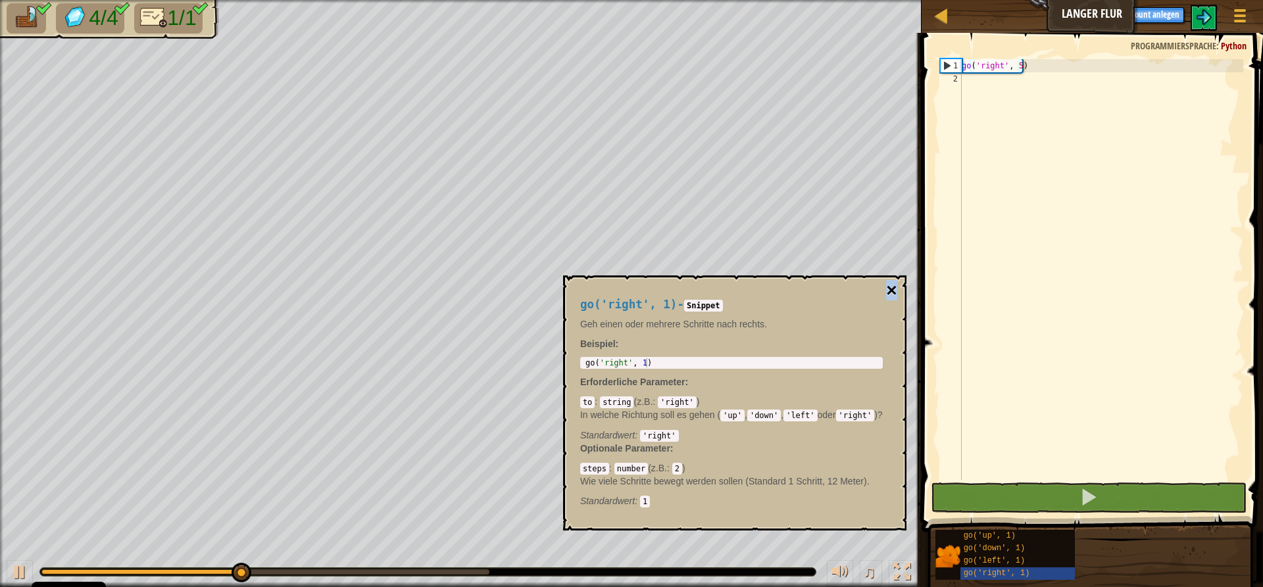
click at [894, 284] on button "×" at bounding box center [891, 290] width 11 height 18
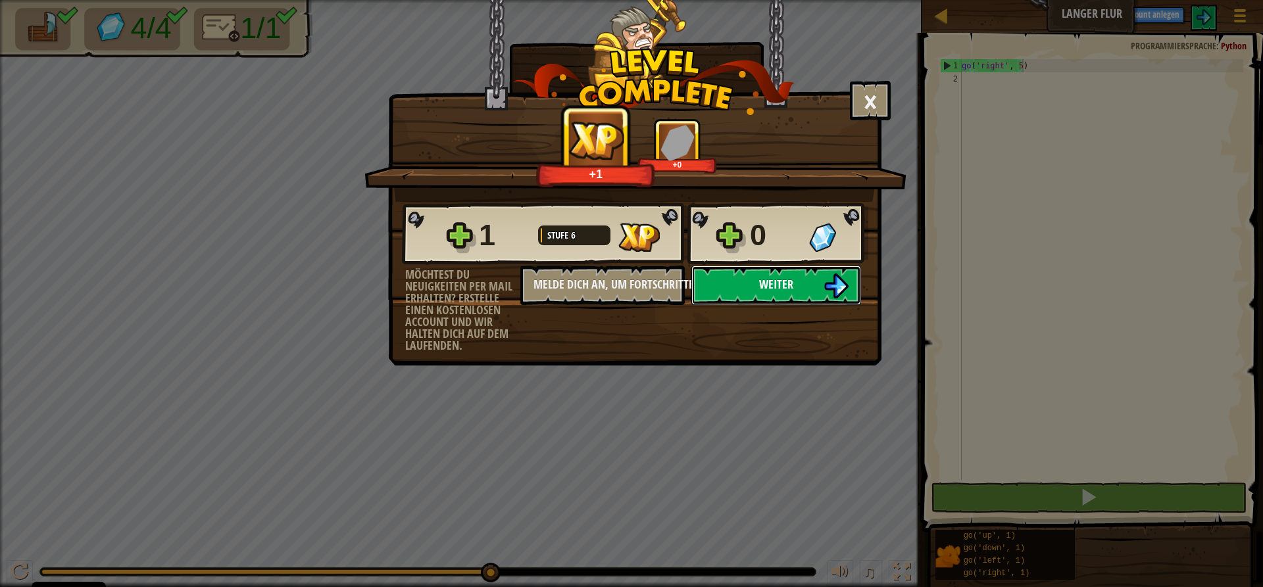
click at [794, 289] on button "Weiter" at bounding box center [776, 285] width 170 height 39
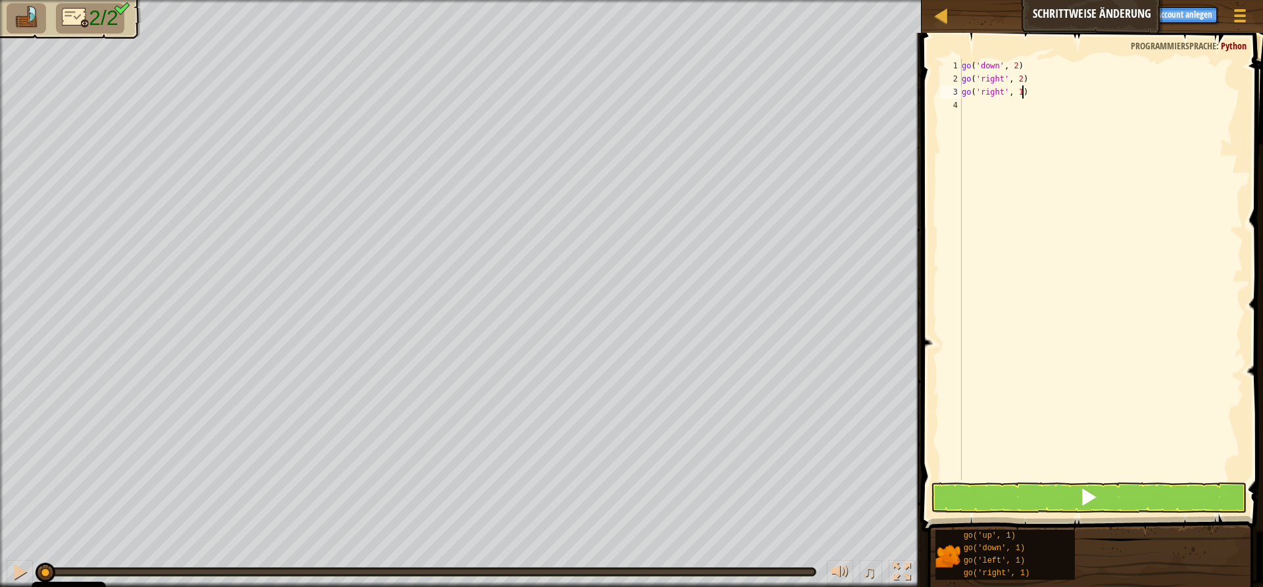
click at [1026, 92] on div "go ( 'down' , 2 ) go ( 'right' , 2 ) go ( 'right' , 1 )" at bounding box center [1101, 282] width 284 height 447
click at [1037, 502] on button at bounding box center [1088, 498] width 316 height 30
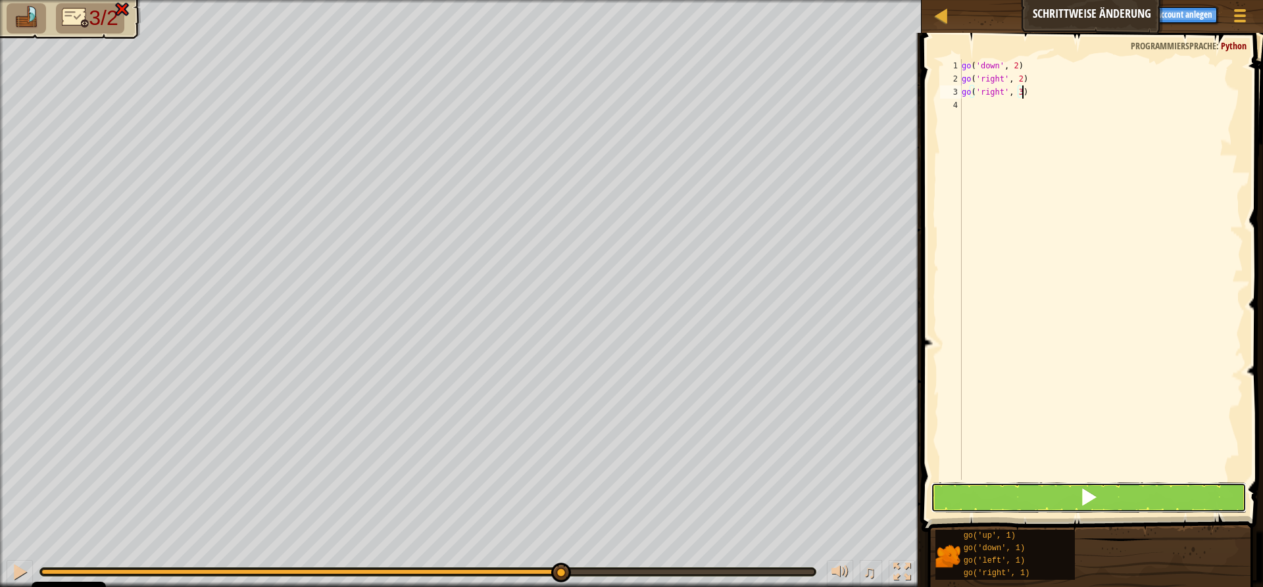
click at [1048, 488] on button at bounding box center [1088, 498] width 316 height 30
click at [1023, 77] on div "go ( 'down' , 2 ) go ( 'right' , 2 ) go ( 'right' , 5 )" at bounding box center [1101, 282] width 284 height 447
type textarea "g"
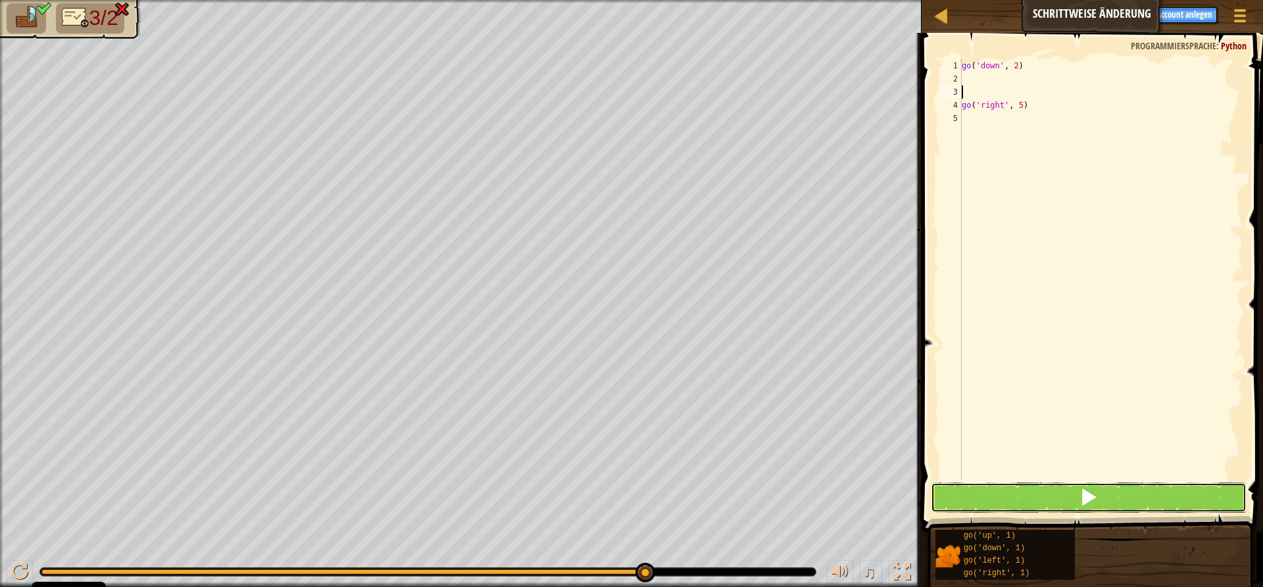
click at [1039, 494] on button at bounding box center [1088, 498] width 316 height 30
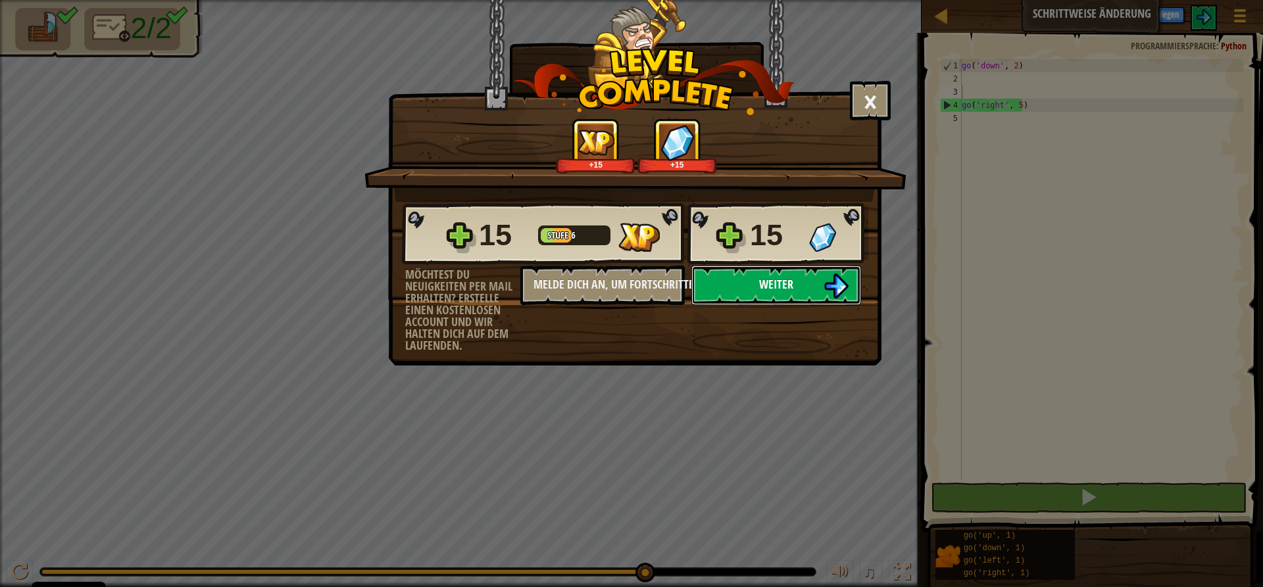
click at [725, 289] on button "Weiter" at bounding box center [776, 285] width 170 height 39
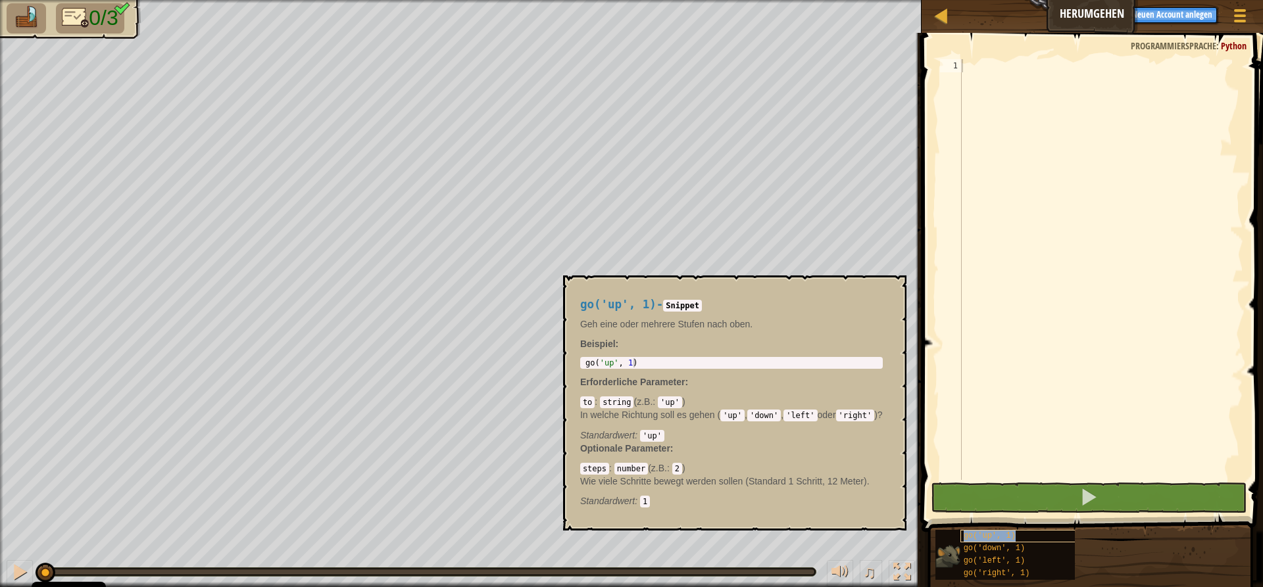
click at [984, 537] on span "go('up', 1)" at bounding box center [989, 535] width 52 height 9
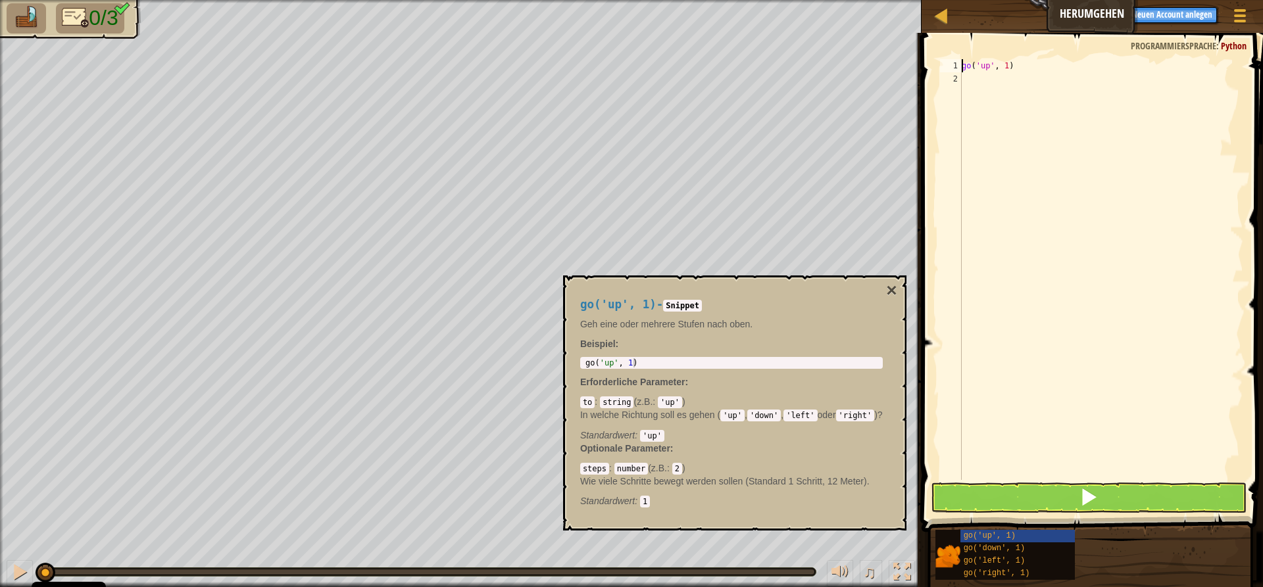
click at [1009, 59] on span at bounding box center [1093, 264] width 352 height 538
click at [1008, 59] on span at bounding box center [1093, 264] width 352 height 538
click at [1010, 67] on div "go ( 'up' , 1 )" at bounding box center [1101, 282] width 284 height 447
click at [888, 289] on button "×" at bounding box center [891, 290] width 11 height 18
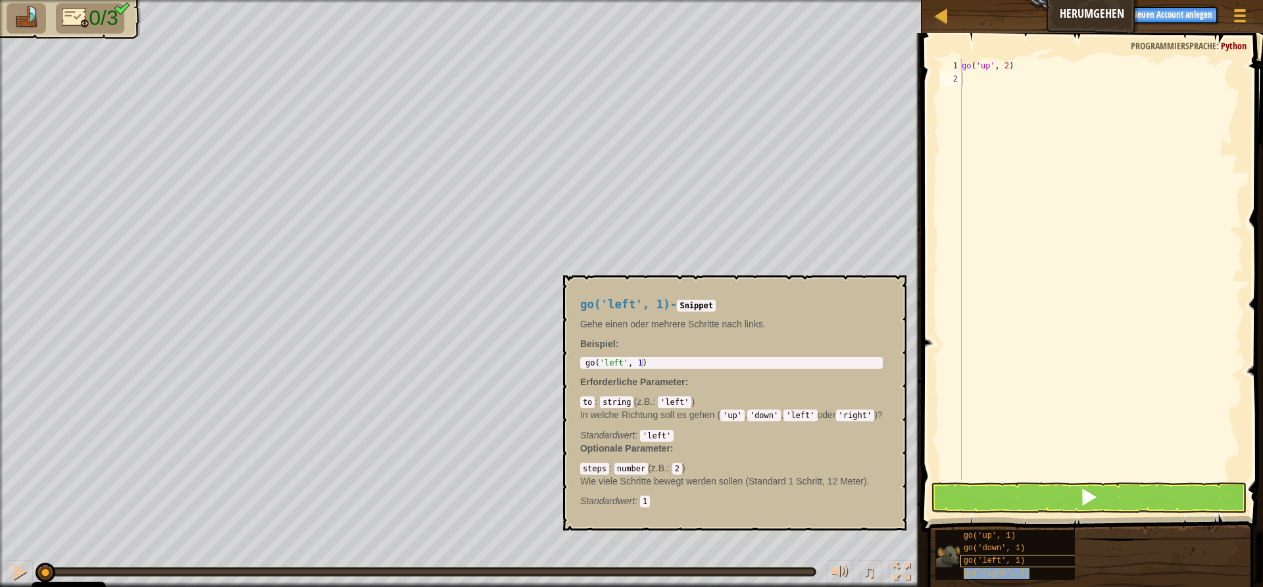
type textarea "go('right', 1)"
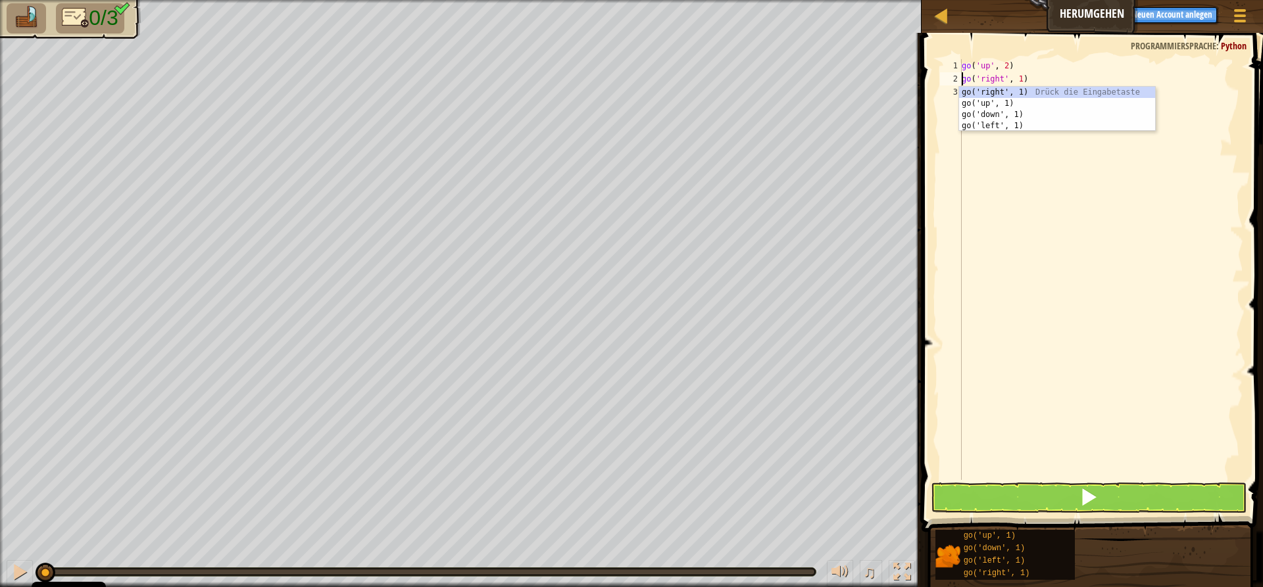
drag, startPoint x: 999, startPoint y: 181, endPoint x: 1009, endPoint y: 110, distance: 72.4
click at [999, 168] on div "go ( 'up' , 2 ) go ( 'right' , 1 )" at bounding box center [1101, 282] width 284 height 447
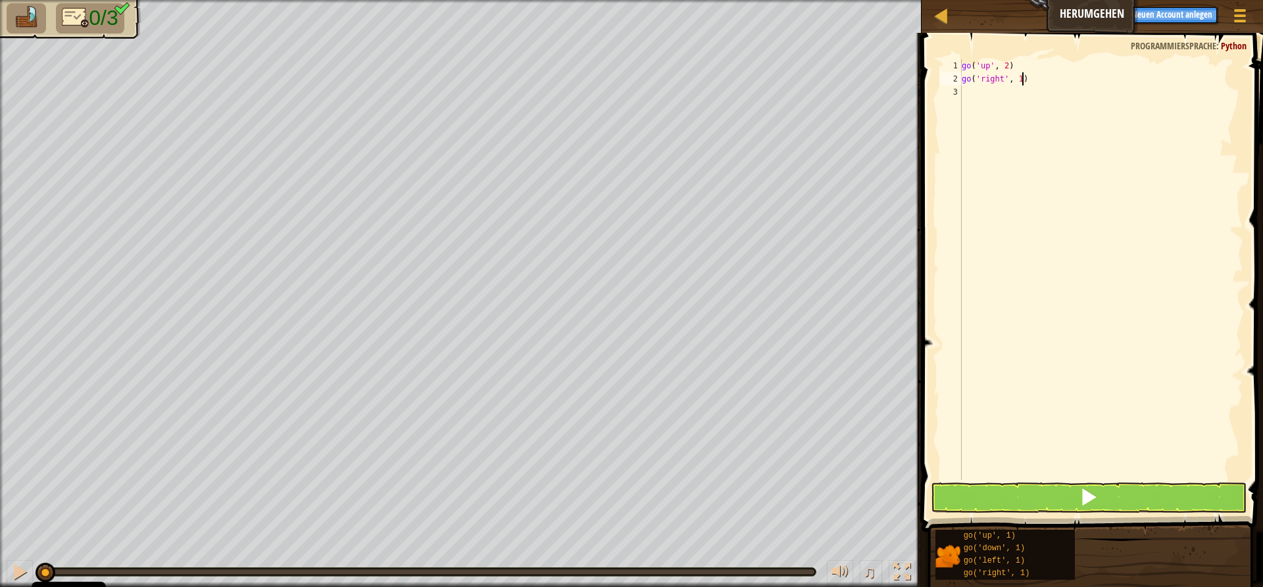
click at [1023, 76] on div "go ( 'up' , 2 ) go ( 'right' , 1 )" at bounding box center [1101, 282] width 284 height 447
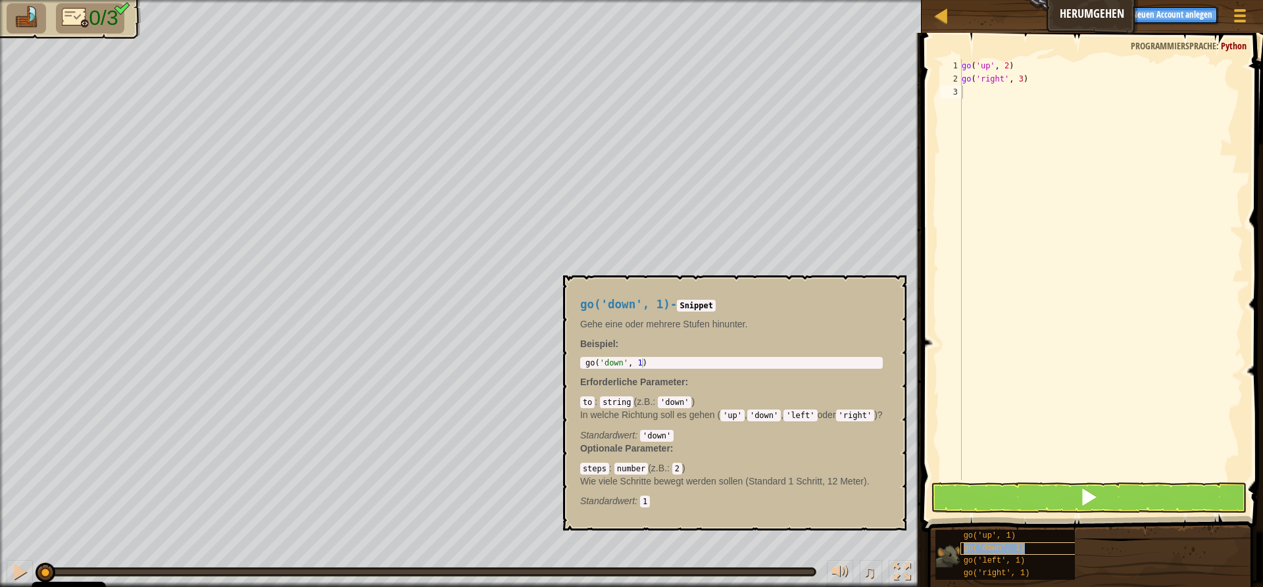
type textarea "go('down', 1)"
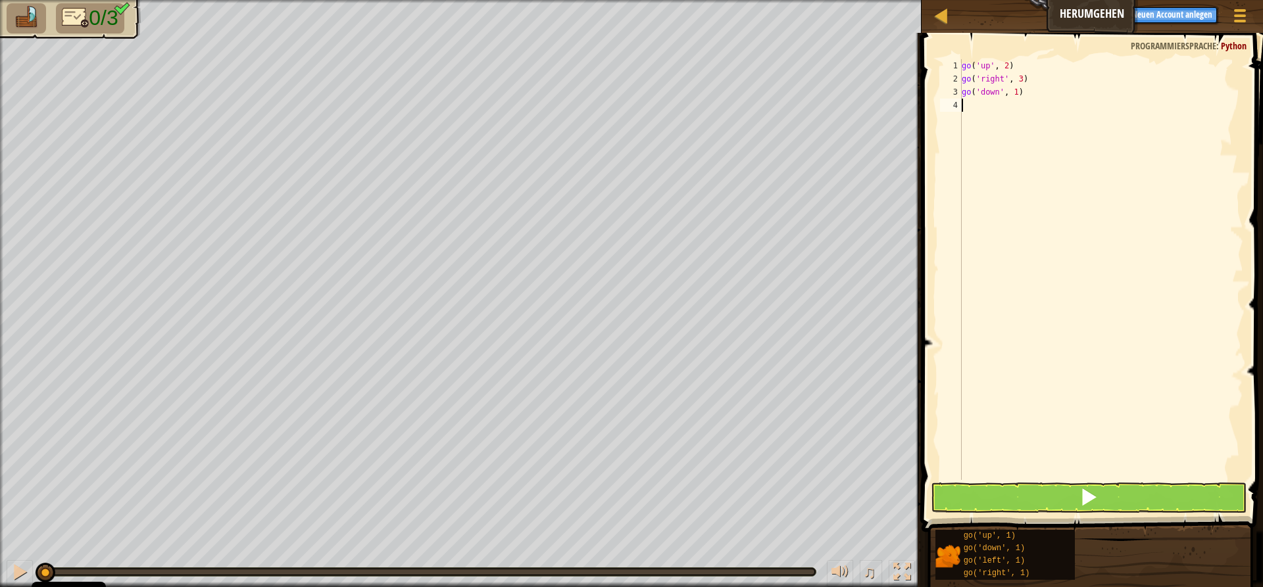
drag, startPoint x: 1054, startPoint y: 193, endPoint x: 1016, endPoint y: 113, distance: 88.2
click at [1049, 186] on div "go ( 'up' , 2 ) go ( 'right' , 3 ) go ( 'down' , 1 )" at bounding box center [1101, 282] width 284 height 447
click at [1016, 94] on div "go ( 'up' , 2 ) go ( 'right' , 3 ) go ( 'down' , 1 )" at bounding box center [1101, 282] width 284 height 447
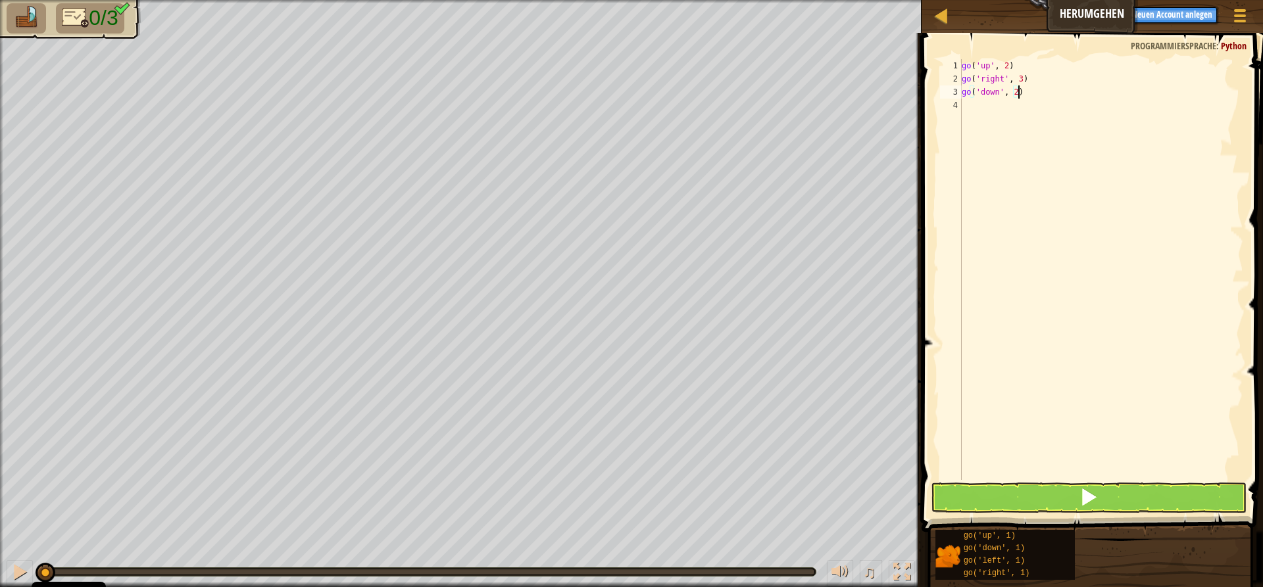
type textarea "go('down', 2)"
click at [1209, 497] on button at bounding box center [1088, 498] width 316 height 30
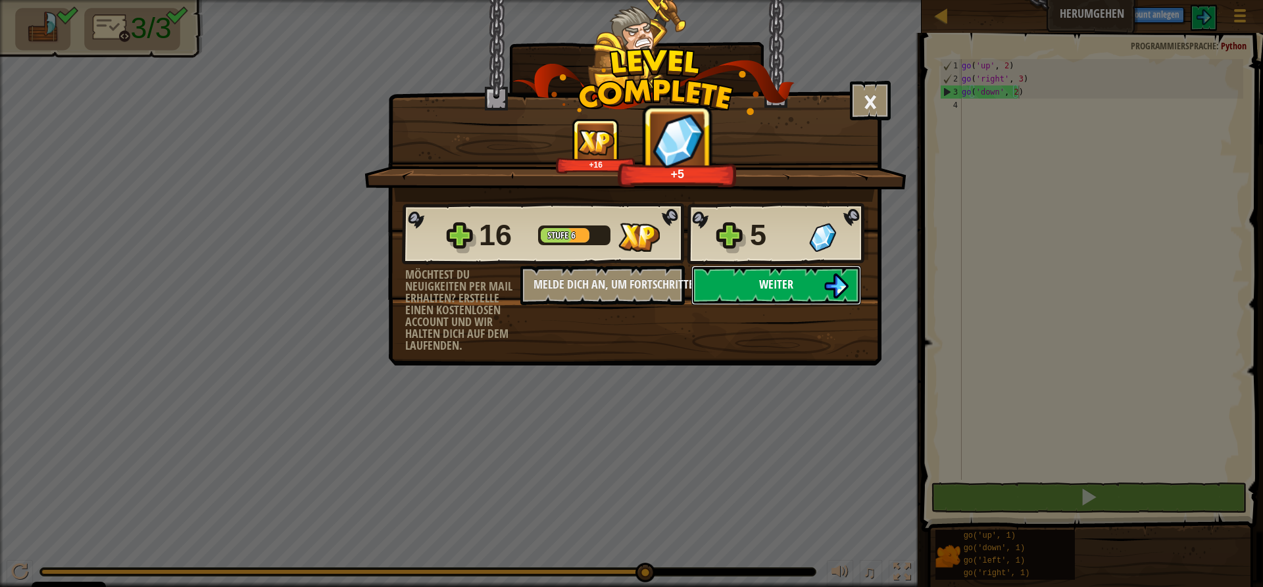
click at [754, 280] on button "Weiter" at bounding box center [776, 285] width 170 height 39
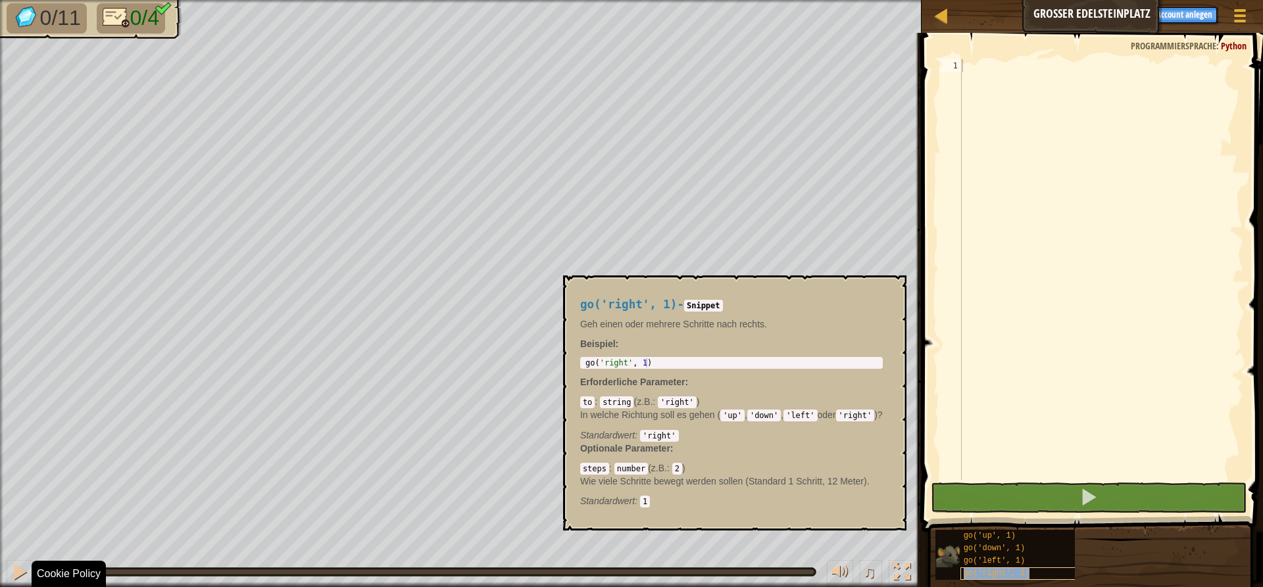
click at [1011, 575] on span "go('right', 1)" at bounding box center [996, 573] width 66 height 9
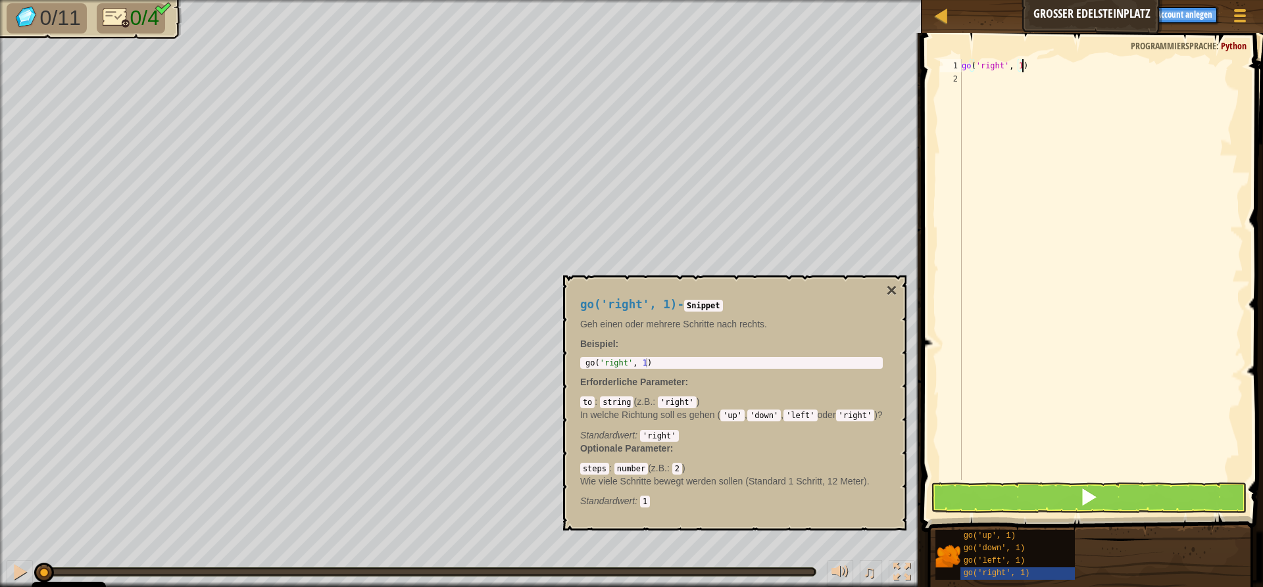
drag, startPoint x: 1021, startPoint y: 64, endPoint x: 1019, endPoint y: 80, distance: 15.2
click at [1019, 69] on div "go ( 'right' , 1 )" at bounding box center [1101, 282] width 284 height 447
type textarea "go('up', 1)"
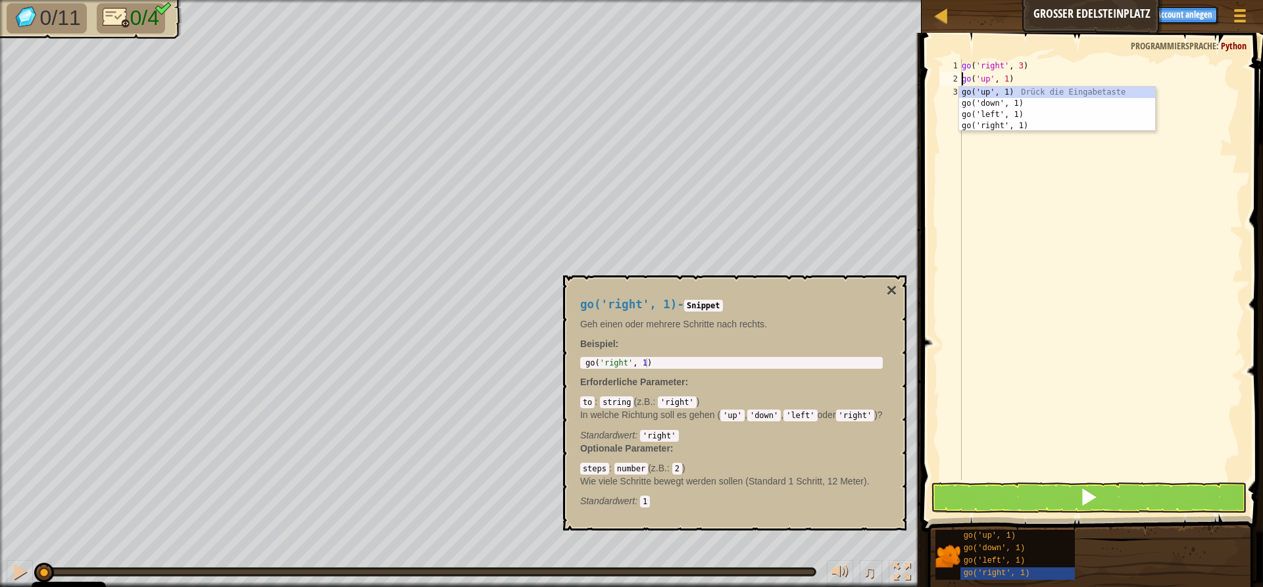
scroll to position [6, 3]
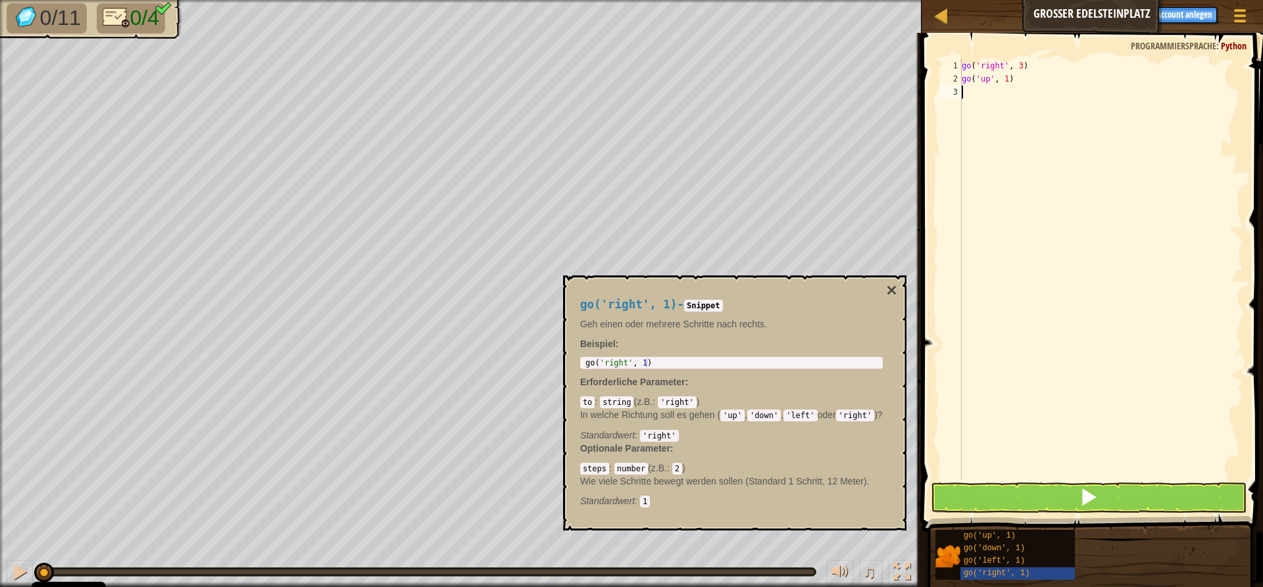
drag, startPoint x: 1015, startPoint y: 162, endPoint x: 1004, endPoint y: 120, distance: 43.5
click at [1015, 162] on div "go ( 'right' , 3 ) go ( 'up' , 1 )" at bounding box center [1101, 282] width 284 height 447
click at [899, 287] on div "go('right', 1) - Snippet Geh einen oder mehrere Schritte nach rechts. Beispiel …" at bounding box center [734, 403] width 343 height 255
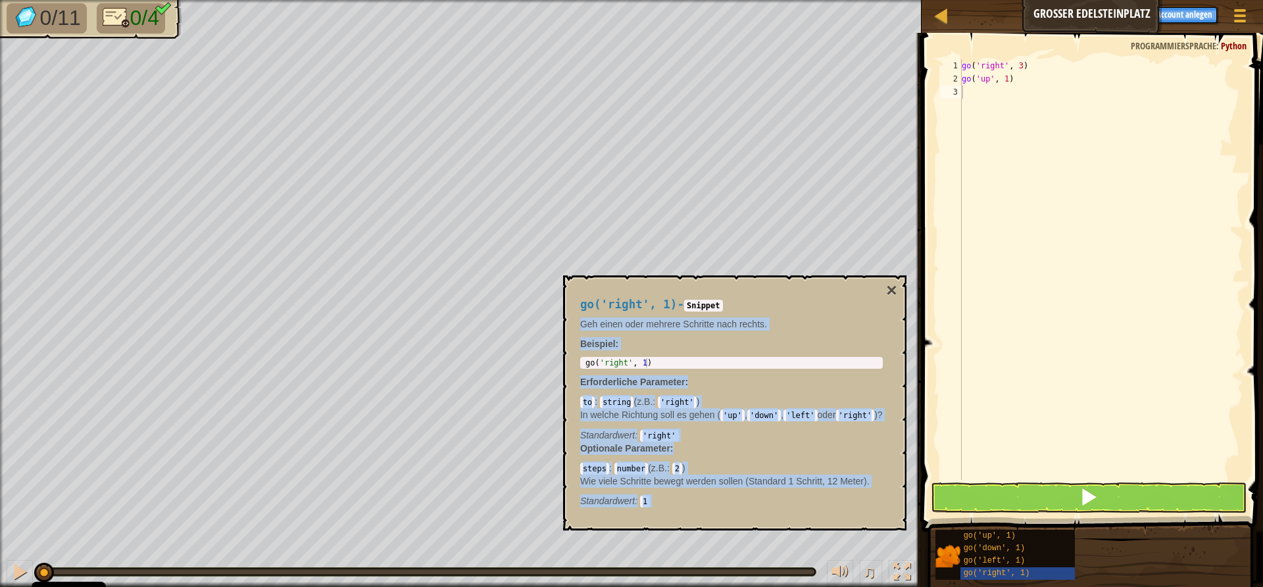
click at [883, 288] on div "go('right', 1) - Snippet Geh einen oder mehrere Schritte nach rechts. Beispiel …" at bounding box center [734, 403] width 343 height 255
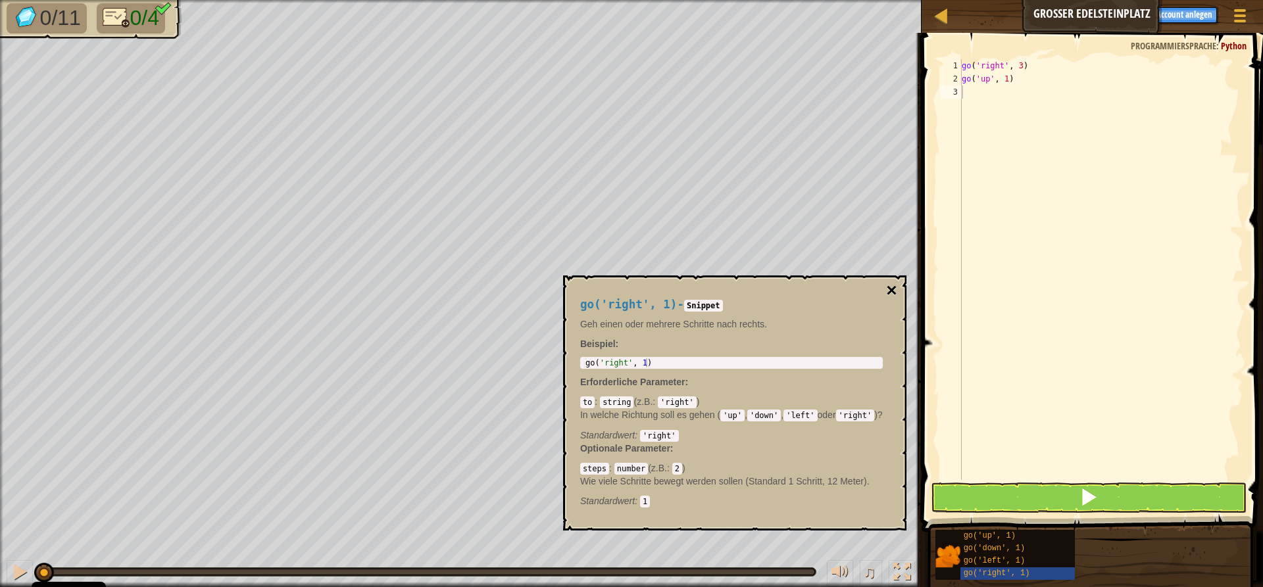
click at [893, 282] on button "×" at bounding box center [891, 290] width 11 height 18
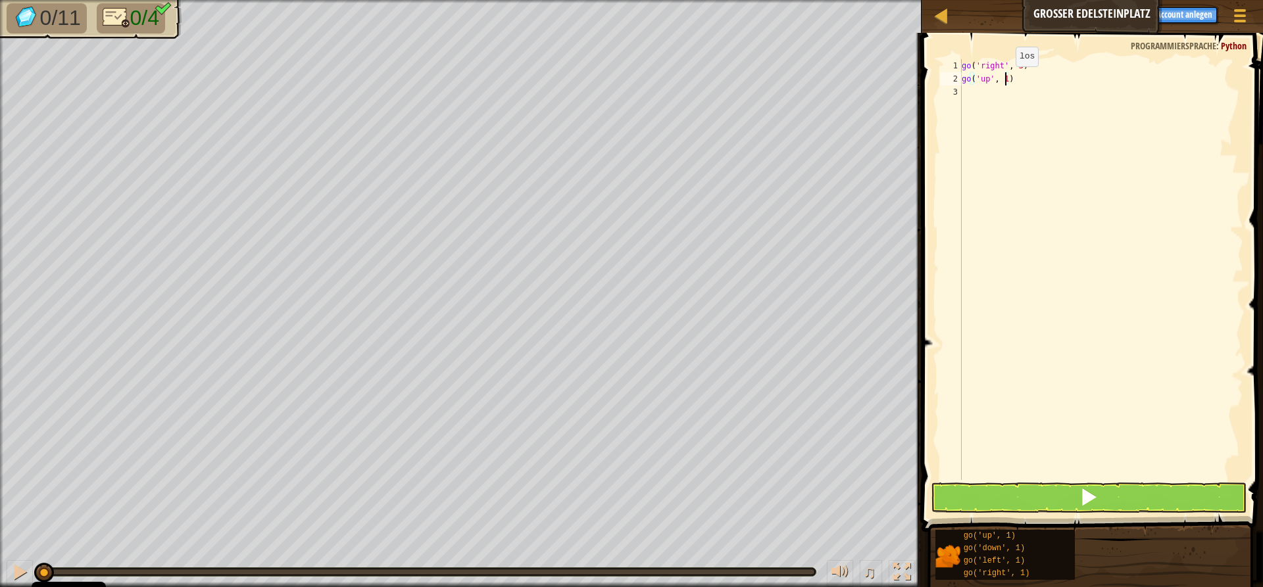
click at [1004, 80] on div "go ( 'right' , 3 ) go ( 'up' , 1 )" at bounding box center [1101, 282] width 284 height 447
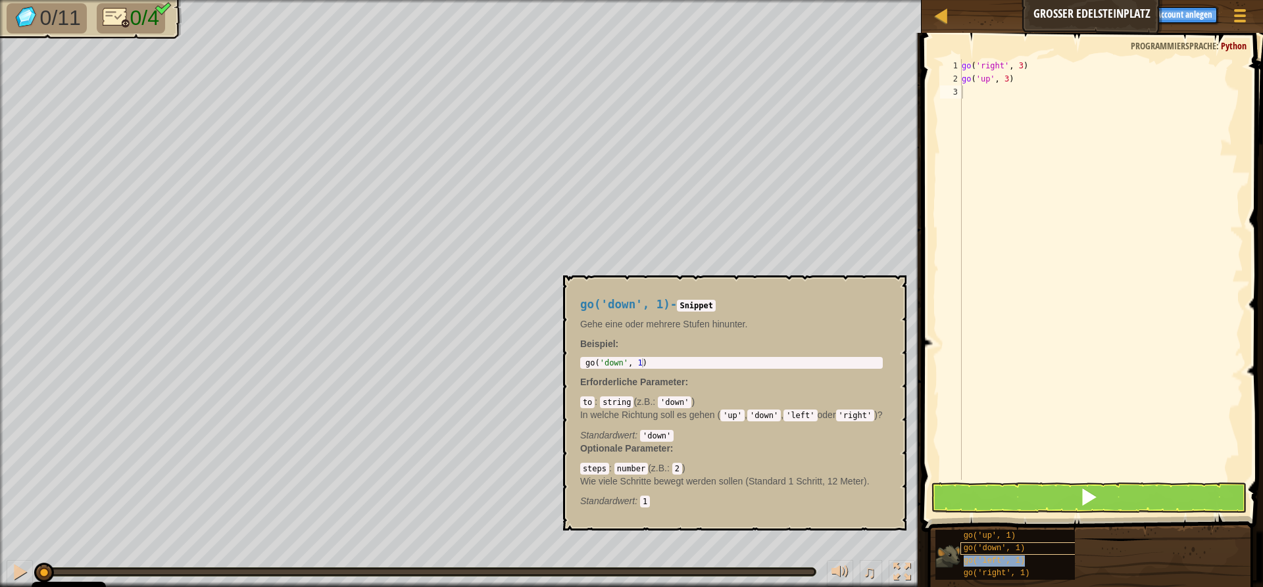
type textarea "go('left', 1)"
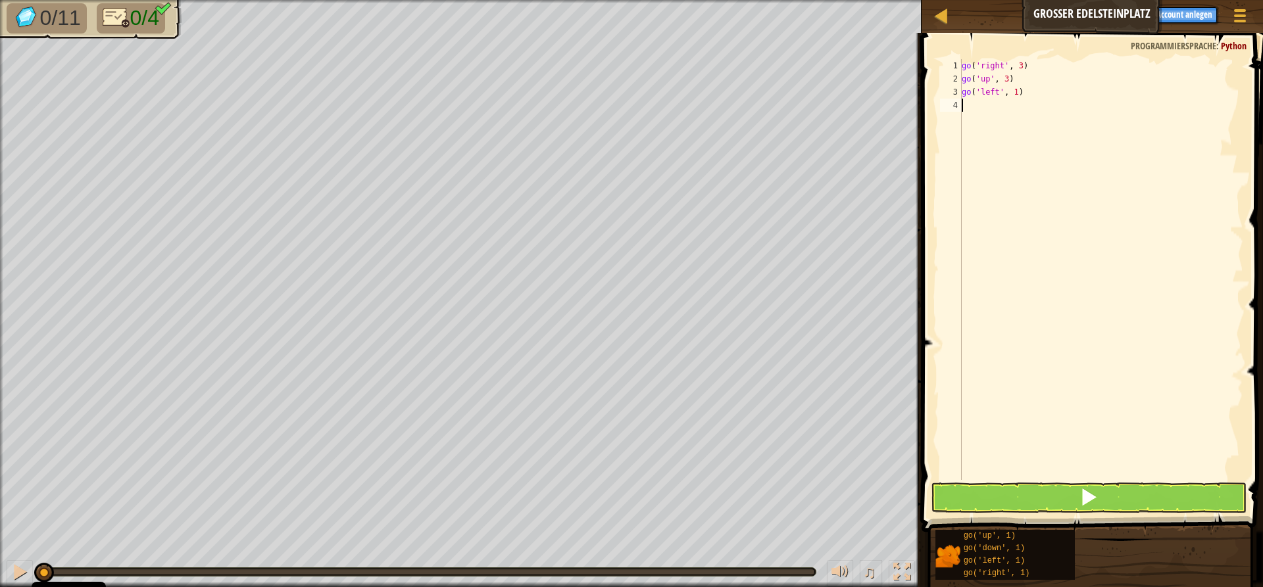
drag, startPoint x: 1028, startPoint y: 250, endPoint x: 990, endPoint y: 154, distance: 103.6
click at [1026, 239] on div "go ( 'right' , 3 ) go ( 'up' , 3 ) go ( 'left' , 1 )" at bounding box center [1101, 282] width 284 height 447
click at [1009, 91] on div "go ( 'right' , 3 ) go ( 'up' , 3 ) go ( 'left' , 1 )" at bounding box center [1101, 282] width 284 height 447
click at [1013, 90] on div "go ( 'right' , 3 ) go ( 'up' , 3 ) go ( 'left' , 1 )" at bounding box center [1101, 282] width 284 height 447
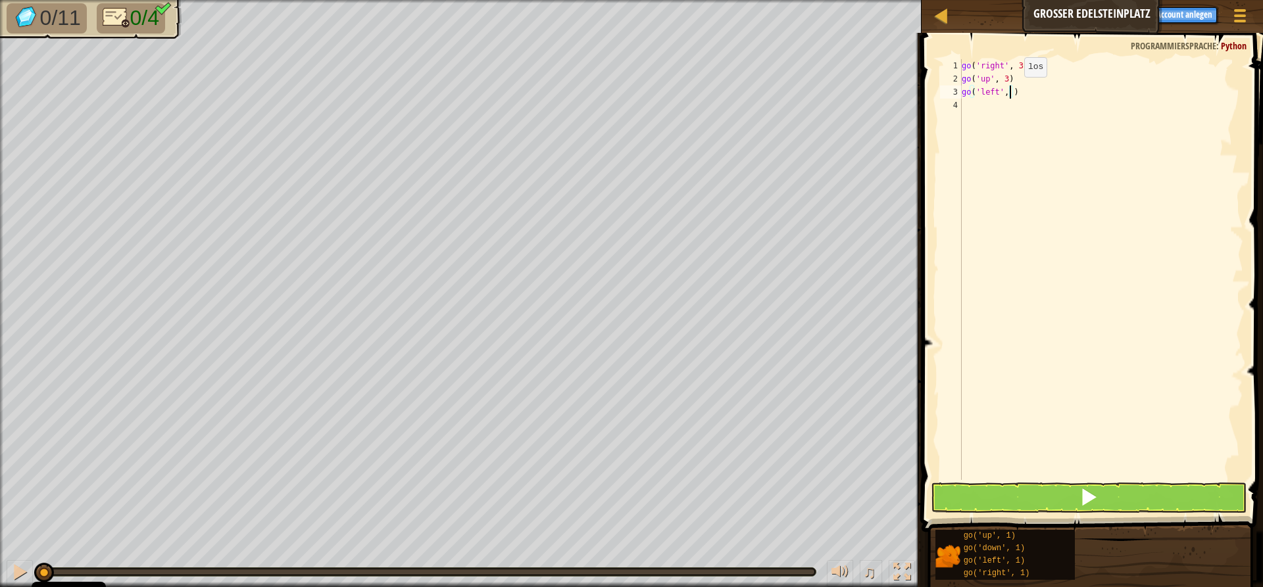
scroll to position [6, 4]
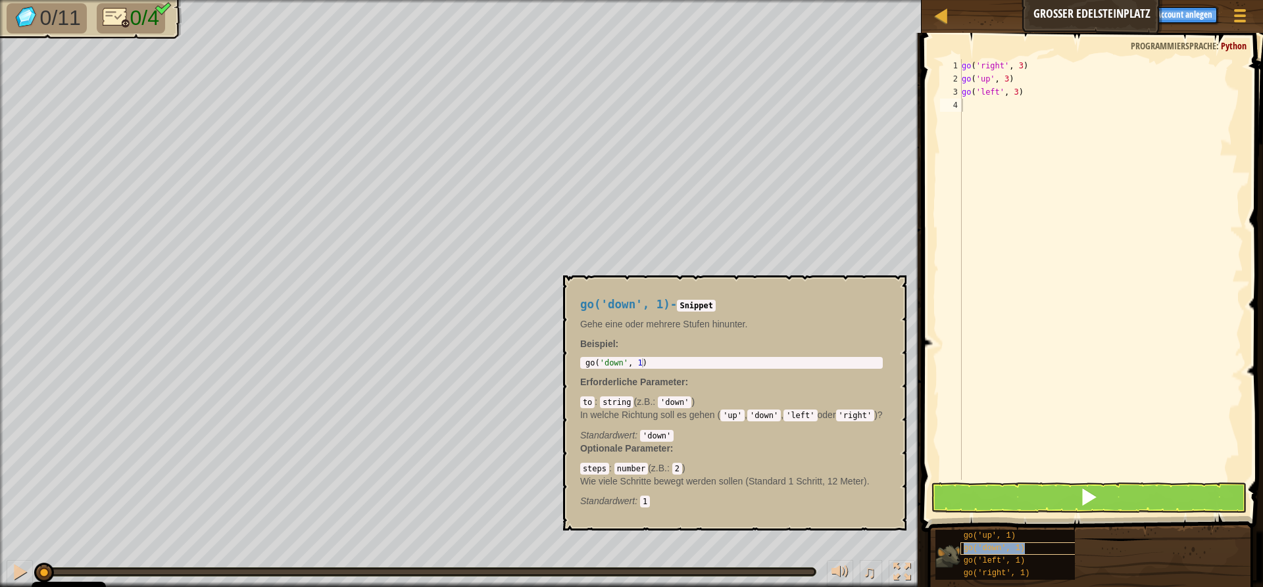
type textarea "go('down', 1)"
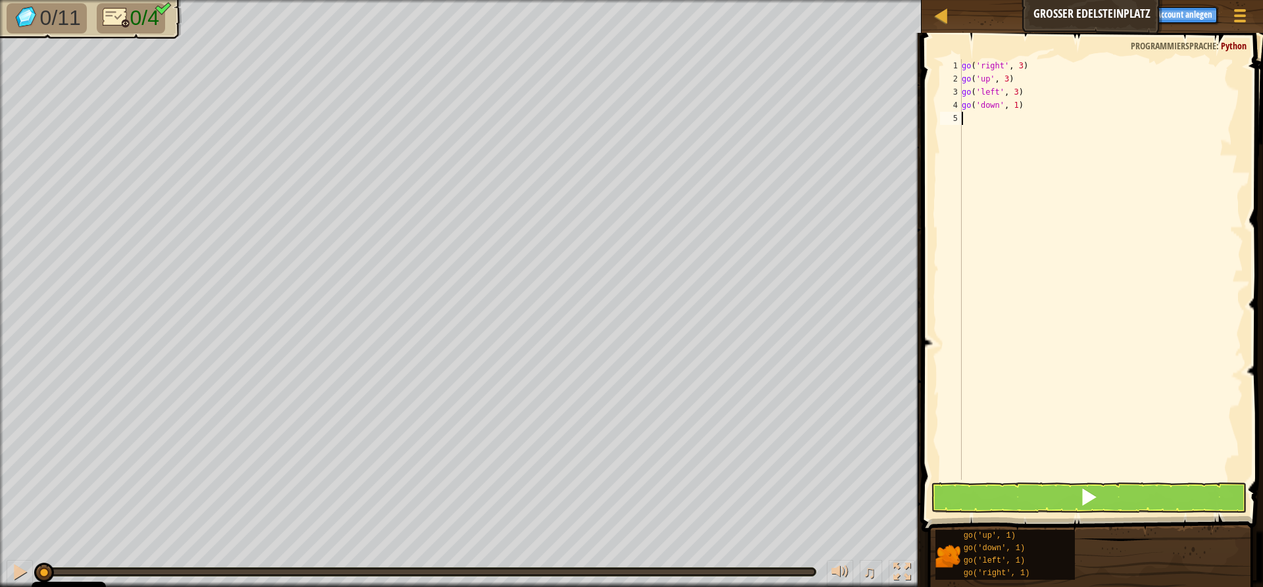
click at [980, 226] on div "go ( 'right' , 3 ) go ( 'up' , 3 ) go ( 'left' , 3 ) go ( 'down' , 1 )" at bounding box center [1101, 282] width 284 height 447
click at [1013, 106] on div "go ( 'right' , 3 ) go ( 'up' , 3 ) go ( 'left' , 3 ) go ( 'down' , 1 )" at bounding box center [1101, 282] width 284 height 447
type textarea "go('down', 2)"
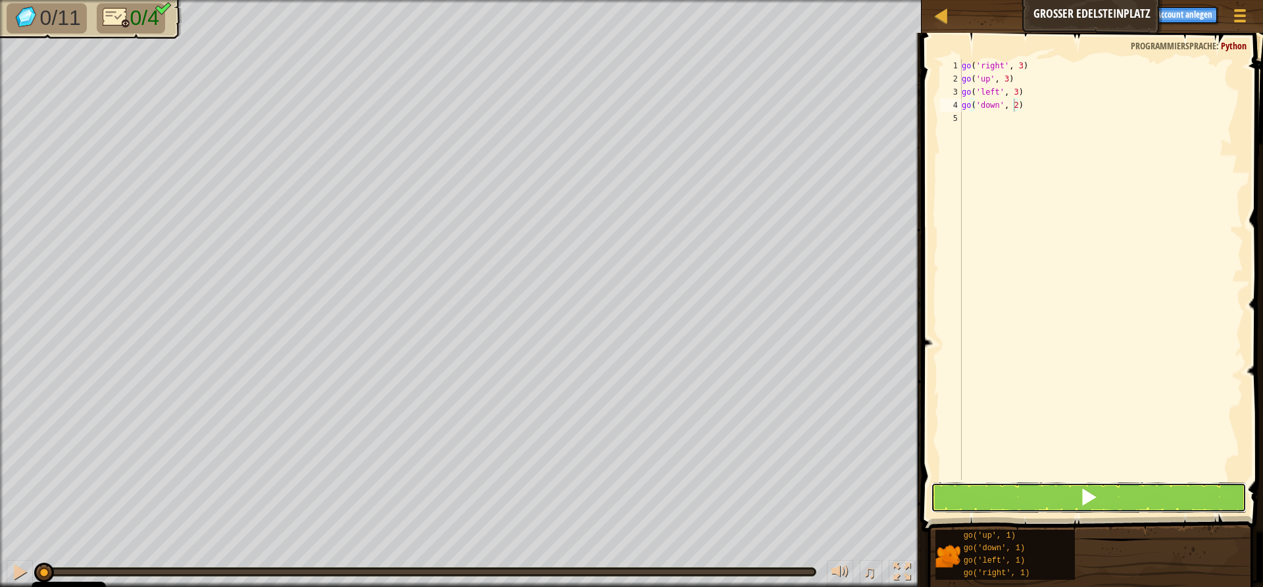
drag, startPoint x: 1042, startPoint y: 489, endPoint x: 1076, endPoint y: 452, distance: 50.3
click at [1058, 473] on div "go('down', 2) 1 2 3 4 5 go ( 'right' , 3 ) go ( 'up' , 3 ) go ( 'left' , 3 ) go…" at bounding box center [1089, 308] width 345 height 538
click at [1019, 498] on button at bounding box center [1088, 498] width 316 height 30
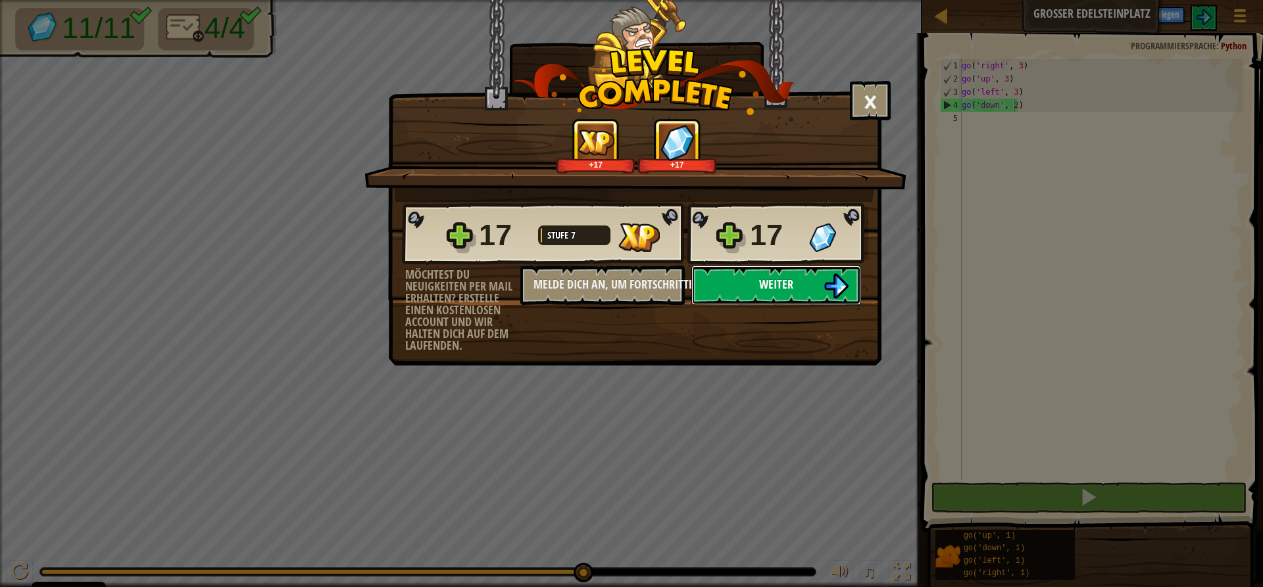
click at [784, 281] on span "Weiter" at bounding box center [776, 284] width 34 height 16
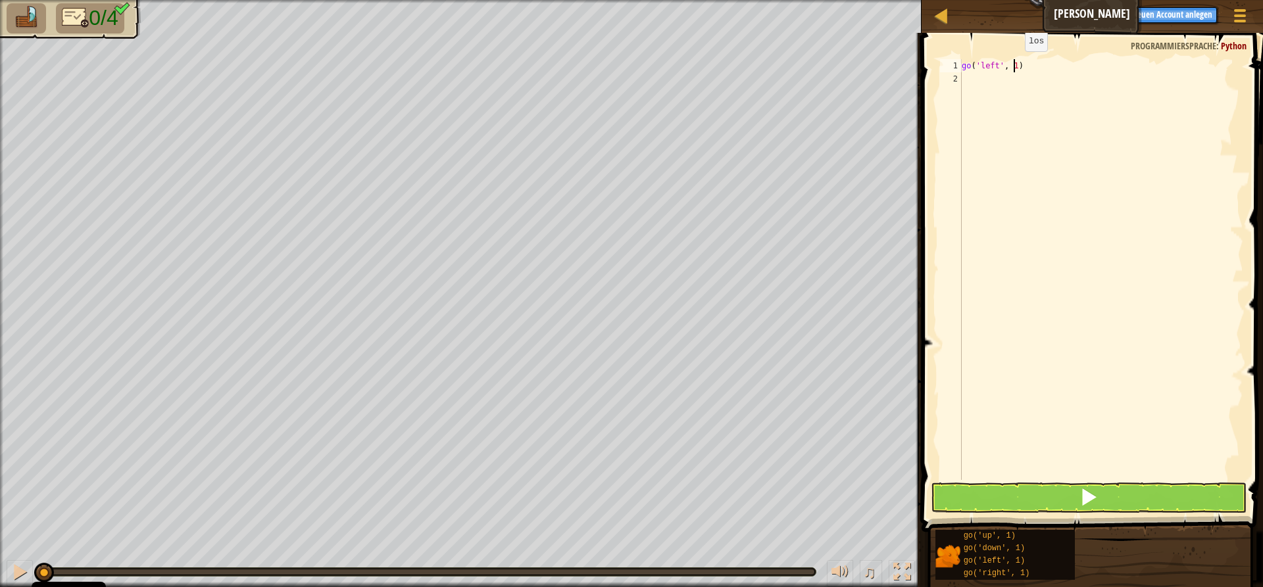
click at [1013, 64] on div "go ( 'left' , 1 )" at bounding box center [1101, 282] width 284 height 447
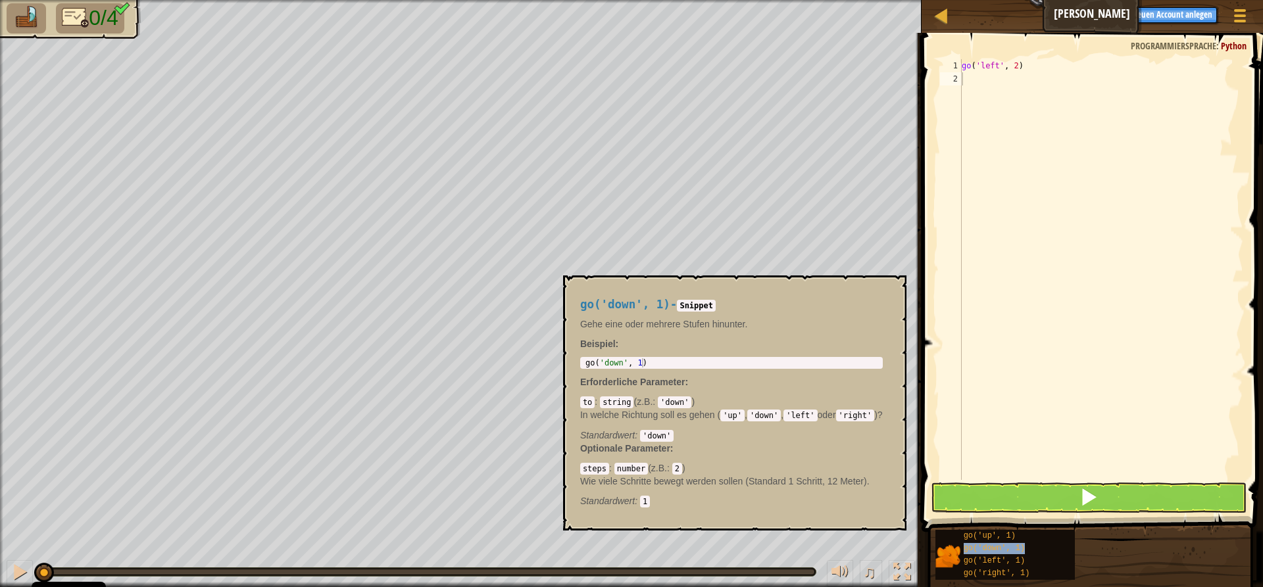
type textarea "go('down', 1)"
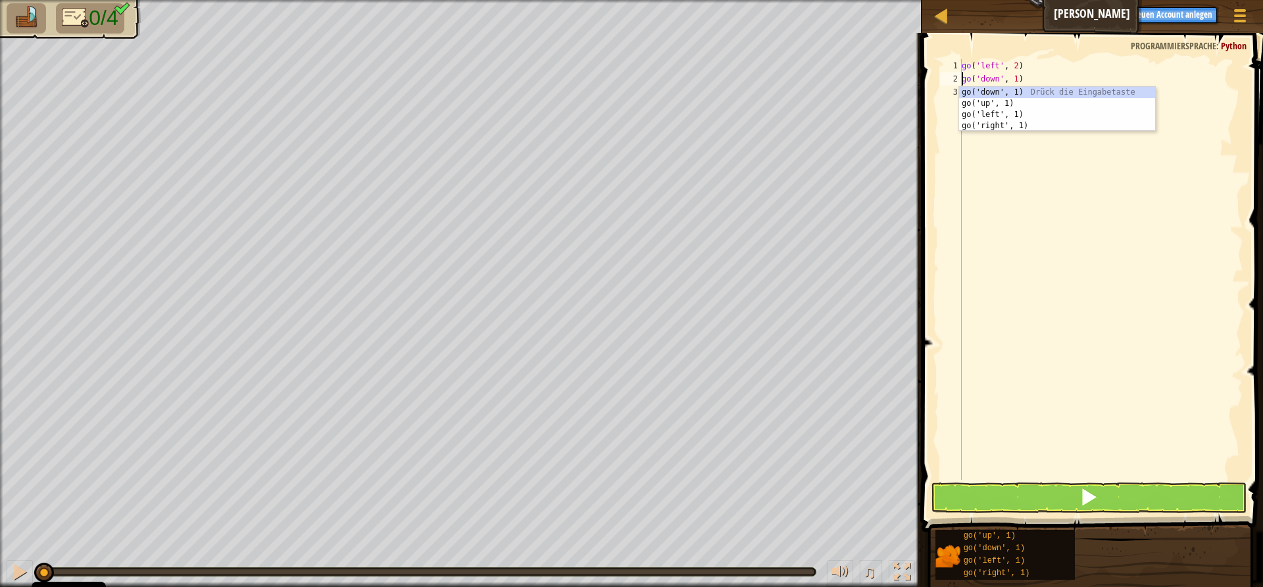
drag, startPoint x: 1057, startPoint y: 208, endPoint x: 1017, endPoint y: 145, distance: 74.8
click at [1050, 190] on div "go ( 'left' , 2 ) go ( 'down' , 1 )" at bounding box center [1101, 282] width 284 height 447
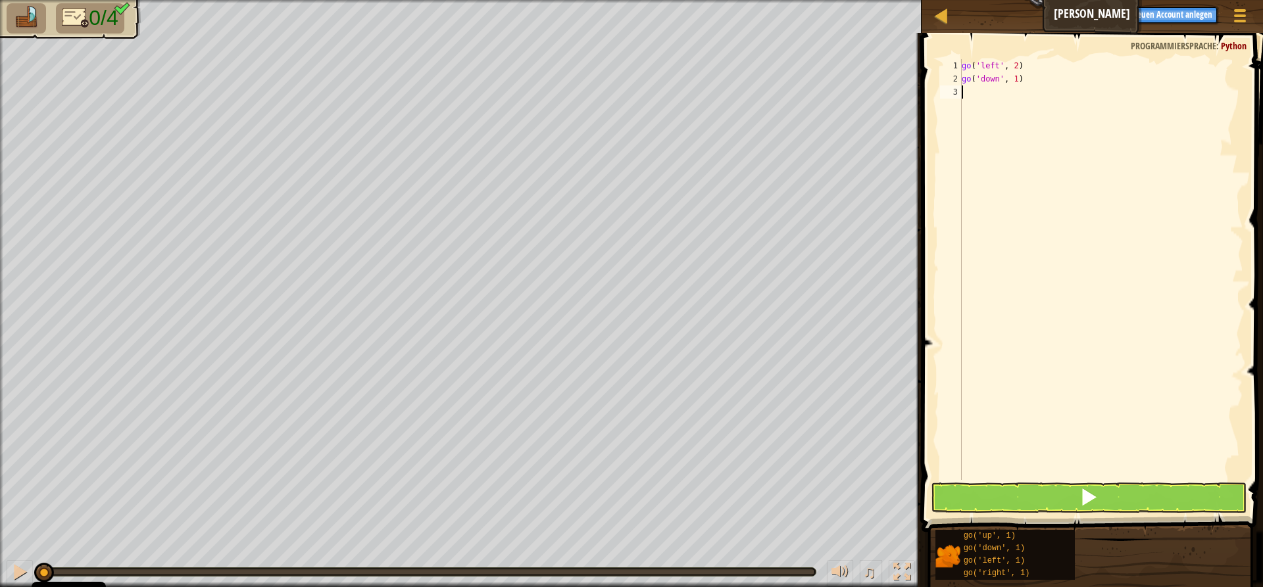
scroll to position [6, 0]
click at [1011, 79] on div "go ( 'left' , 2 ) go ( 'down' , 1 )" at bounding box center [1101, 282] width 284 height 447
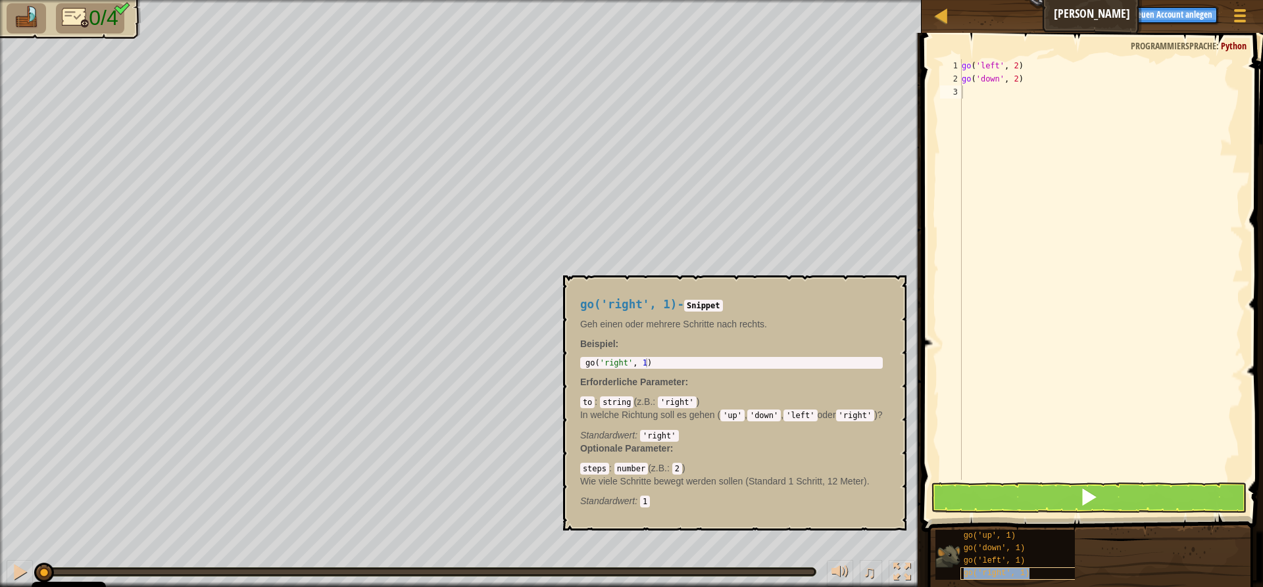
type textarea "go('right', 1)"
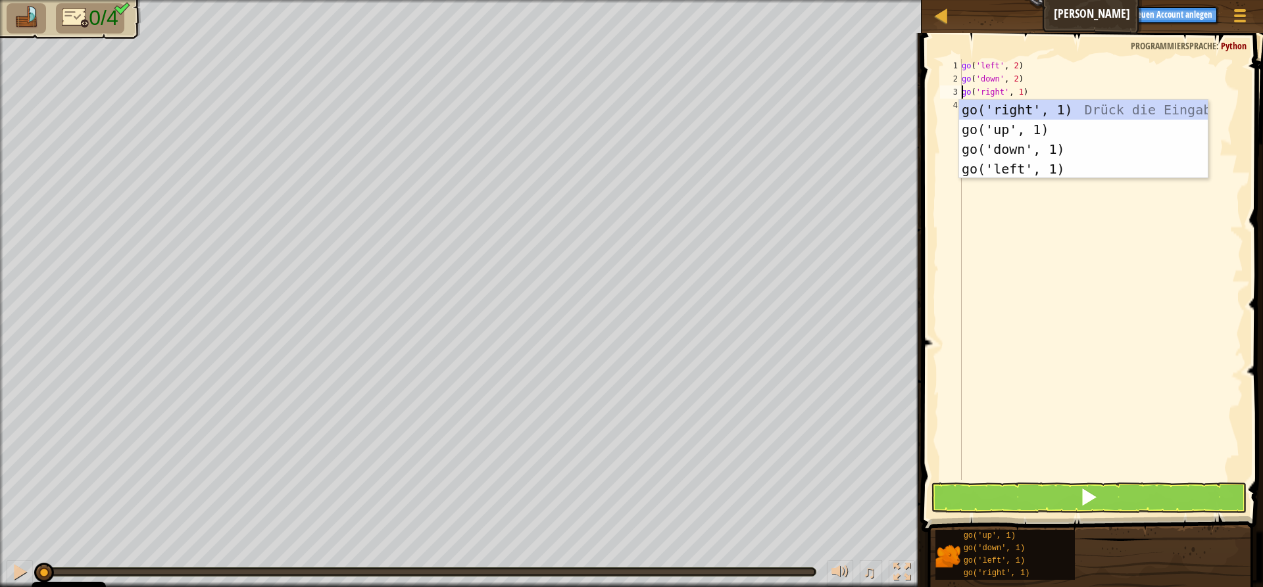
drag, startPoint x: 1015, startPoint y: 224, endPoint x: 1021, endPoint y: 172, distance: 52.9
click at [1015, 222] on div "go ( 'left' , 2 ) go ( 'down' , 2 ) go ( 'right' , 1 )" at bounding box center [1101, 282] width 284 height 447
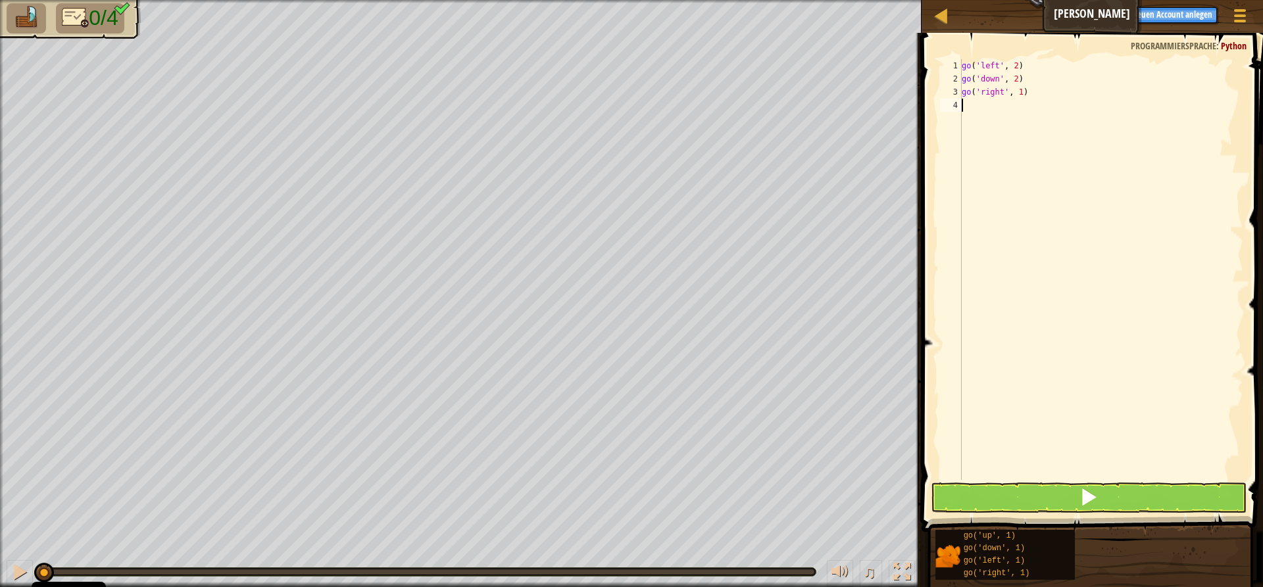
scroll to position [6, 0]
click at [1015, 90] on div "go ( 'left' , 2 ) go ( 'down' , 2 ) go ( 'right' , 1 )" at bounding box center [1101, 282] width 284 height 447
click at [1018, 91] on div "go ( 'left' , 2 ) go ( 'down' , 2 ) go ( 'right' , 1 )" at bounding box center [1101, 269] width 284 height 421
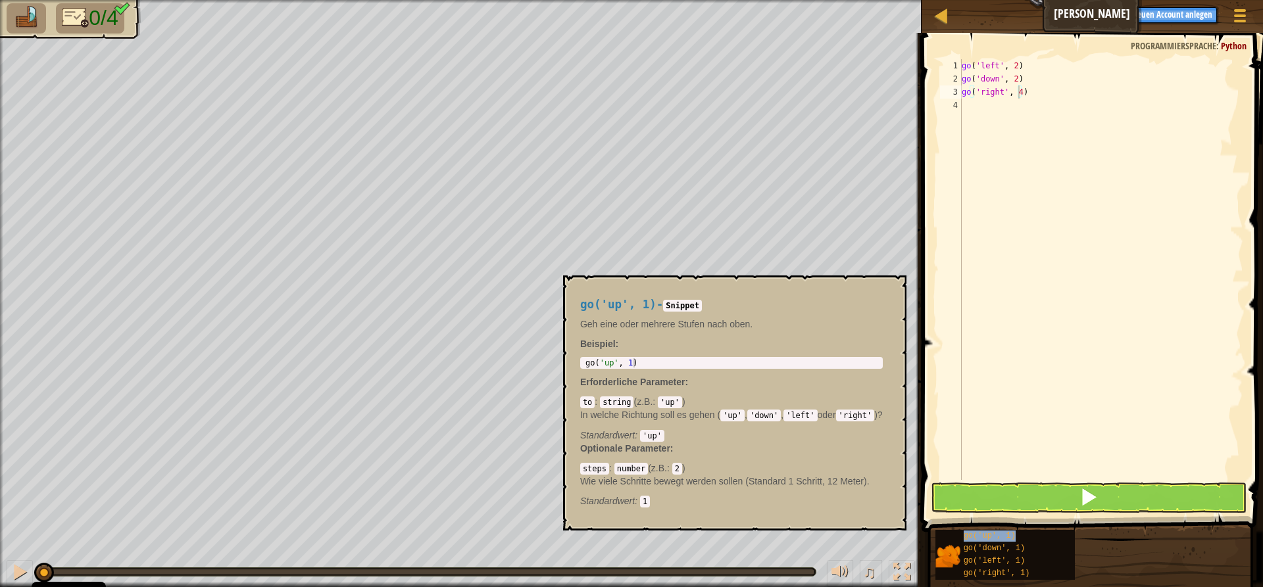
drag, startPoint x: 1002, startPoint y: 536, endPoint x: 1001, endPoint y: 529, distance: 6.6
click at [1001, 535] on span "go('up', 1)" at bounding box center [989, 535] width 52 height 9
type textarea "go('up', 1)"
drag, startPoint x: 1026, startPoint y: 219, endPoint x: 1015, endPoint y: 164, distance: 55.7
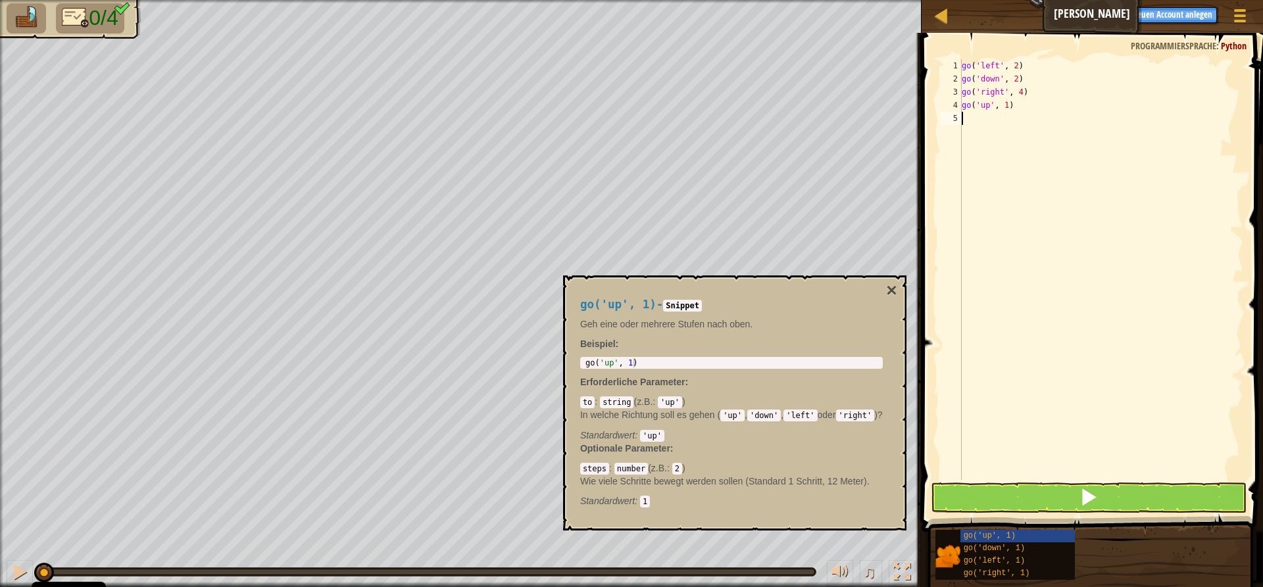
click at [1025, 214] on div "go ( 'left' , 2 ) go ( 'down' , 2 ) go ( 'right' , 4 ) go ( 'up' , 1 )" at bounding box center [1101, 282] width 284 height 447
click at [1005, 109] on div "go ( 'left' , 2 ) go ( 'down' , 2 ) go ( 'right' , 4 ) go ( 'up' , 1 )" at bounding box center [1101, 282] width 284 height 447
type textarea "go('up', 3)"
click at [998, 493] on button at bounding box center [1088, 498] width 316 height 30
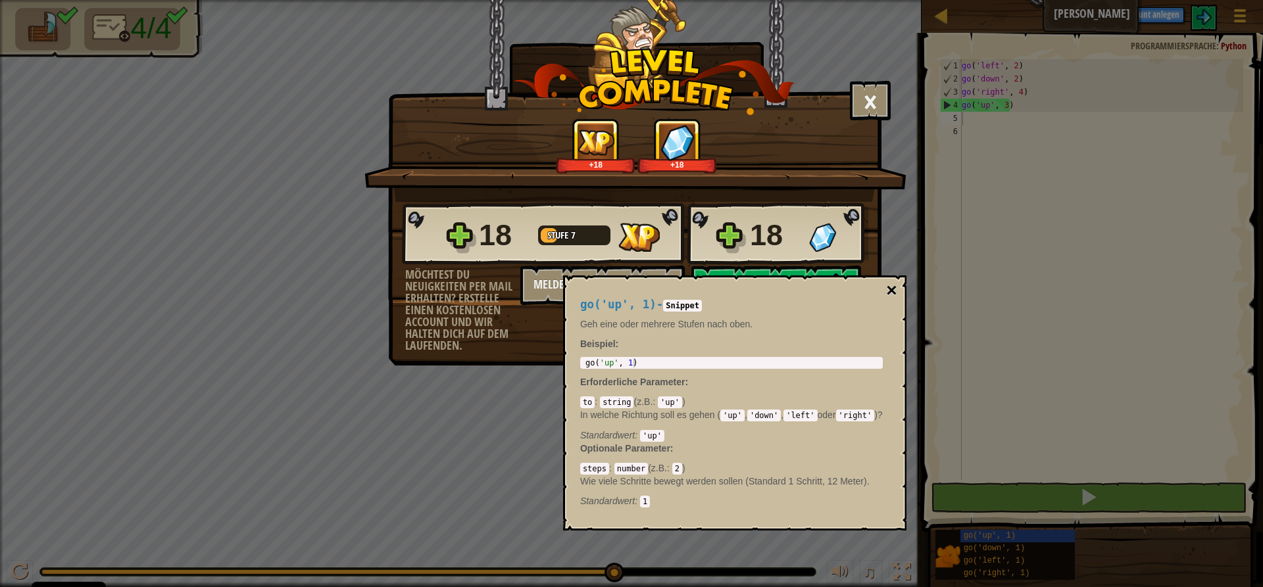
click at [896, 287] on button "×" at bounding box center [891, 290] width 11 height 18
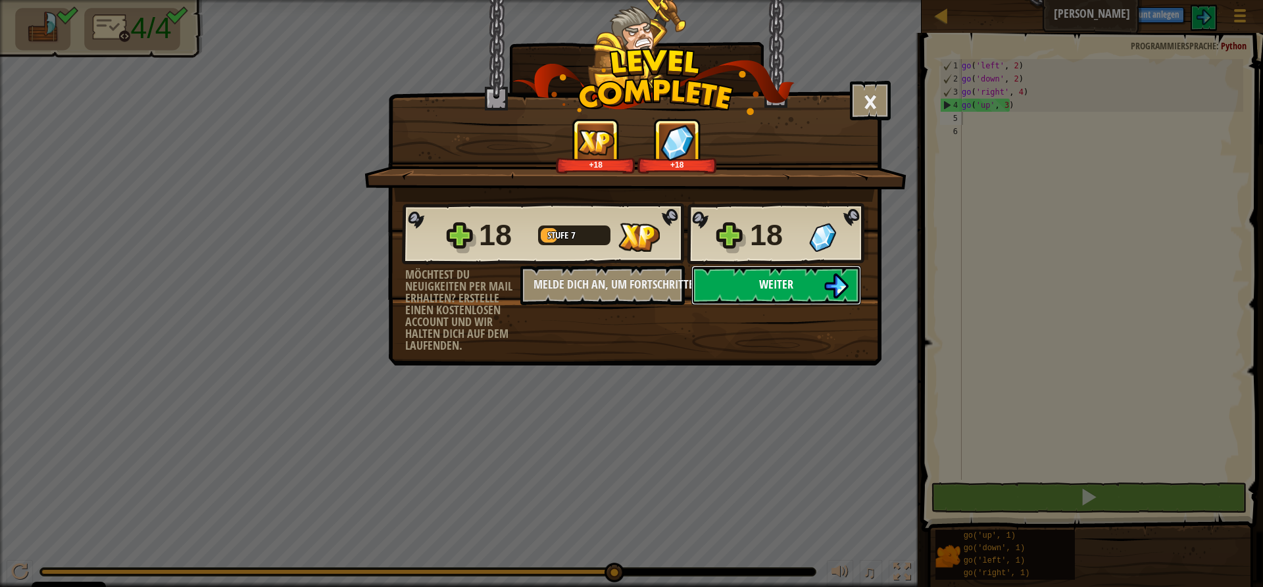
click at [811, 280] on button "Weiter" at bounding box center [776, 285] width 170 height 39
